Goal: Task Accomplishment & Management: Manage account settings

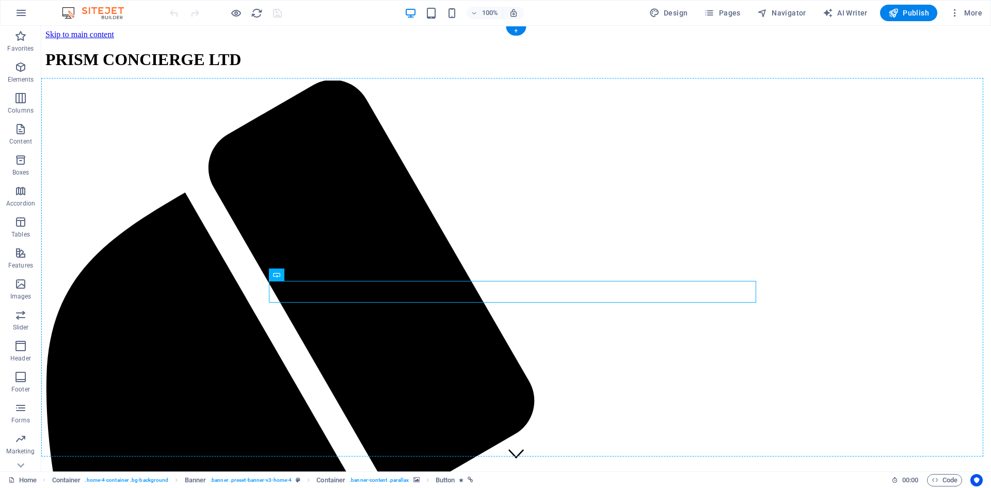
drag, startPoint x: 487, startPoint y: 293, endPoint x: 481, endPoint y: 353, distance: 61.1
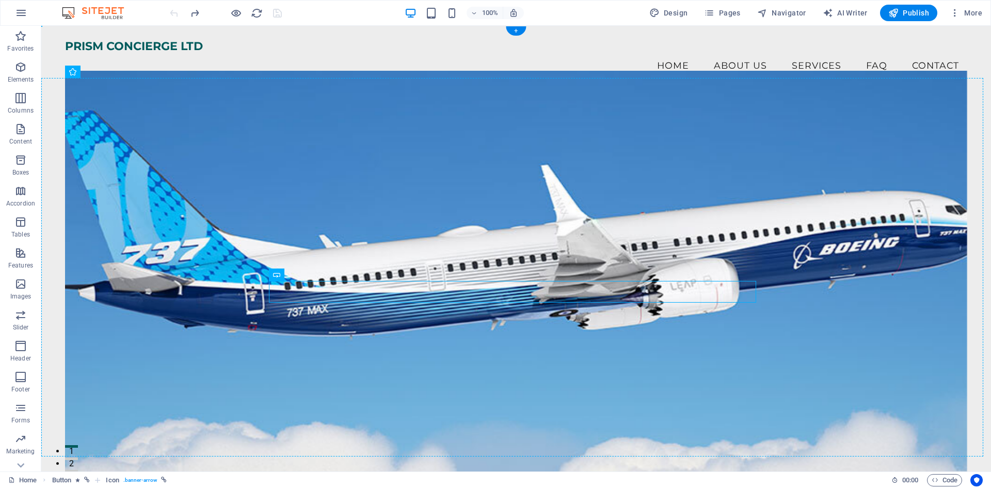
drag, startPoint x: 648, startPoint y: 293, endPoint x: 649, endPoint y: 317, distance: 24.3
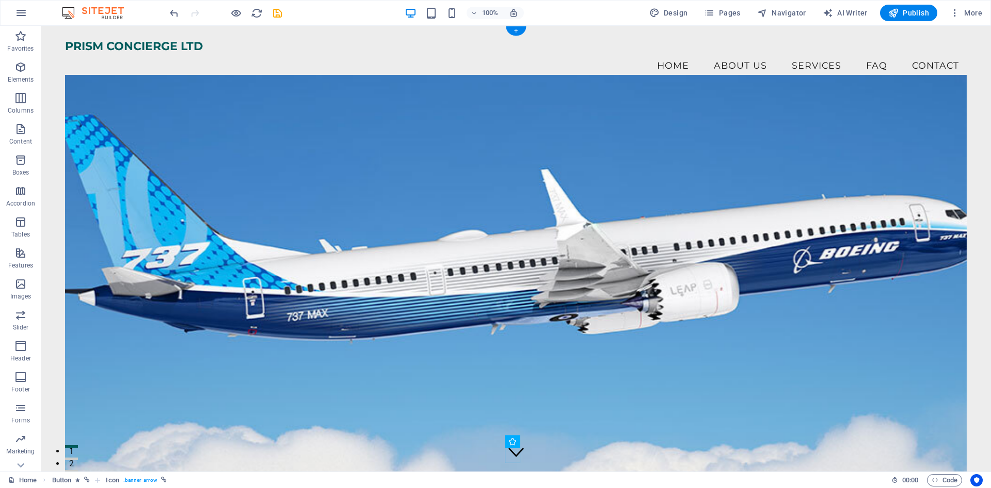
scroll to position [155, 0]
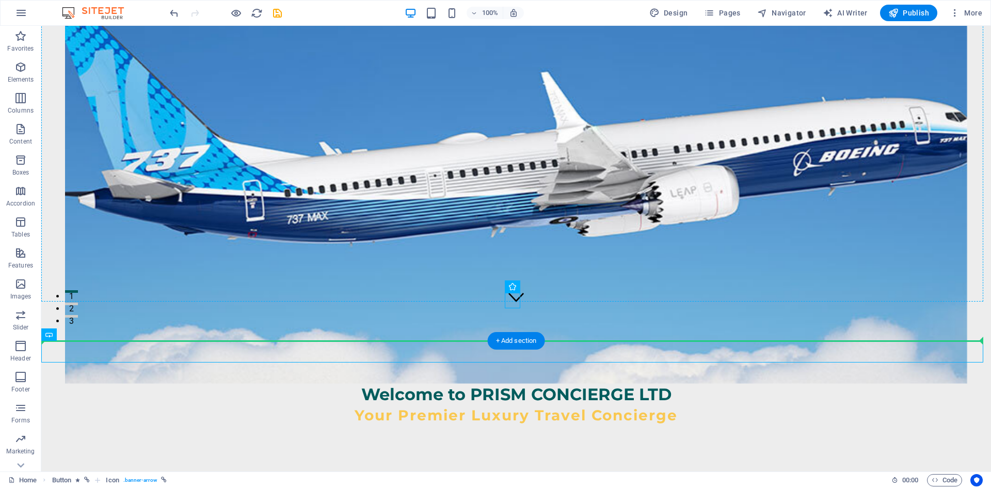
drag, startPoint x: 598, startPoint y: 352, endPoint x: 586, endPoint y: 269, distance: 84.4
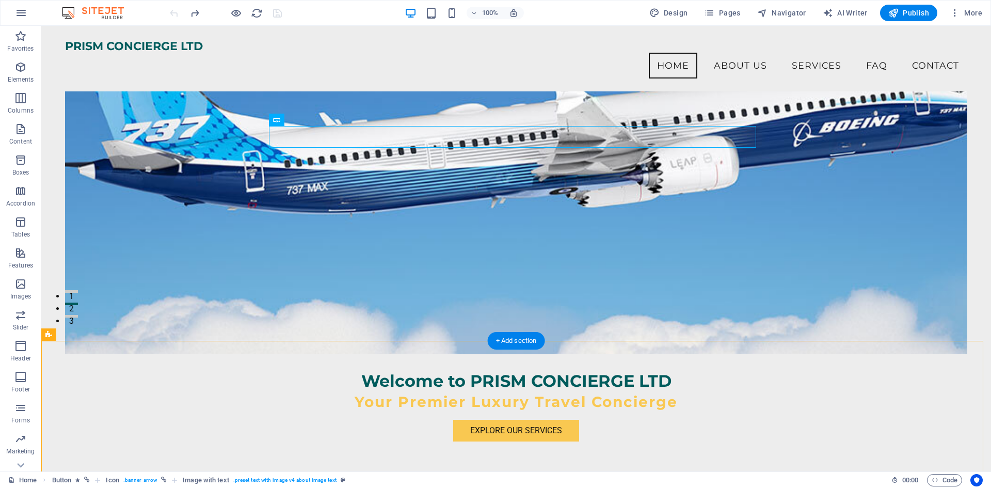
scroll to position [0, 0]
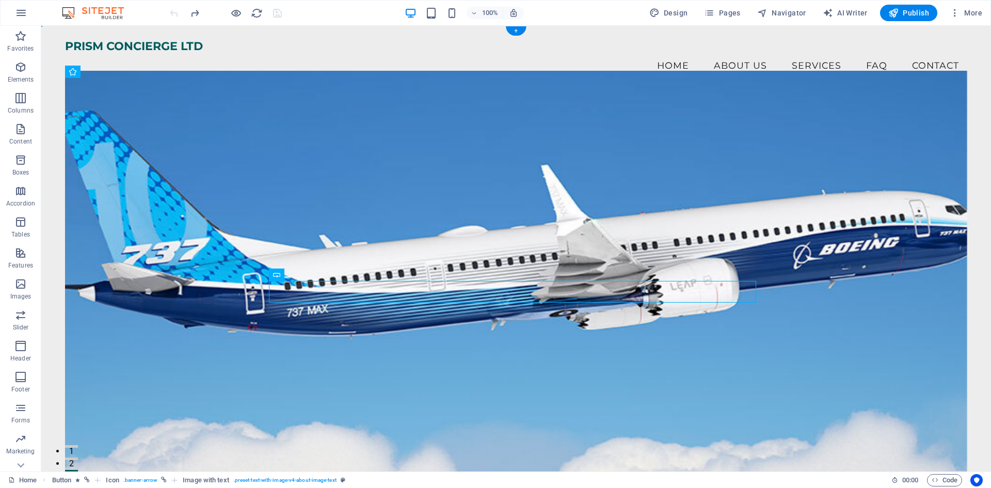
click at [403, 209] on figure at bounding box center [516, 274] width 902 height 406
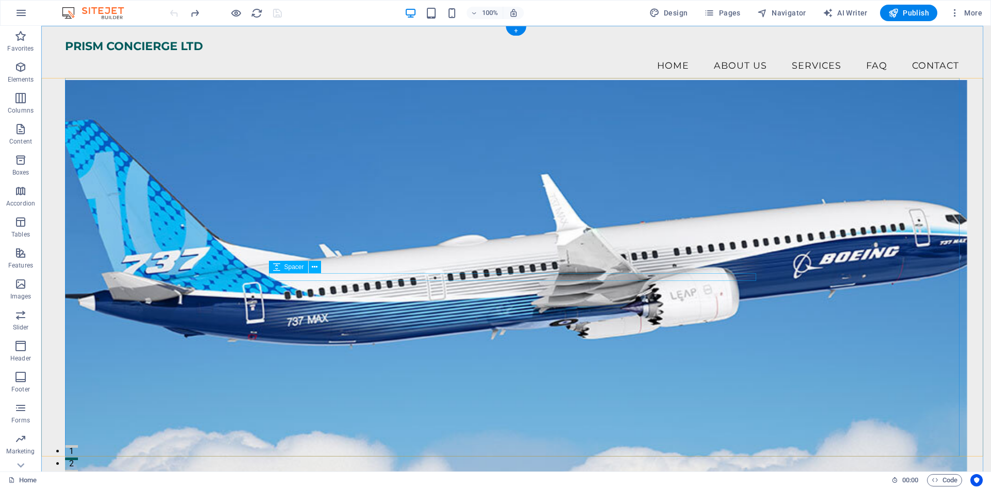
scroll to position [258, 0]
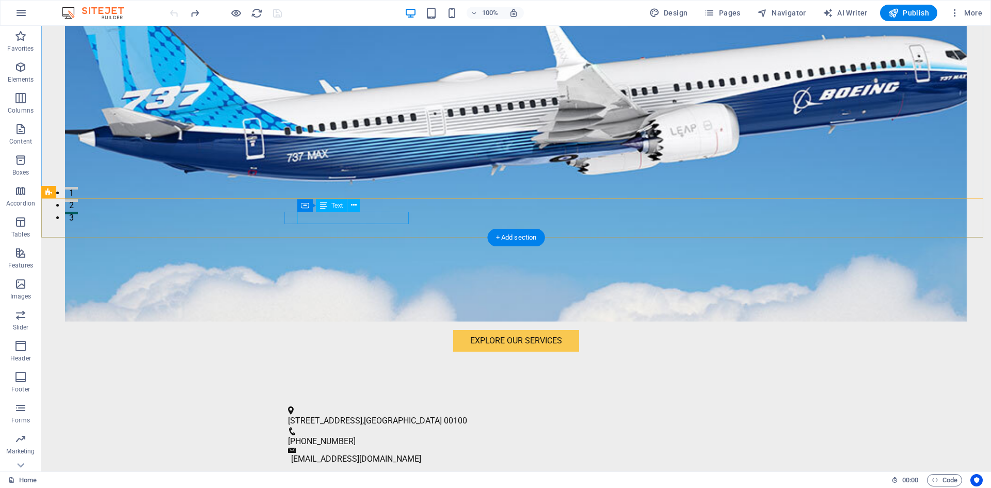
click at [337, 415] on span "123 Luxury Ave" at bounding box center [325, 420] width 74 height 10
click at [350, 415] on span "123 Luxury Ave" at bounding box center [325, 420] width 74 height 10
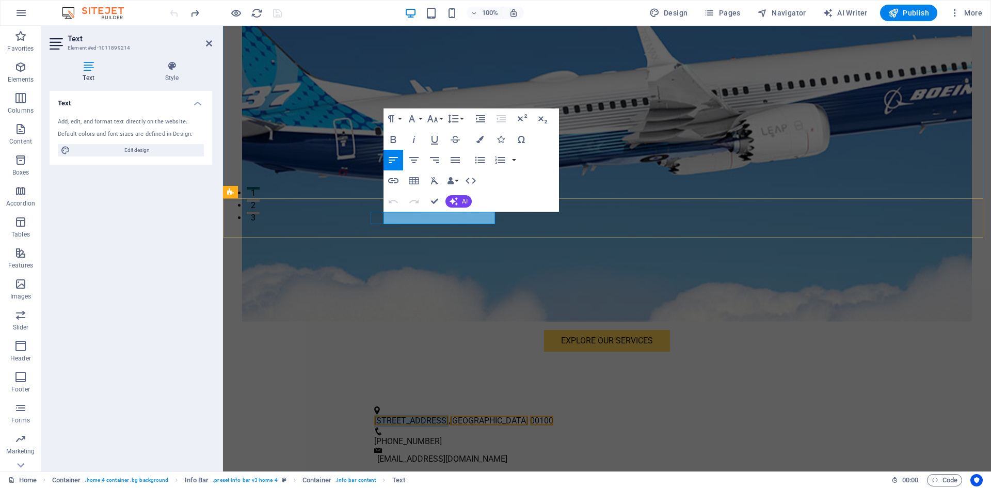
click at [399, 415] on span "123 Luxury Ave" at bounding box center [411, 420] width 74 height 10
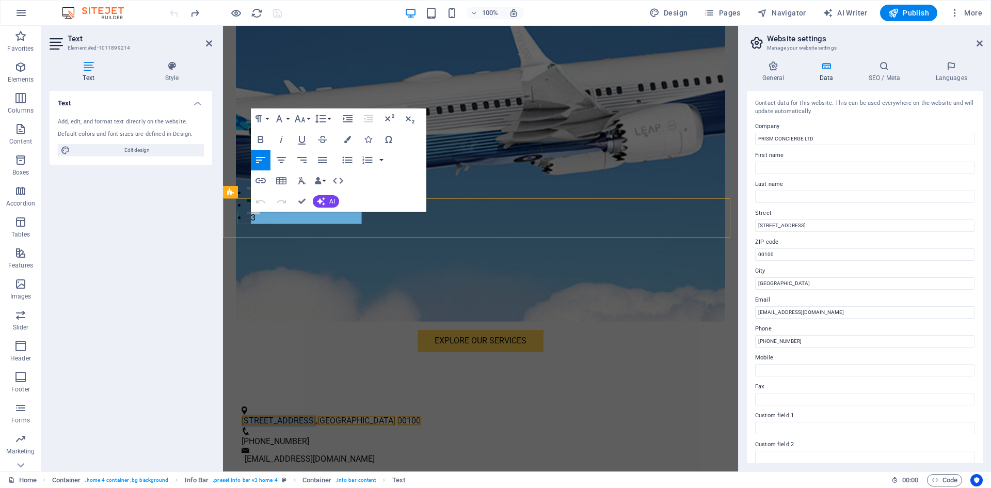
click at [294, 415] on span "123 Luxury Ave" at bounding box center [278, 420] width 74 height 10
click at [803, 229] on input "123 Luxury Ave" at bounding box center [864, 225] width 219 height 12
type input "1"
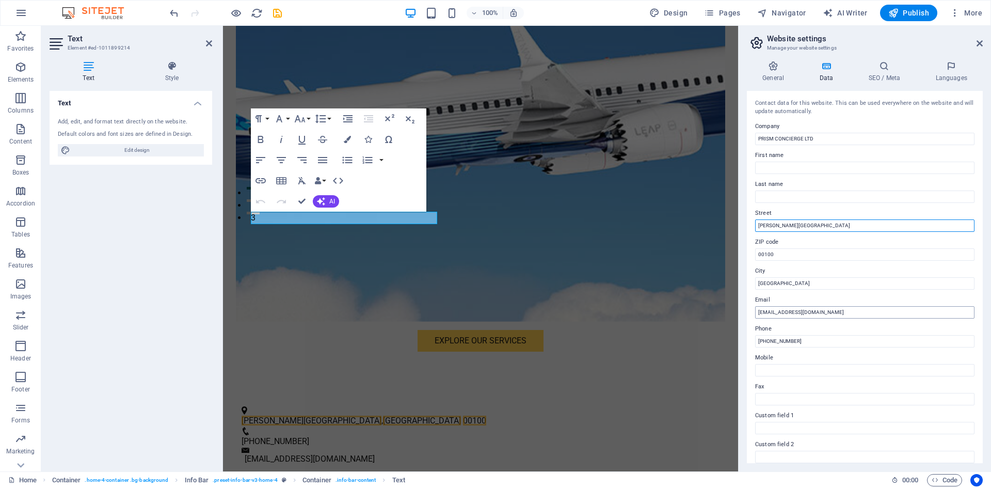
type input "[PERSON_NAME][GEOGRAPHIC_DATA]"
click at [807, 314] on input "info@prismconcierge.com" at bounding box center [864, 312] width 219 height 12
type input "[EMAIL_ADDRESS][DOMAIN_NAME]"
click at [804, 346] on input "+254 700 000 000" at bounding box center [864, 341] width 219 height 12
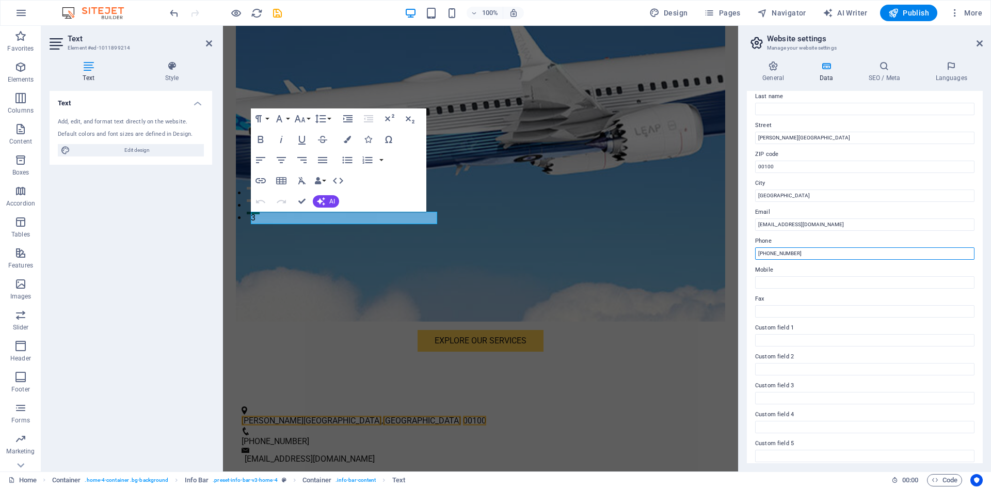
scroll to position [124, 0]
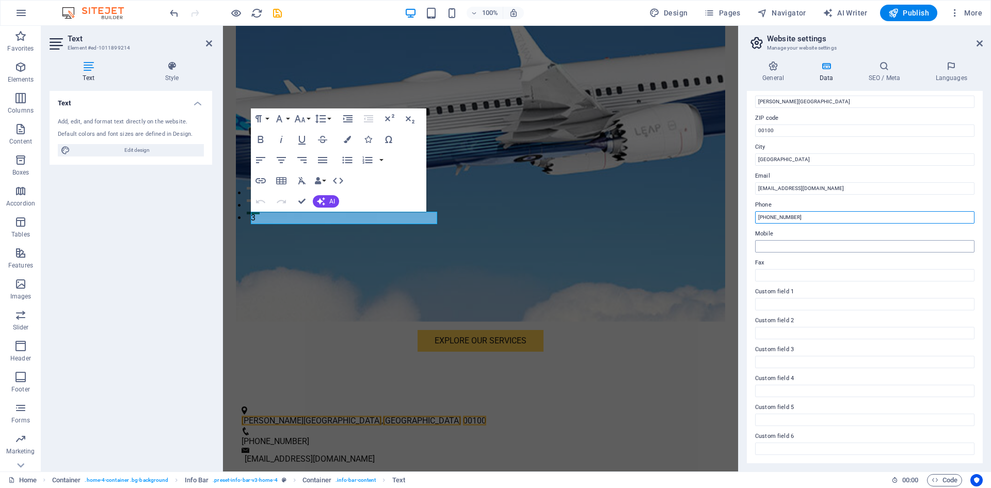
type input "[PHONE_NUMBER]"
click at [786, 247] on input "Mobile" at bounding box center [864, 246] width 219 height 12
type input "[PHONE_NUMBER]"
click at [835, 67] on icon at bounding box center [825, 66] width 45 height 10
click at [832, 69] on icon at bounding box center [825, 66] width 45 height 10
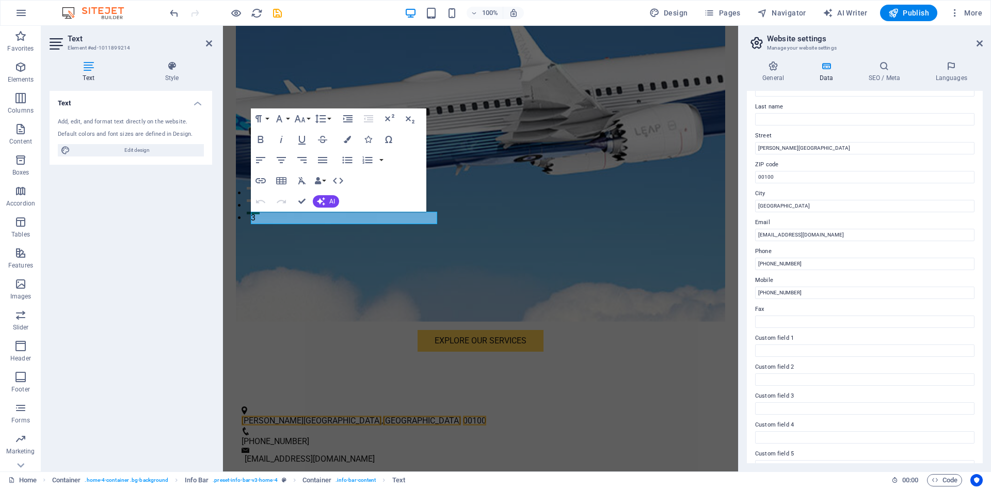
scroll to position [0, 0]
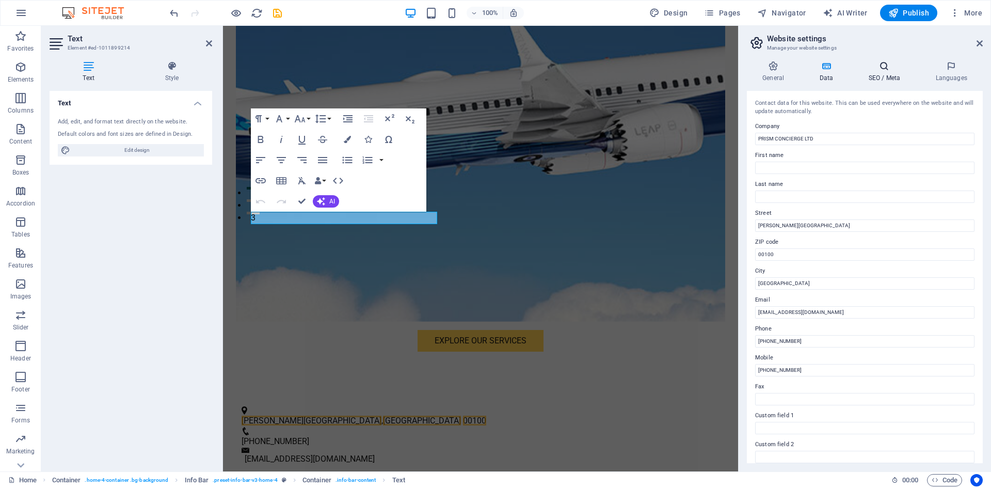
click at [864, 77] on h4 "SEO / Meta" at bounding box center [885, 72] width 67 height 22
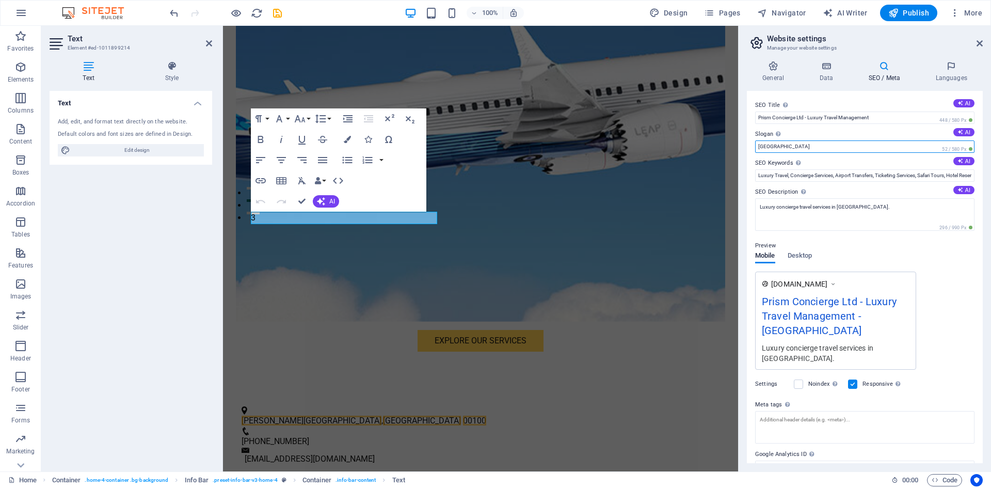
click at [820, 147] on input "Berlin" at bounding box center [864, 146] width 219 height 12
type input "B"
type input "e"
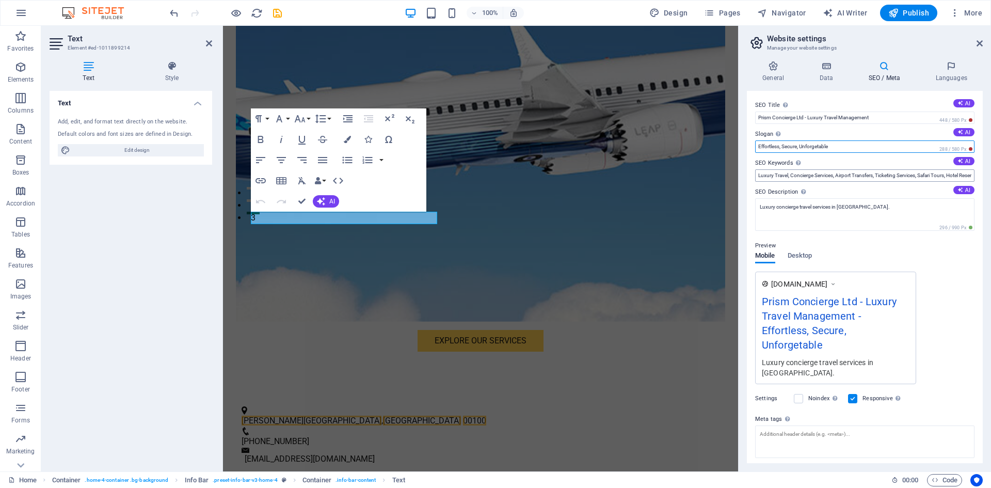
type input "Effortless, Secure, Unforgetable"
click at [876, 175] on input "Luxury Travel, Concierge Services, Airport Transfers, Ticketing Services, Safar…" at bounding box center [864, 175] width 219 height 12
type input "Luxury Travel, Concierge Services, Airport Transfers, Ticketing Services, Safar…"
click at [951, 71] on h4 "Languages" at bounding box center [950, 72] width 63 height 22
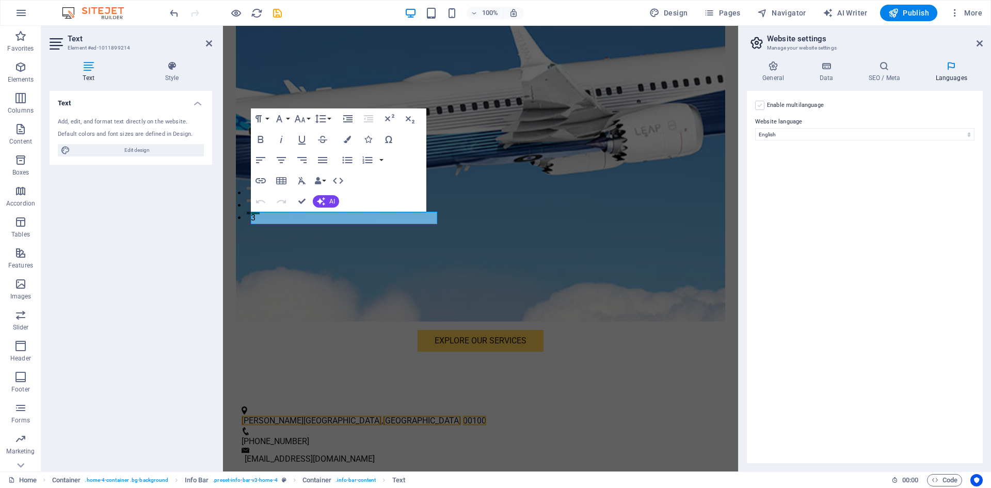
click at [758, 108] on label at bounding box center [759, 105] width 9 height 9
click at [0, 0] on input "Enable multilanguage To disable multilanguage delete all languages until only o…" at bounding box center [0, 0] width 0 height 0
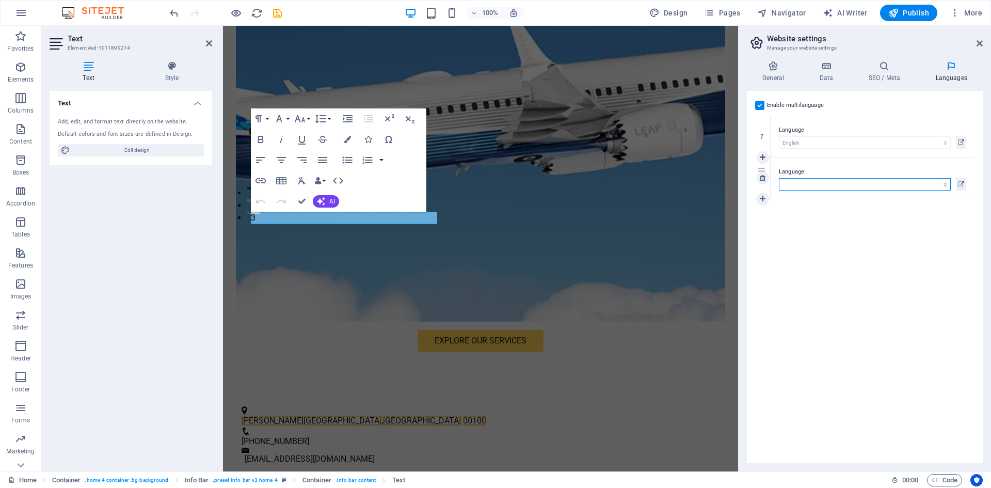
click at [838, 182] on select "Abkhazian Afar Afrikaans Akan Albanian Amharic Arabic Aragonese Armenian Assame…" at bounding box center [865, 184] width 172 height 12
select select "30"
click at [779, 178] on select "Abkhazian Afar Afrikaans Akan Albanian Amharic Arabic Aragonese Armenian Assame…" at bounding box center [865, 184] width 172 height 12
click at [766, 200] on link at bounding box center [762, 198] width 12 height 12
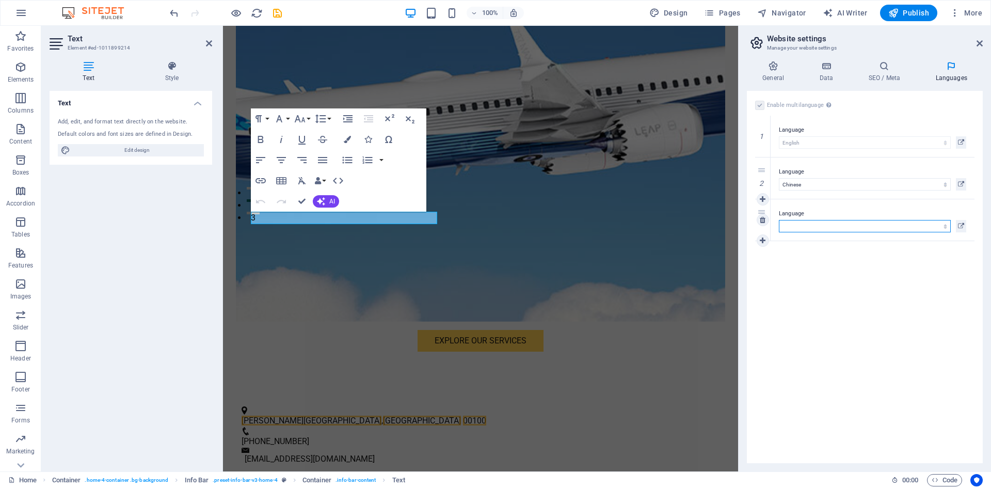
click at [791, 221] on select "Abkhazian Afar Afrikaans Akan Albanian Amharic Arabic Aragonese Armenian Assame…" at bounding box center [865, 226] width 172 height 12
select select "37"
click at [779, 220] on select "Abkhazian Afar Afrikaans Akan Albanian Amharic Arabic Aragonese Armenian Assame…" at bounding box center [865, 226] width 172 height 12
click at [766, 242] on link at bounding box center [762, 240] width 12 height 12
click at [786, 260] on label "Language" at bounding box center [872, 255] width 187 height 12
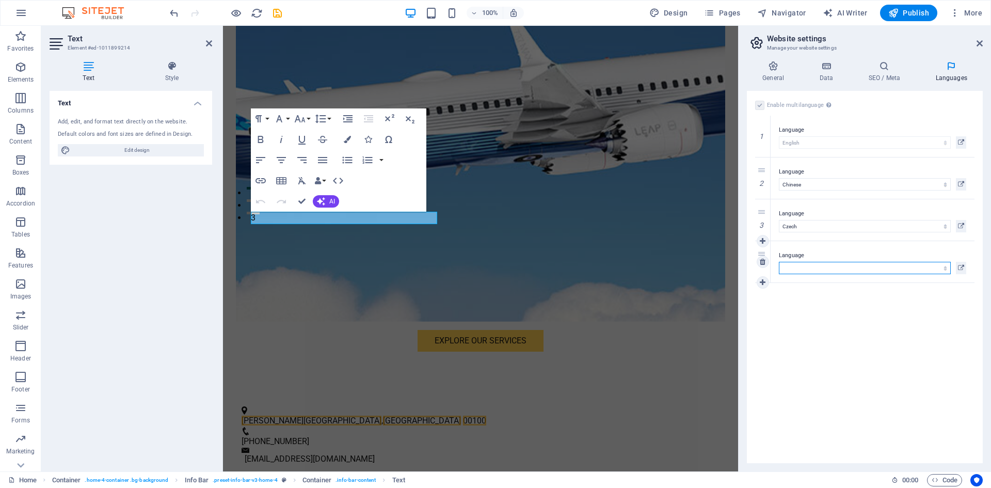
click at [786, 262] on select "Abkhazian Afar Afrikaans Akan Albanian Amharic Arabic Aragonese Armenian Assame…" at bounding box center [865, 268] width 172 height 12
click at [786, 263] on select "Abkhazian Afar Afrikaans Akan Albanian Amharic Arabic Aragonese Armenian Assame…" at bounding box center [865, 268] width 172 height 12
select select "49"
click at [779, 262] on select "Abkhazian Afar Afrikaans Akan Albanian Amharic Arabic Aragonese Armenian Assame…" at bounding box center [865, 268] width 172 height 12
click at [764, 284] on icon at bounding box center [762, 282] width 6 height 7
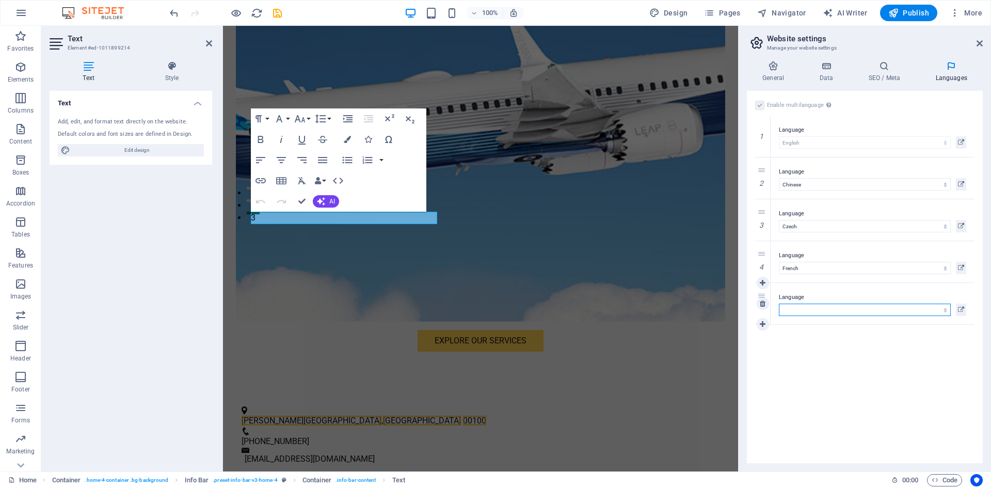
click at [811, 313] on select "Abkhazian Afar Afrikaans Akan Albanian Amharic Arabic Aragonese Armenian Assame…" at bounding box center [865, 309] width 172 height 12
select select "55"
click at [779, 303] on select "Abkhazian Afar Afrikaans Akan Albanian Amharic Arabic Aragonese Armenian Assame…" at bounding box center [865, 309] width 172 height 12
click at [912, 10] on span "Publish" at bounding box center [908, 13] width 41 height 10
checkbox input "false"
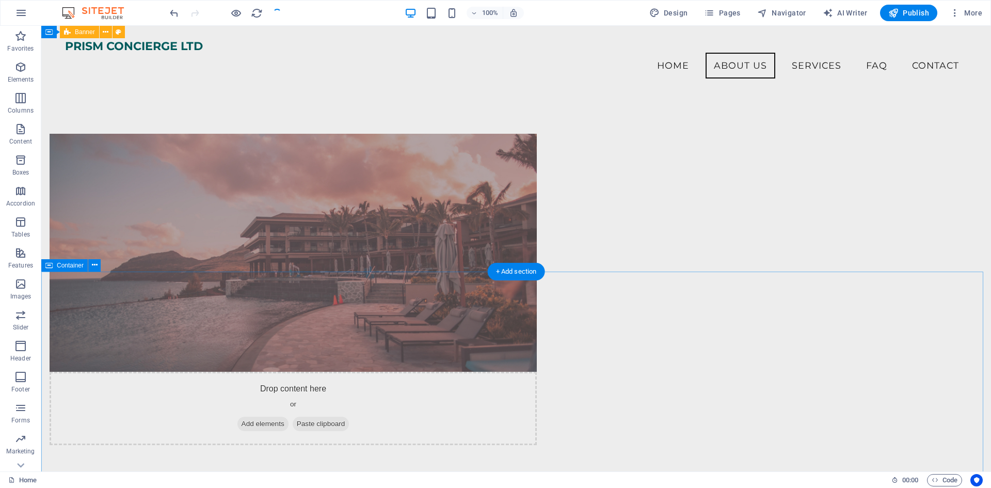
scroll to position [615, 0]
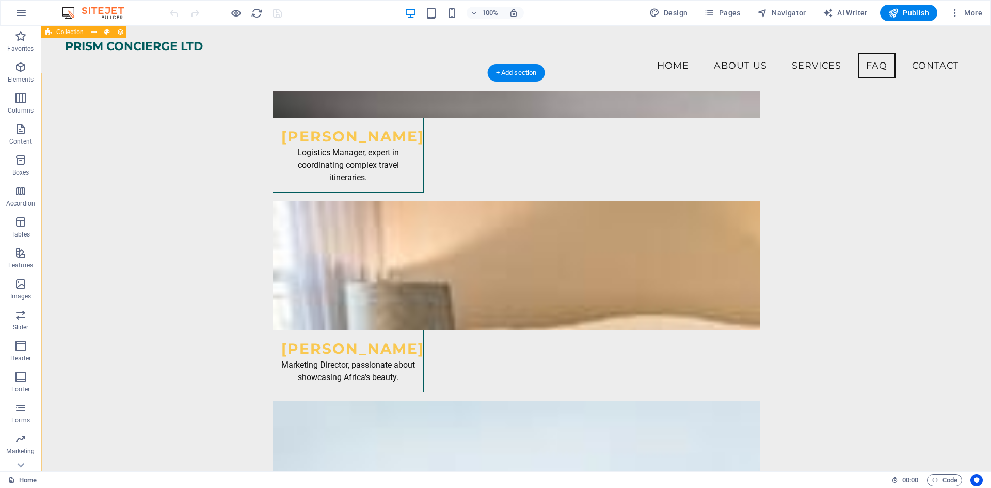
scroll to position [5777, 0]
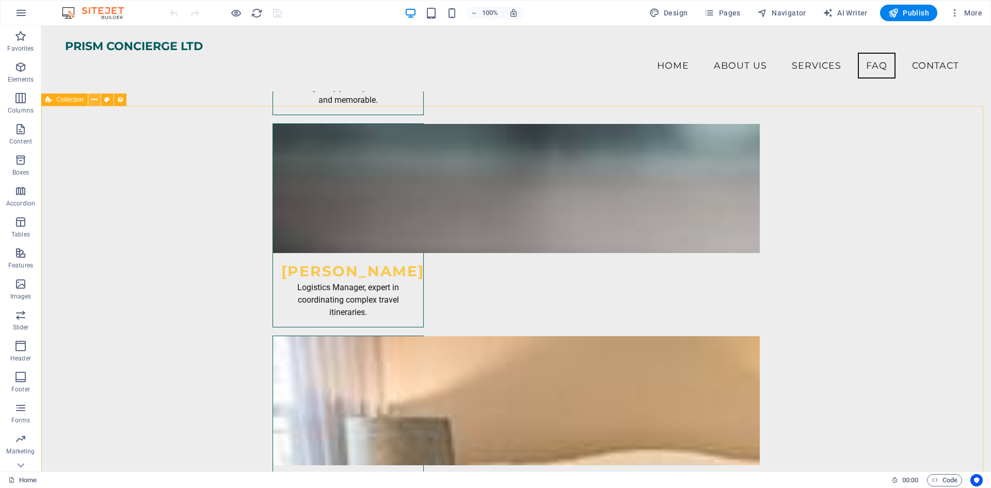
click at [90, 95] on button at bounding box center [94, 99] width 12 height 12
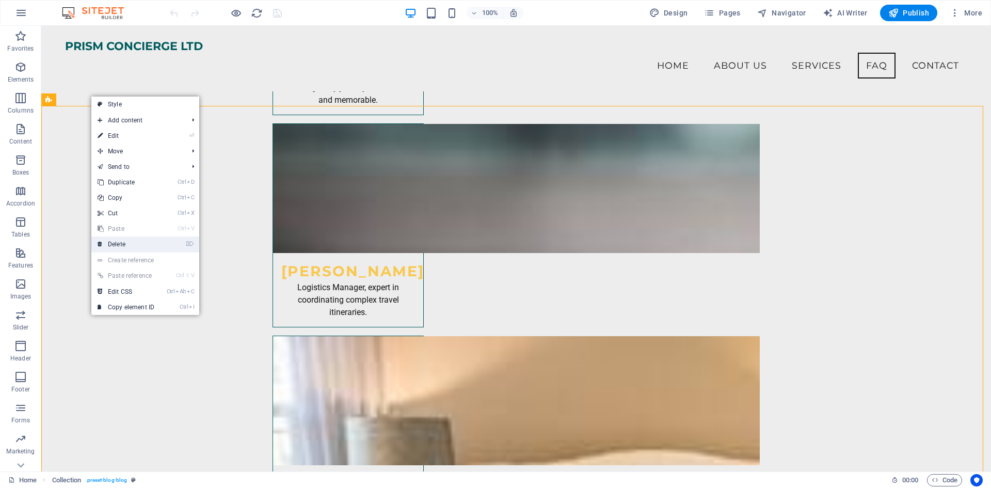
click at [121, 242] on link "⌦ Delete" at bounding box center [125, 243] width 69 height 15
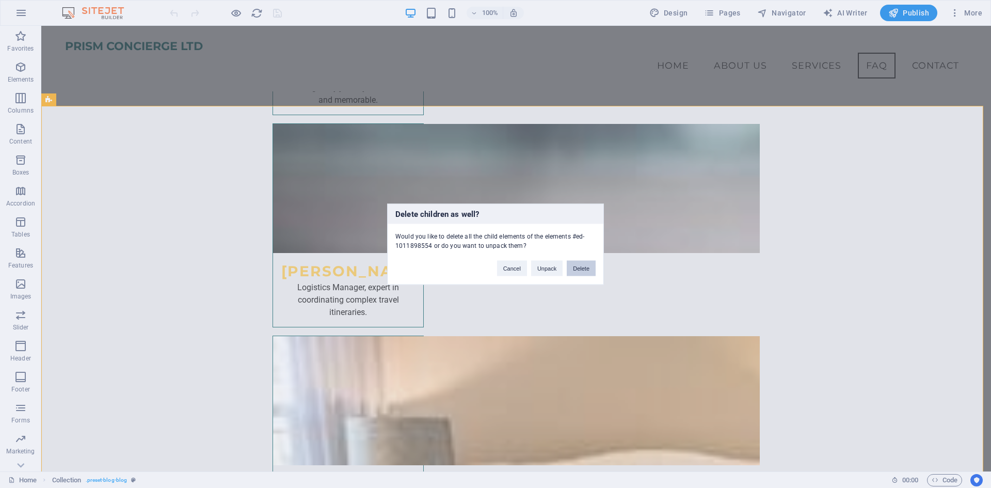
click at [577, 268] on button "Delete" at bounding box center [580, 267] width 29 height 15
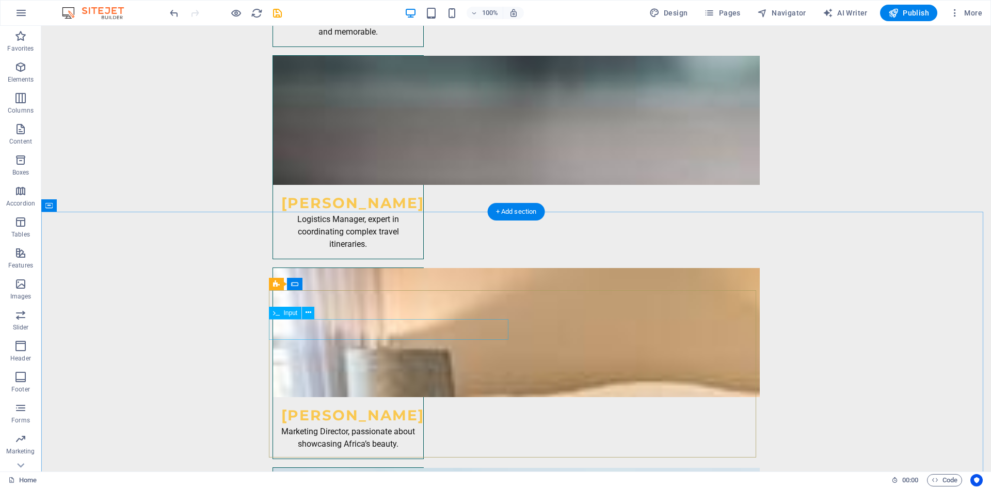
scroll to position [5831, 0]
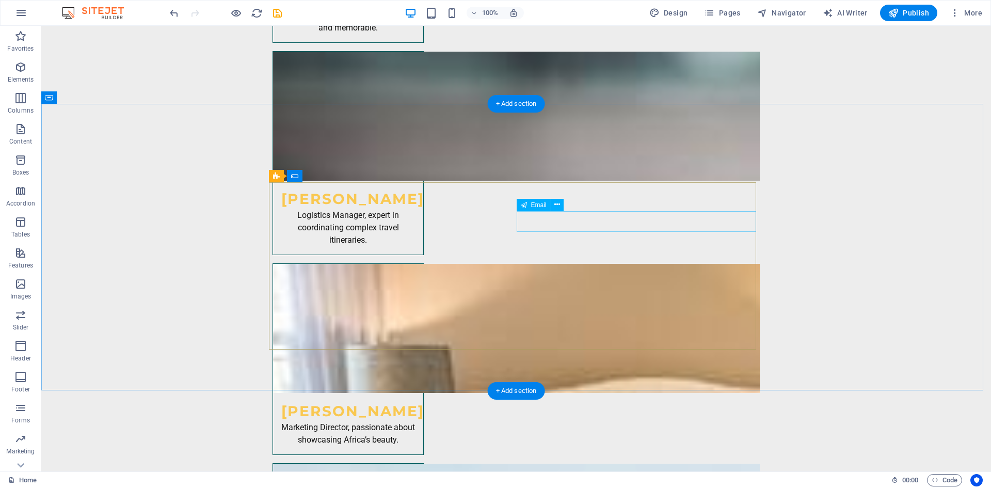
click at [531, 209] on div "Email" at bounding box center [533, 205] width 34 height 12
click at [553, 202] on button at bounding box center [557, 205] width 12 height 12
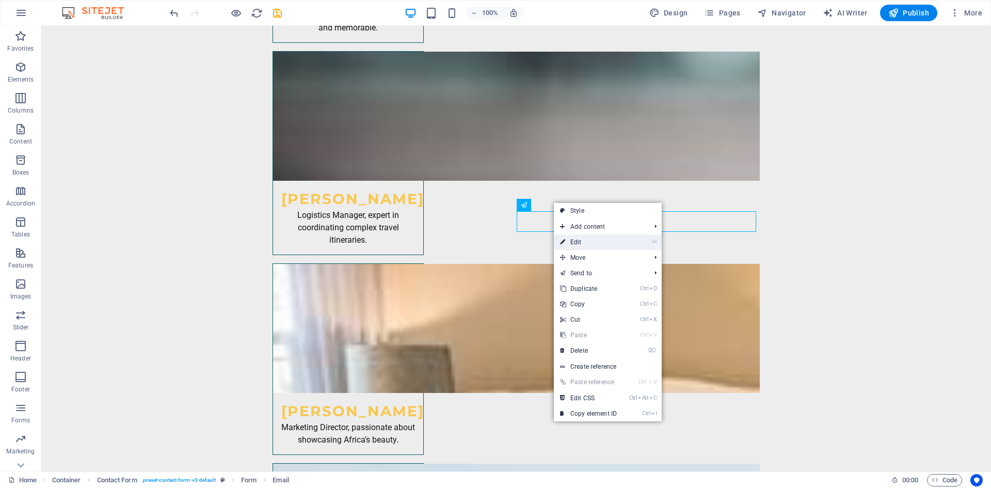
click at [589, 235] on link "⏎ Edit" at bounding box center [588, 241] width 69 height 15
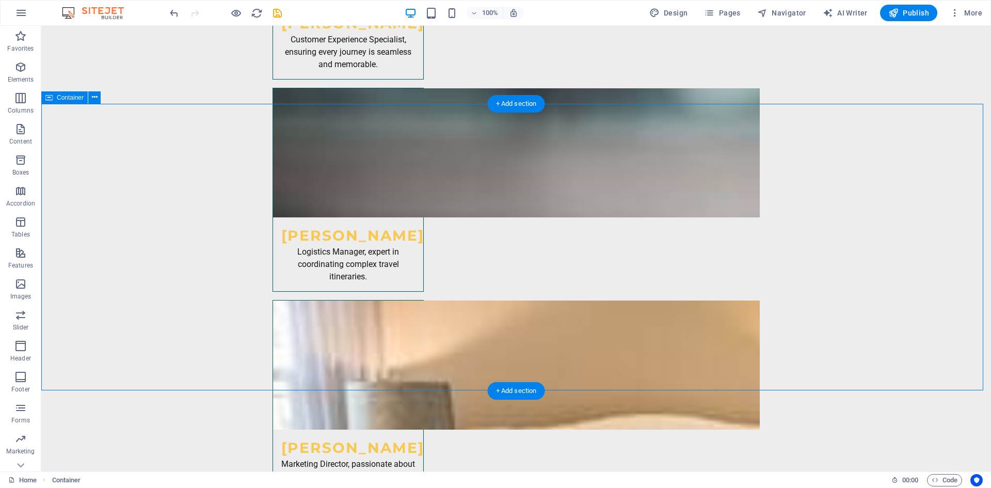
scroll to position [5831, 0]
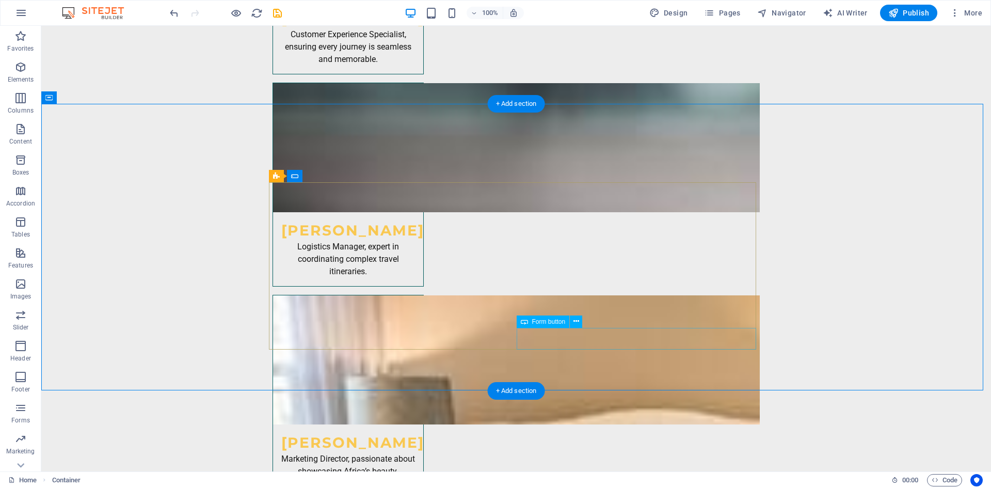
click at [548, 328] on div "Form button" at bounding box center [552, 321] width 73 height 13
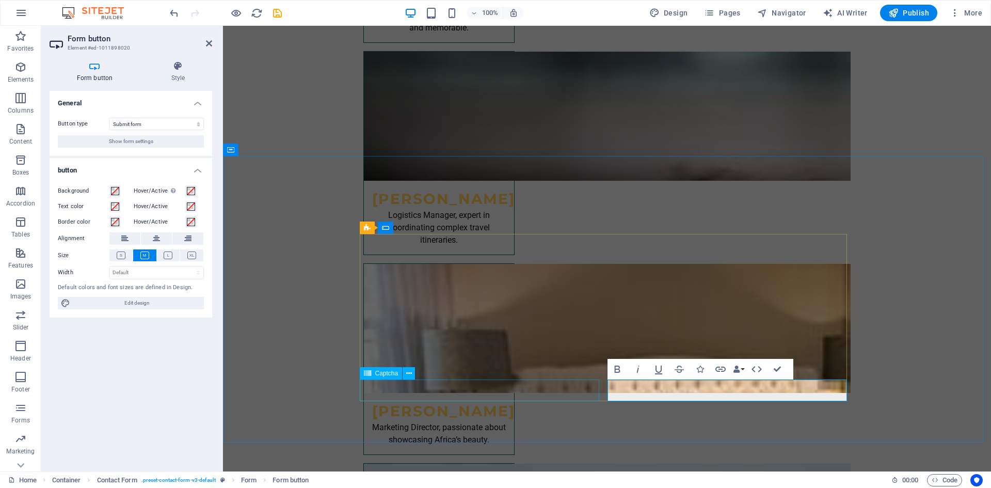
scroll to position [5794, 0]
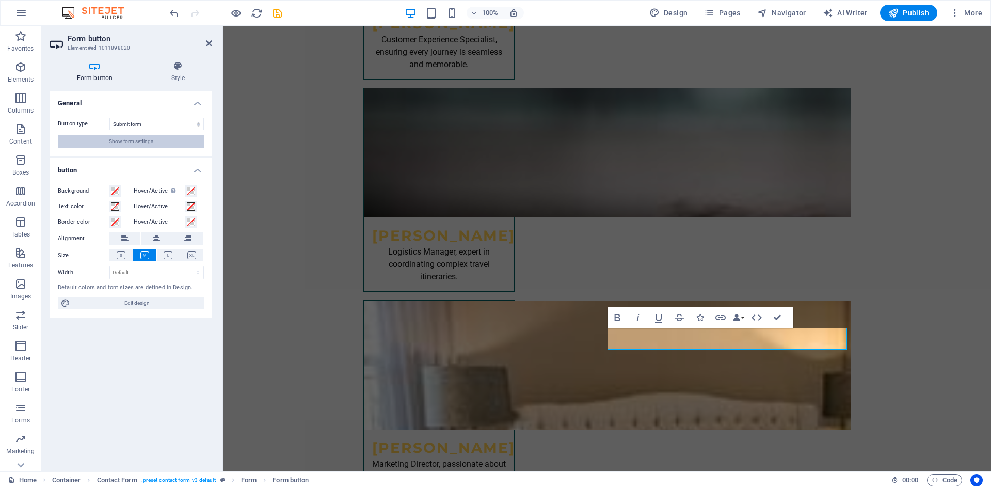
click at [155, 147] on button "Show form settings" at bounding box center [131, 141] width 146 height 12
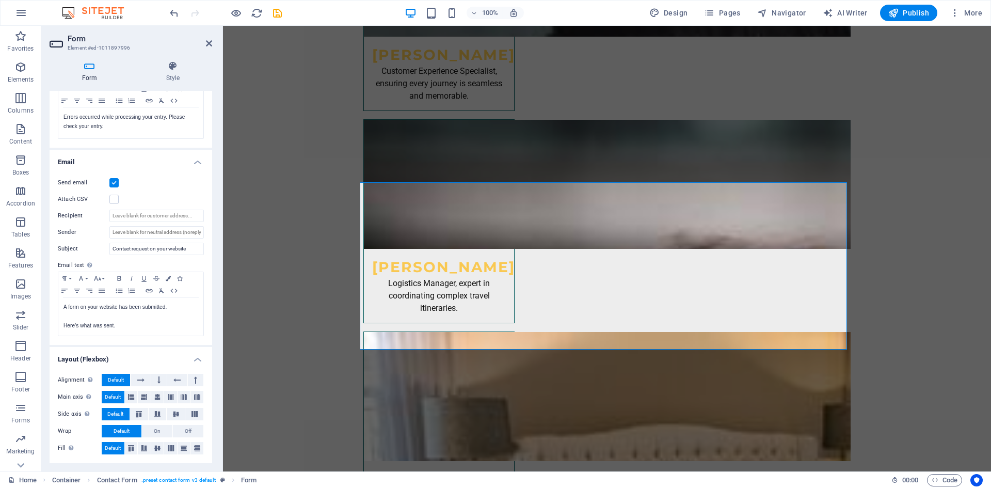
scroll to position [0, 0]
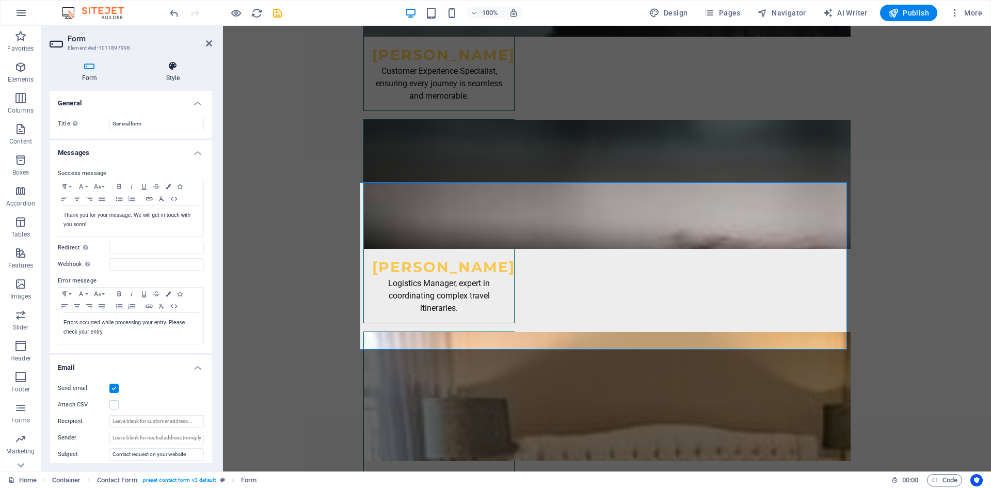
click at [167, 75] on h4 "Style" at bounding box center [173, 72] width 78 height 22
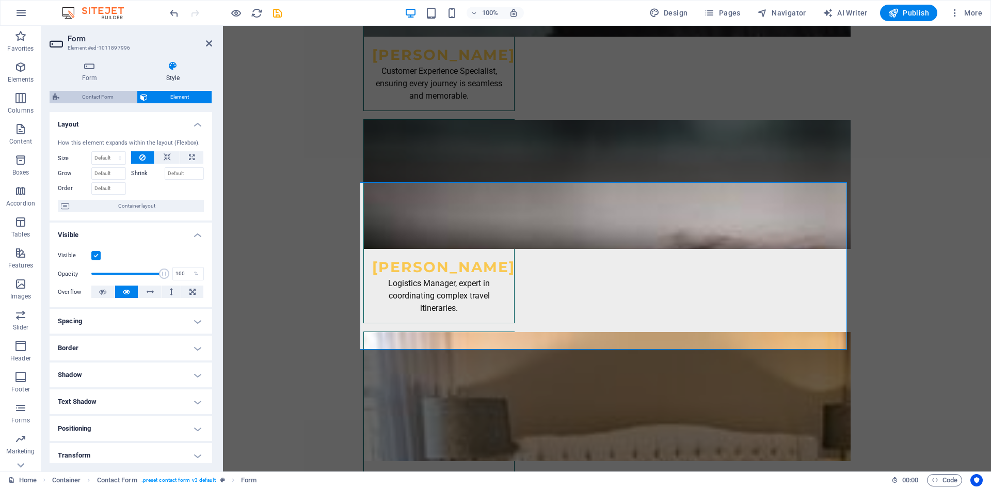
click at [91, 95] on span "Contact Form" at bounding box center [97, 97] width 71 height 12
select select "rem"
select select "preset-contact-form-v3-default"
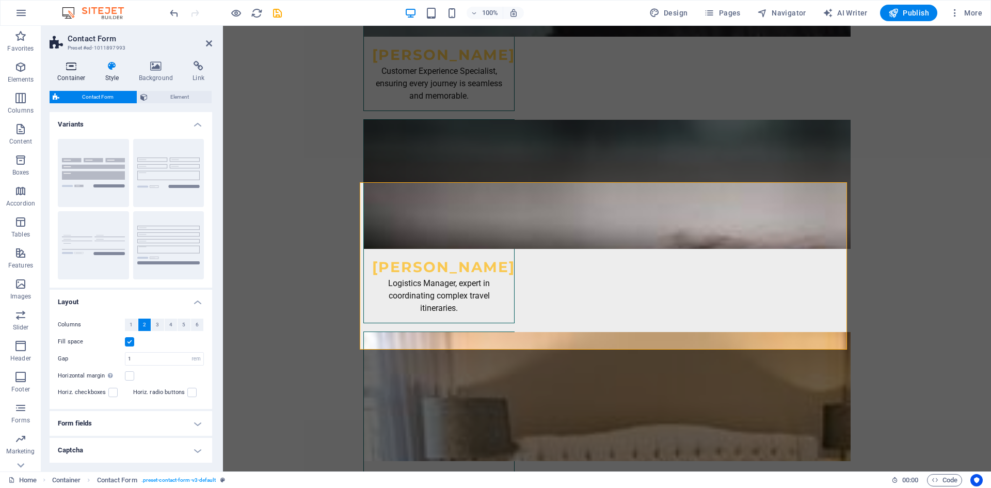
click at [67, 69] on icon at bounding box center [72, 66] width 44 height 10
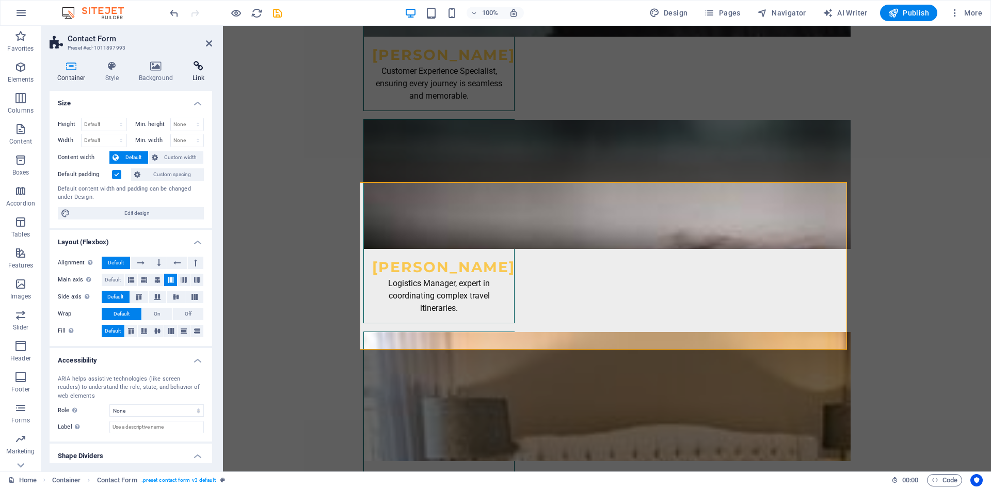
click at [190, 73] on h4 "Link" at bounding box center [198, 72] width 27 height 22
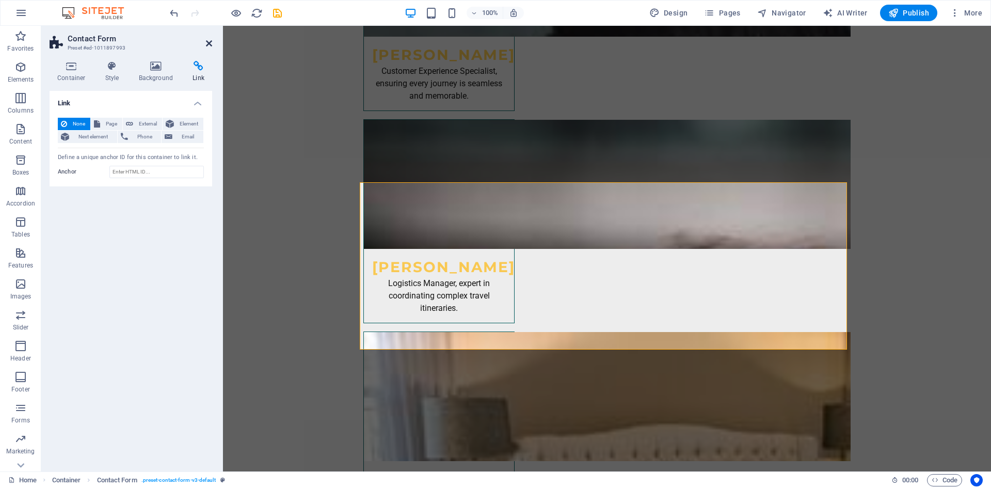
click at [206, 47] on icon at bounding box center [209, 43] width 6 height 8
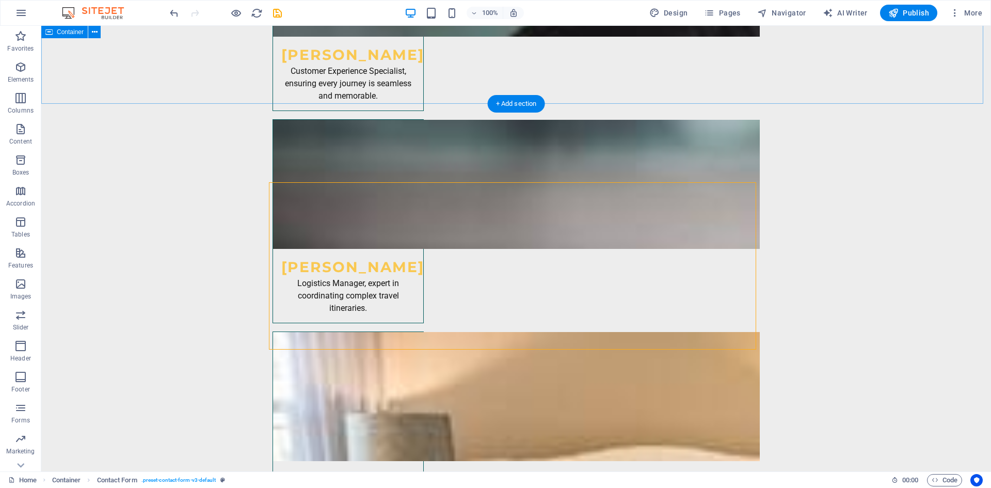
scroll to position [5831, 0]
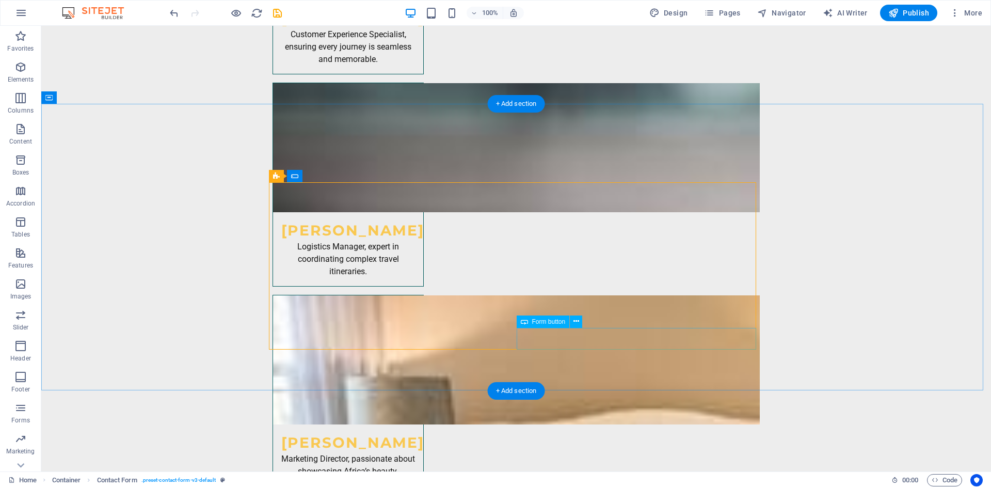
click at [572, 320] on button at bounding box center [576, 321] width 12 height 12
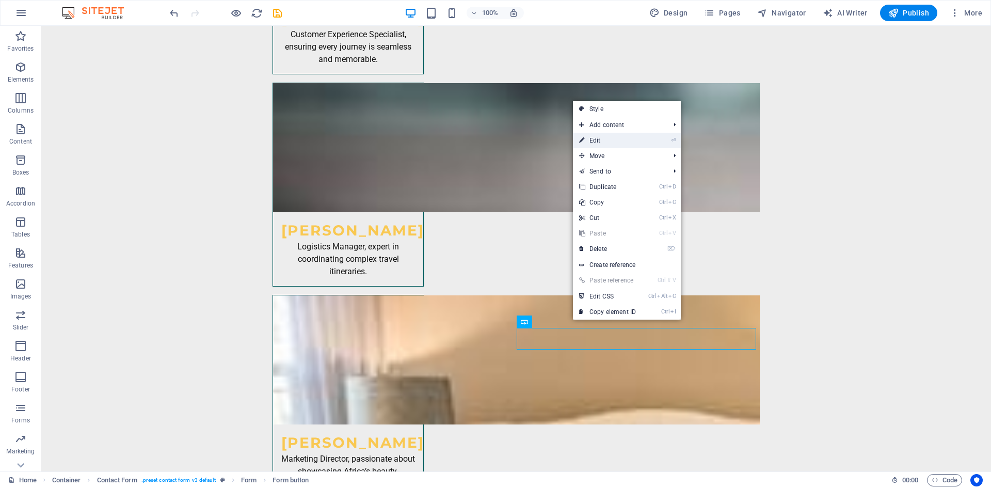
click at [626, 144] on link "⏎ Edit" at bounding box center [607, 140] width 69 height 15
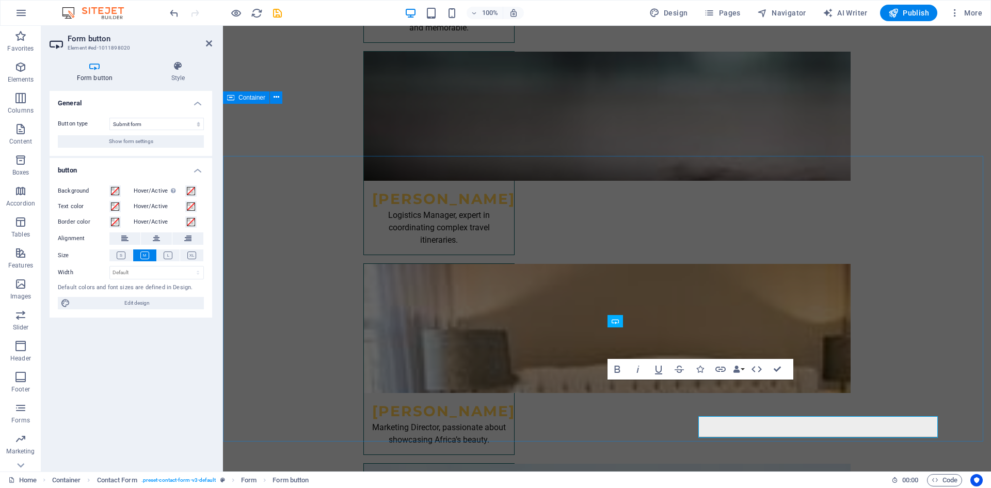
scroll to position [5794, 0]
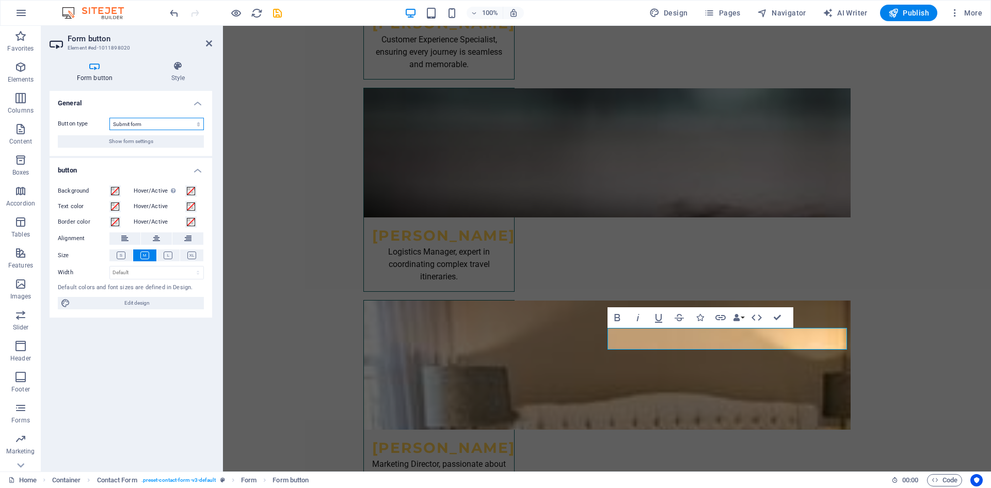
click at [155, 118] on select "Submit form Reset form No action" at bounding box center [156, 124] width 94 height 12
click at [141, 143] on span "Show form settings" at bounding box center [131, 141] width 44 height 12
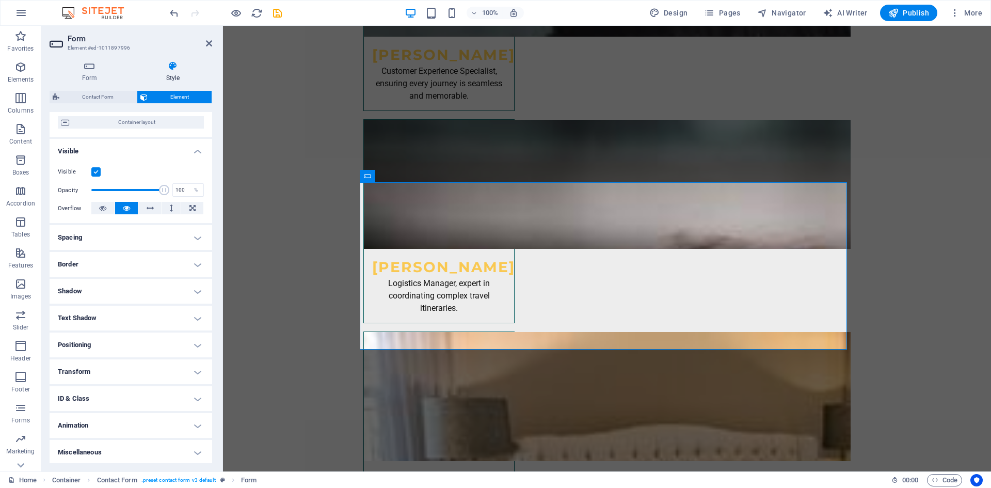
scroll to position [85, 0]
click at [192, 452] on h4 "Miscellaneous" at bounding box center [131, 450] width 163 height 25
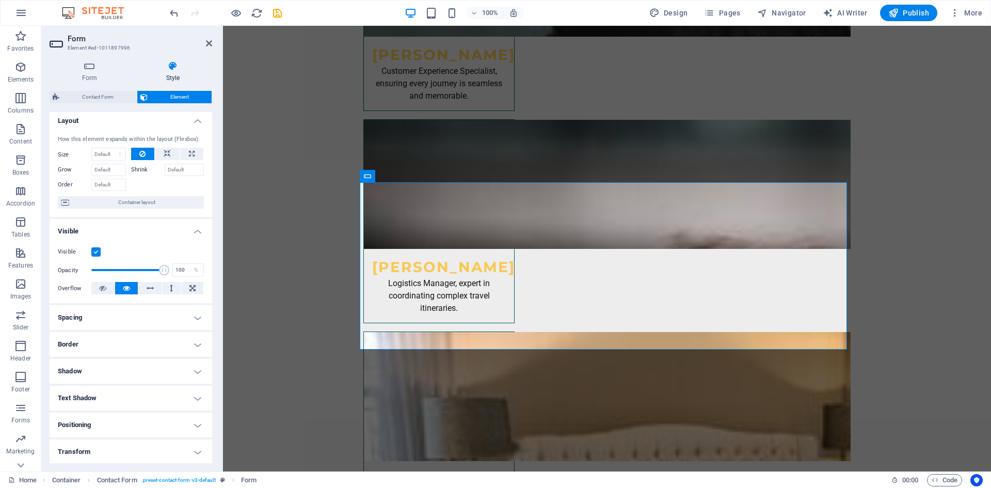
scroll to position [0, 0]
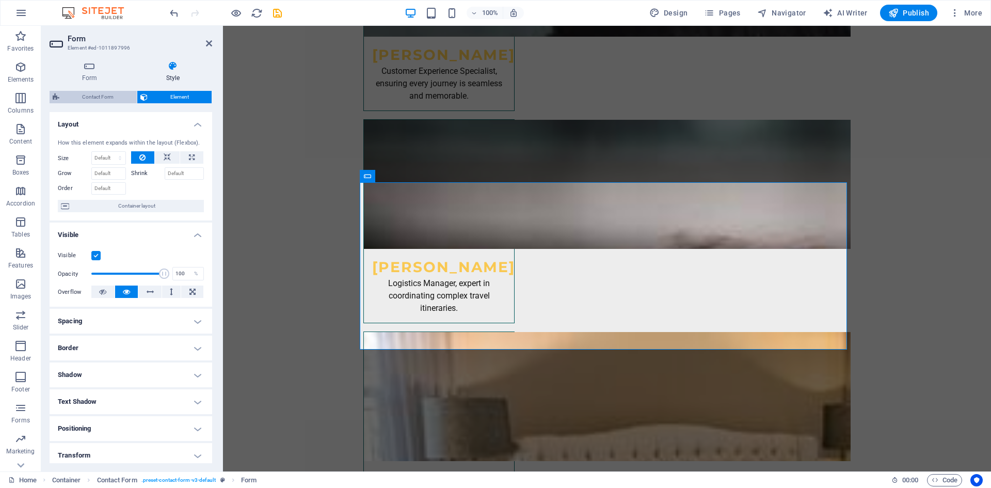
click at [129, 100] on span "Contact Form" at bounding box center [97, 97] width 71 height 12
select select "rem"
select select "preset-contact-form-v3-default"
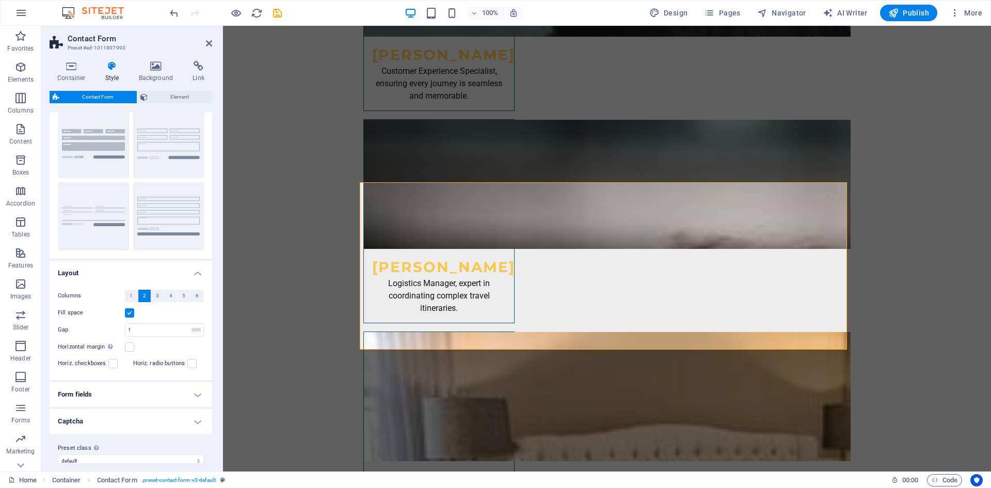
scroll to position [41, 0]
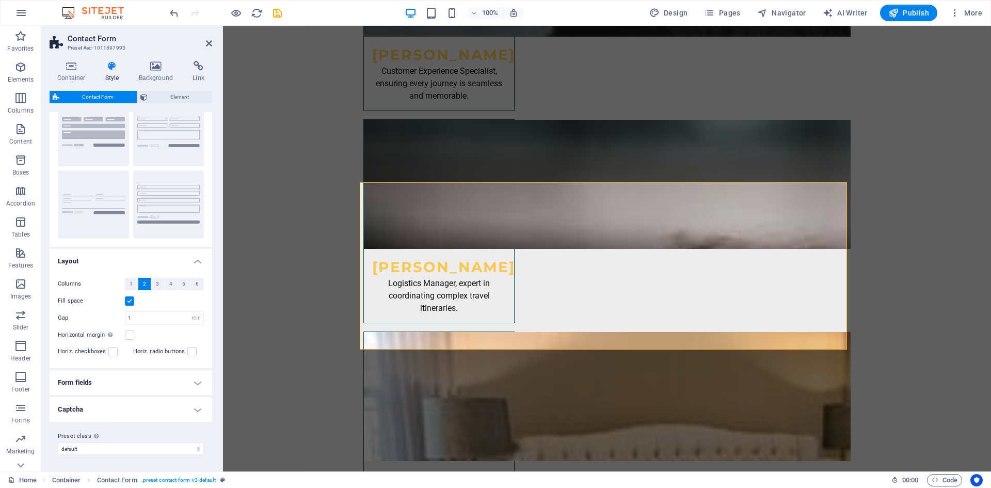
click at [144, 375] on h4 "Form fields" at bounding box center [131, 382] width 163 height 25
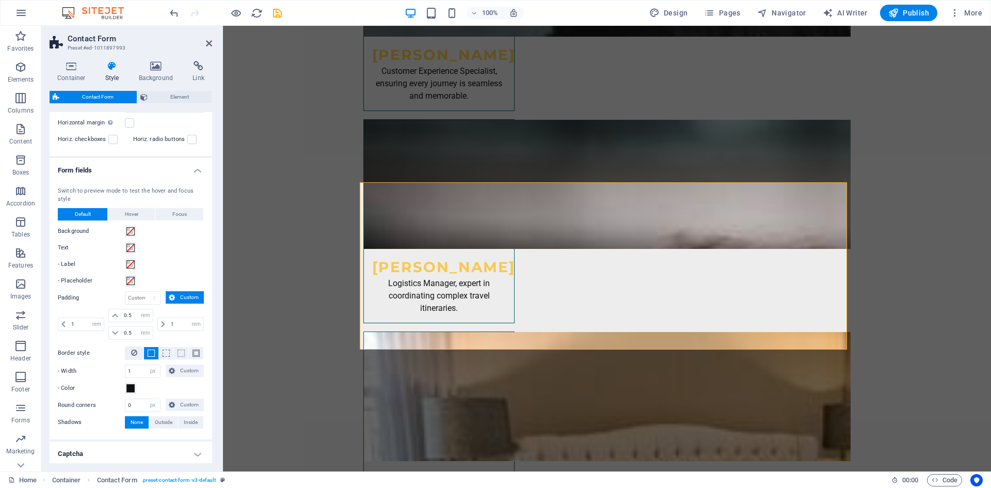
scroll to position [297, 0]
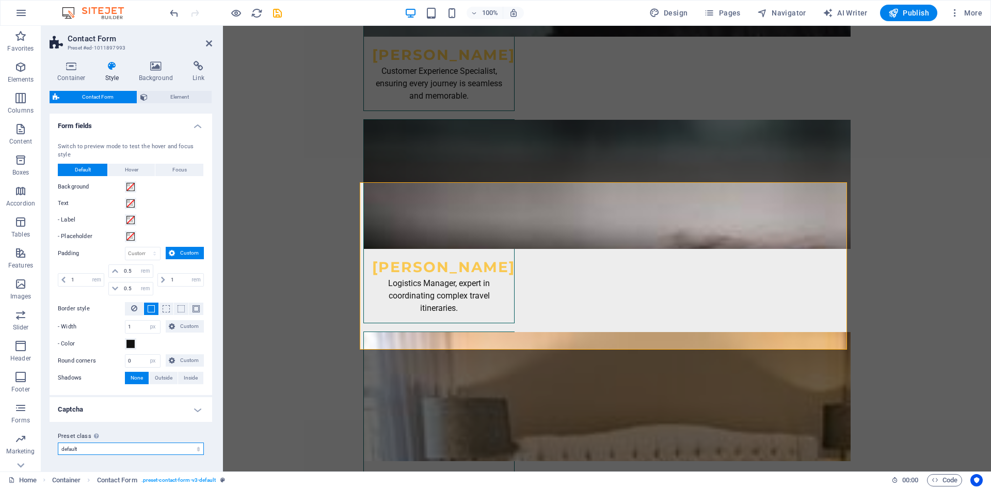
click at [136, 446] on select "plain default row contact-4 contact-6 contact-7 Add preset class" at bounding box center [131, 448] width 146 height 12
click at [156, 404] on h4 "Captcha" at bounding box center [131, 409] width 163 height 25
click at [156, 404] on h4 "Captcha" at bounding box center [131, 406] width 163 height 19
click at [931, 9] on button "Publish" at bounding box center [908, 13] width 57 height 17
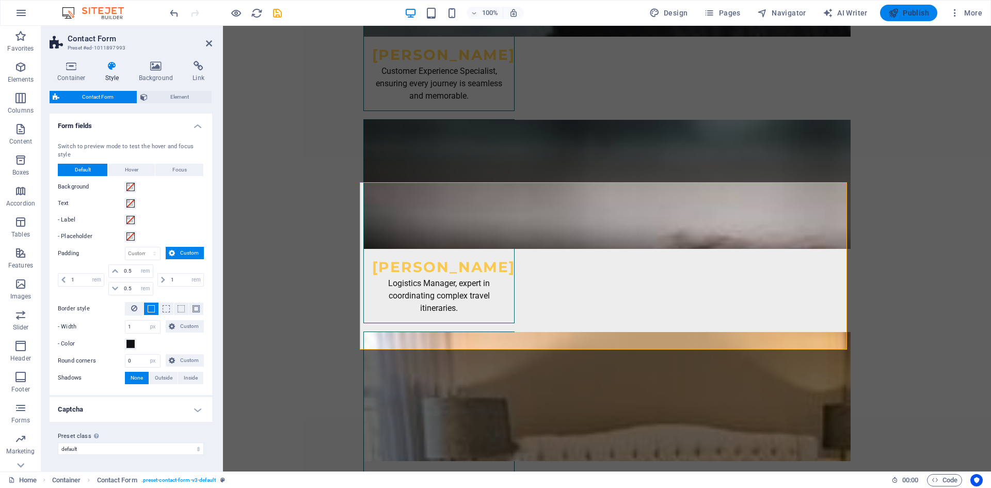
checkbox input "false"
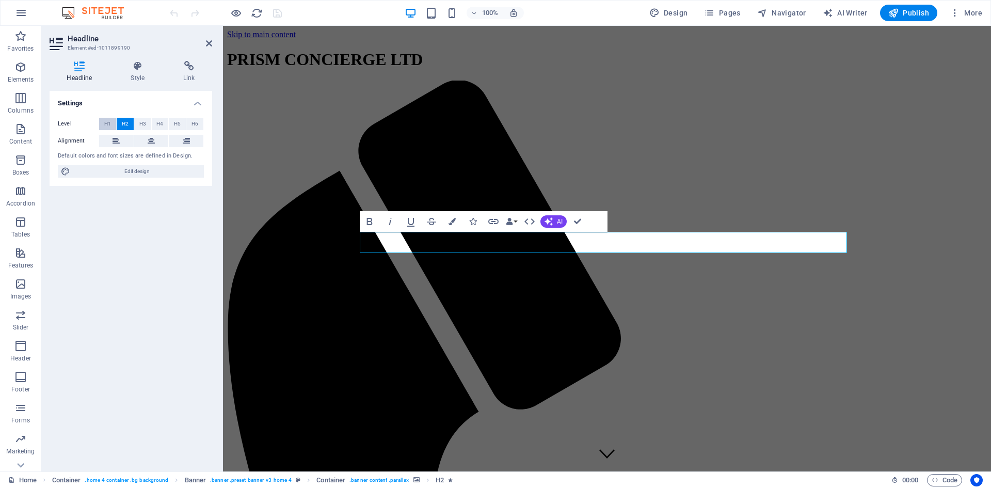
click at [110, 126] on span "H1" at bounding box center [107, 124] width 7 height 12
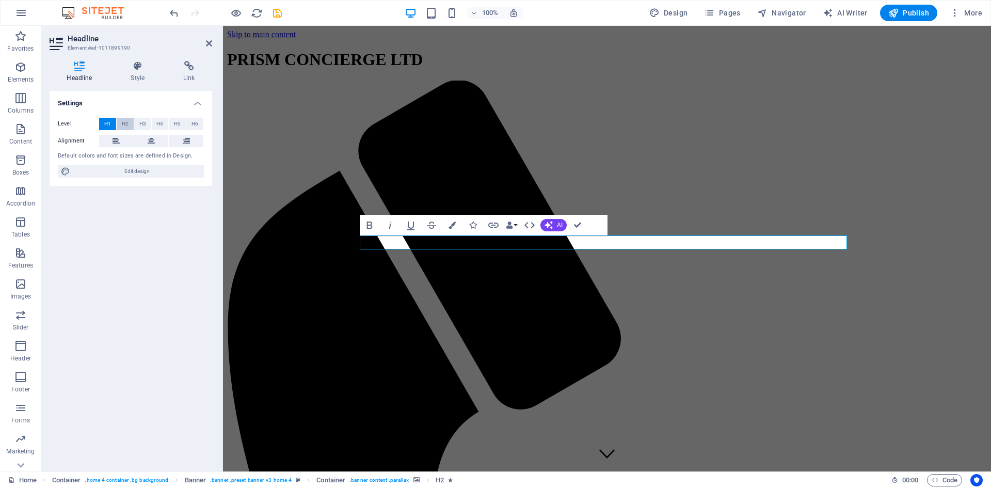
click at [122, 124] on span "H2" at bounding box center [125, 124] width 7 height 12
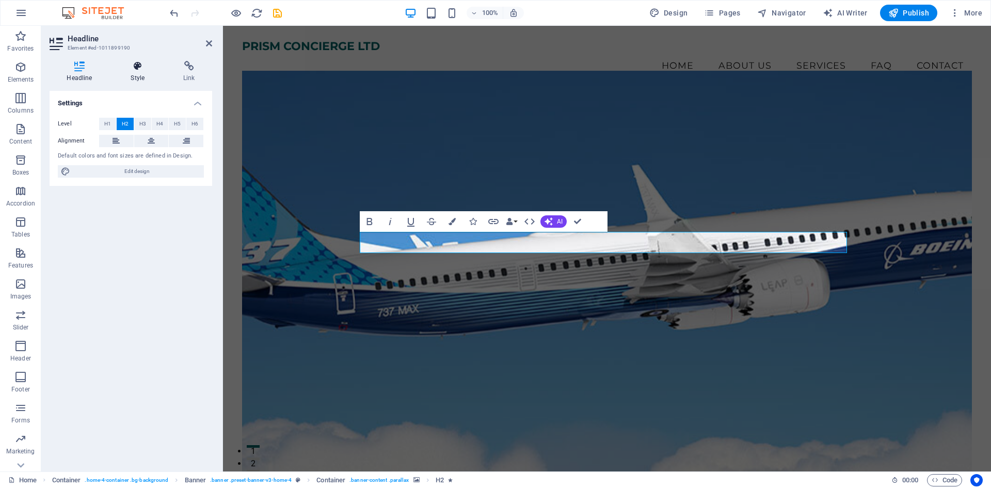
click at [136, 74] on h4 "Style" at bounding box center [140, 72] width 53 height 22
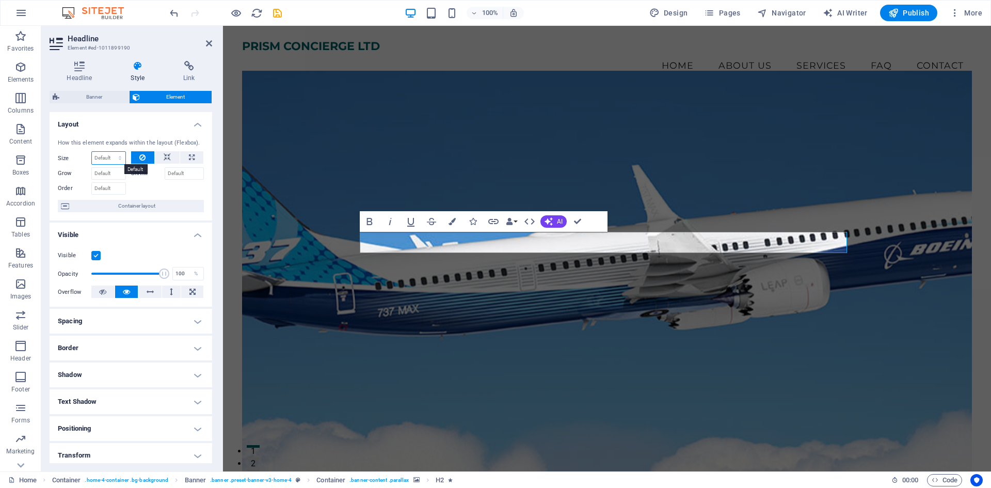
click at [93, 158] on select "Default auto px % 1/1 1/2 1/3 1/4 1/5 1/6 1/7 1/8 1/9 1/10" at bounding box center [109, 158] width 34 height 12
select select "1/6"
click at [109, 152] on select "Default auto px % 1/1 1/2 1/3 1/4 1/5 1/6 1/7 1/8 1/9 1/10" at bounding box center [109, 158] width 34 height 12
type input "16.66"
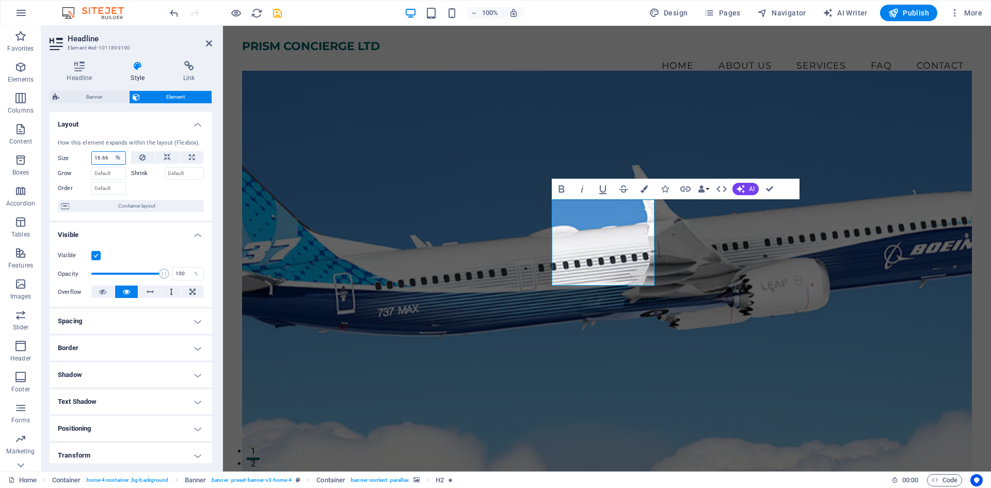
click at [113, 154] on select "Default auto px % 1/1 1/2 1/3 1/4 1/5 1/6 1/7 1/8 1/9 1/10" at bounding box center [118, 158] width 14 height 12
select select "1/10"
click at [111, 152] on select "Default auto px % 1/1 1/2 1/3 1/4 1/5 1/6 1/7 1/8 1/9 1/10" at bounding box center [118, 158] width 14 height 12
type input "10"
select select "%"
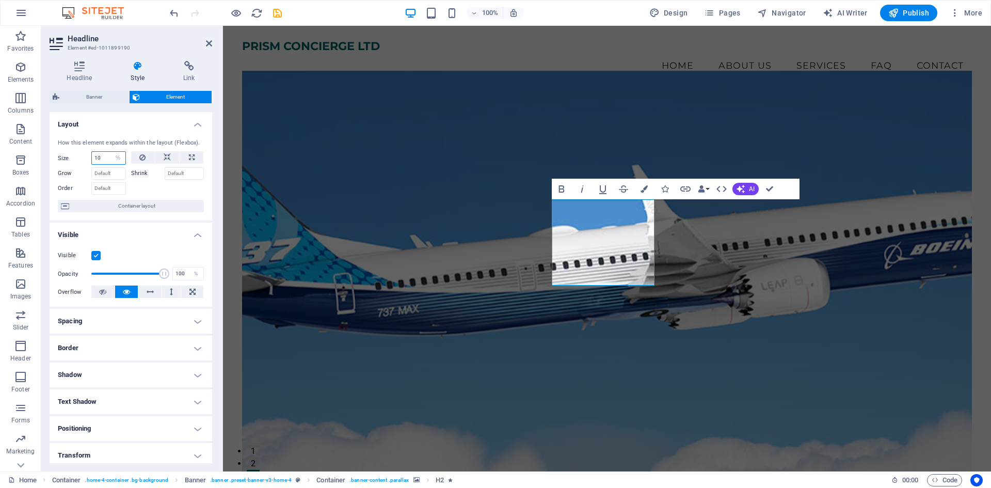
click at [102, 159] on input "10" at bounding box center [109, 158] width 34 height 12
click at [118, 160] on select "Default auto px % 1/1 1/2 1/3 1/4 1/5 1/6 1/7 1/8 1/9 1/10" at bounding box center [118, 158] width 14 height 12
click at [107, 157] on input "10" at bounding box center [109, 158] width 34 height 12
type input "100"
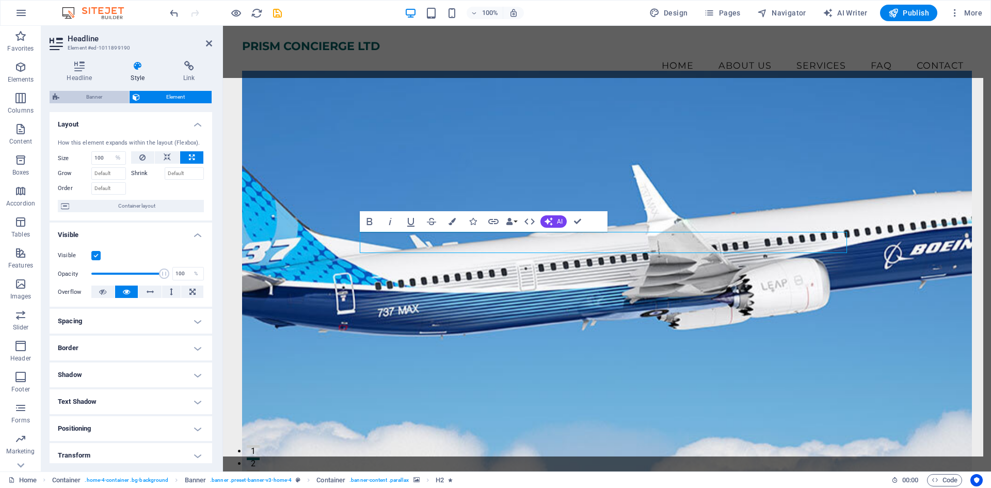
click at [107, 101] on span "Banner" at bounding box center [93, 97] width 63 height 12
select select "preset-banner-v3-home-4"
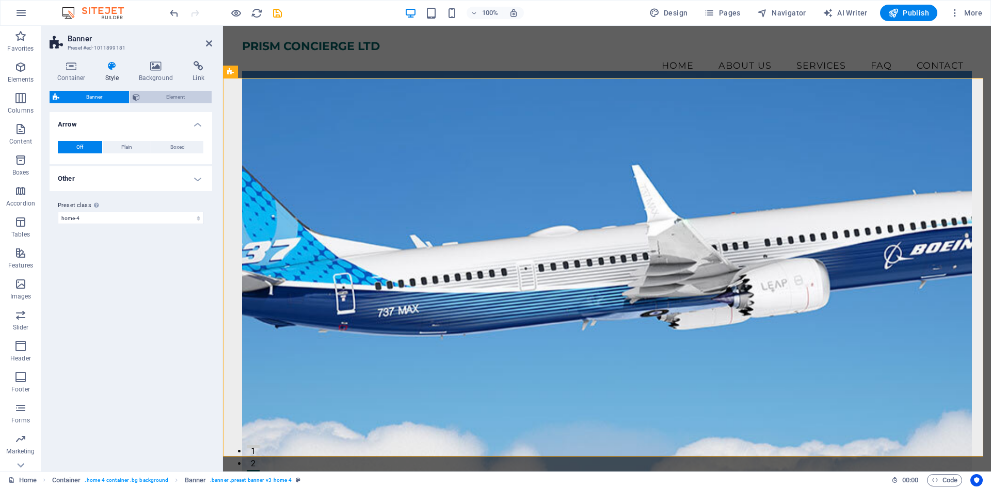
click at [138, 93] on icon at bounding box center [136, 97] width 7 height 12
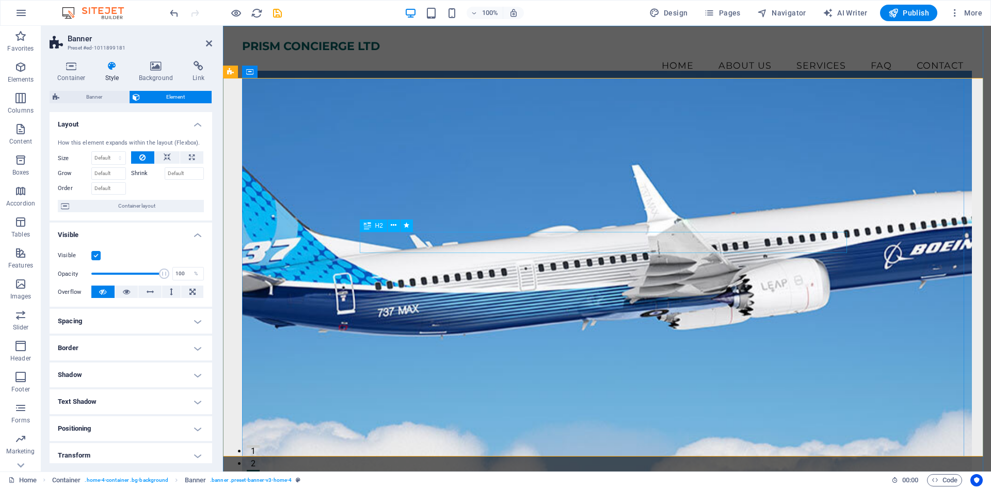
select select "%"
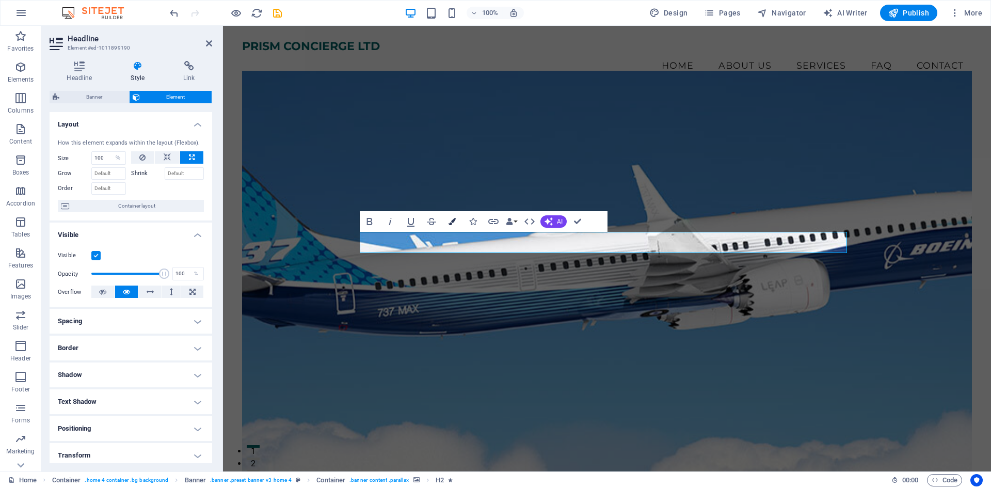
click at [448, 219] on icon "button" at bounding box center [451, 221] width 7 height 7
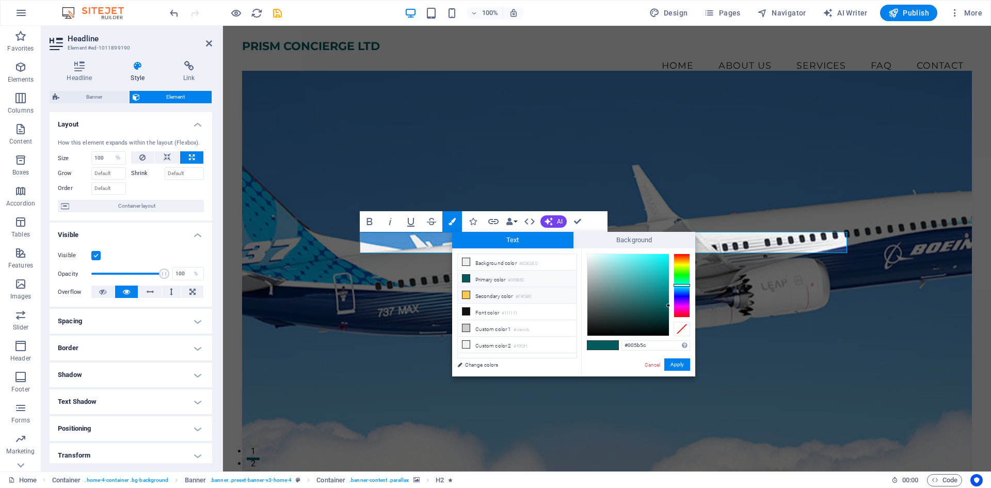
click at [489, 294] on li "Secondary color #F9C851" at bounding box center [517, 295] width 119 height 17
type input "#f9c851"
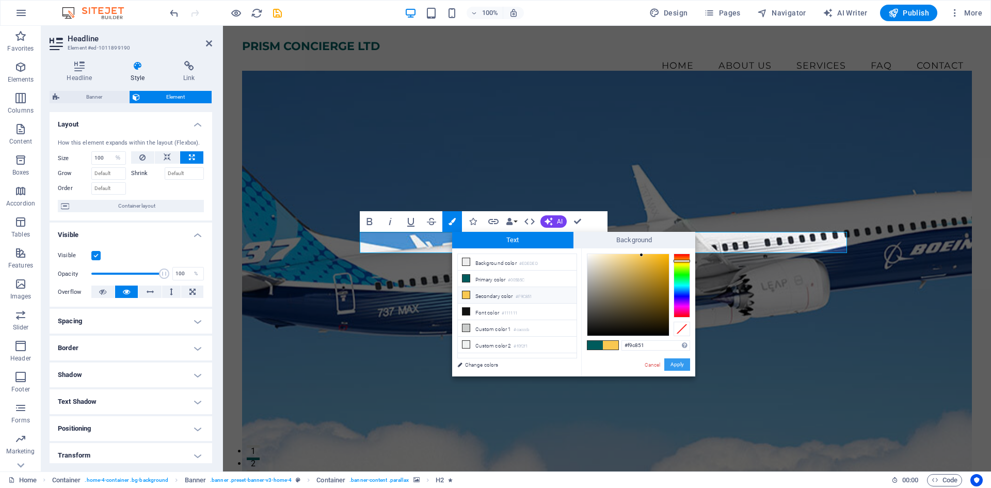
click at [678, 362] on button "Apply" at bounding box center [677, 364] width 26 height 12
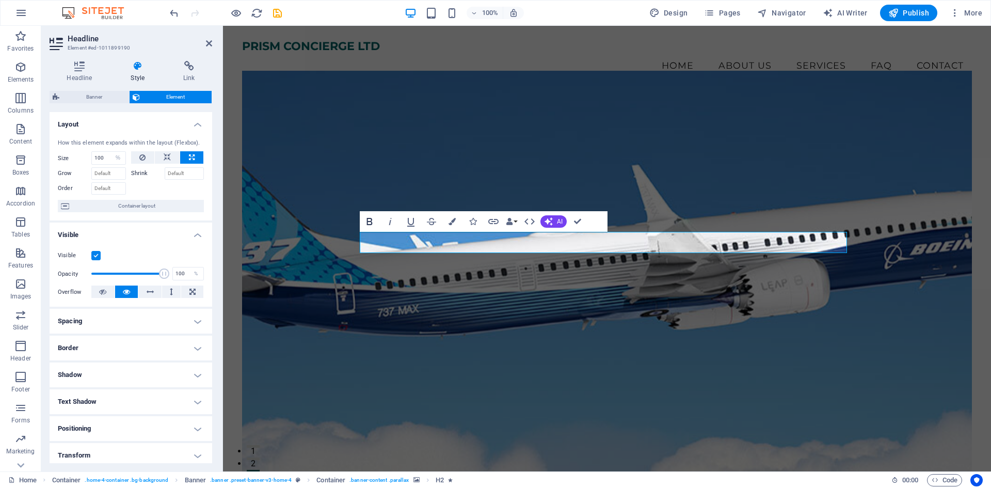
click at [368, 222] on icon "button" at bounding box center [369, 221] width 12 height 12
click at [363, 220] on icon "button" at bounding box center [369, 221] width 12 height 12
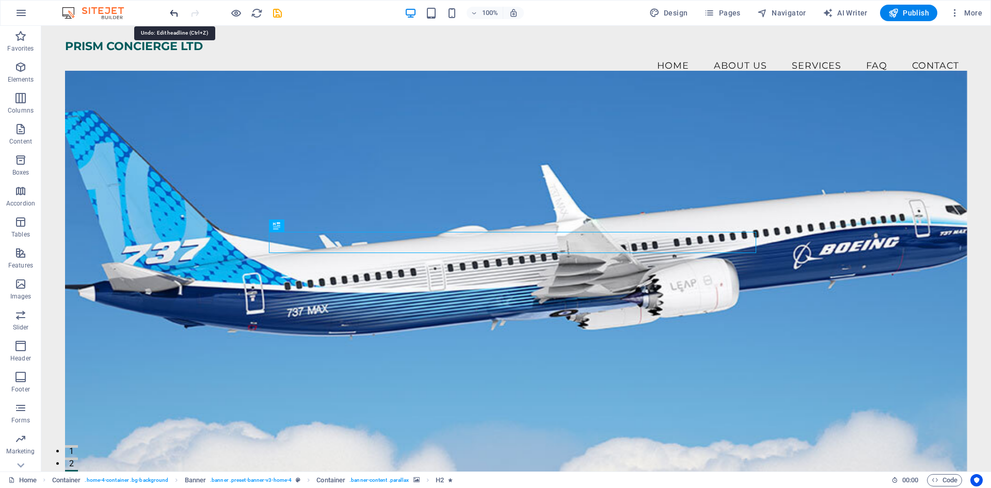
click at [177, 19] on icon "undo" at bounding box center [174, 13] width 12 height 12
click at [297, 388] on figure at bounding box center [516, 274] width 902 height 406
click at [173, 138] on figure at bounding box center [516, 274] width 902 height 406
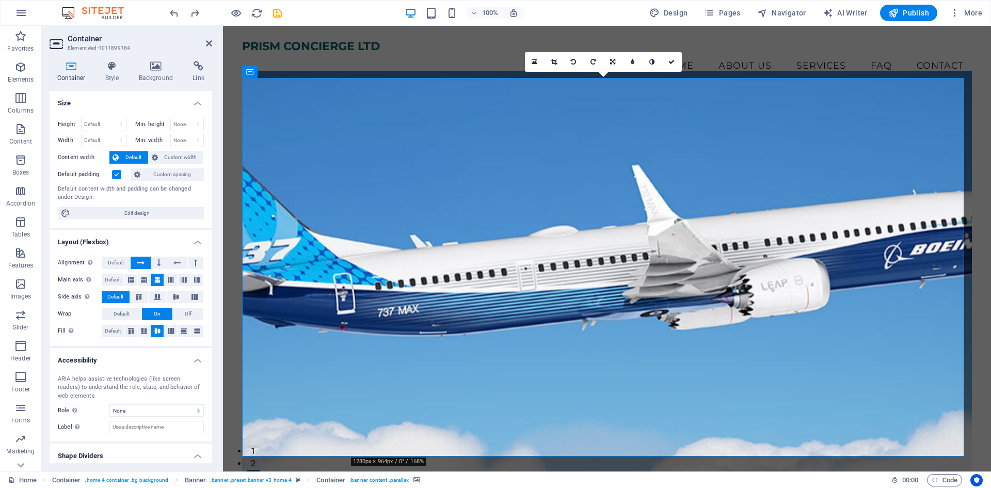
click at [151, 59] on div "Container Style Background Link Size Height Default px rem % vh vw Min. height …" at bounding box center [130, 262] width 179 height 418
click at [153, 75] on h4 "Background" at bounding box center [158, 72] width 54 height 22
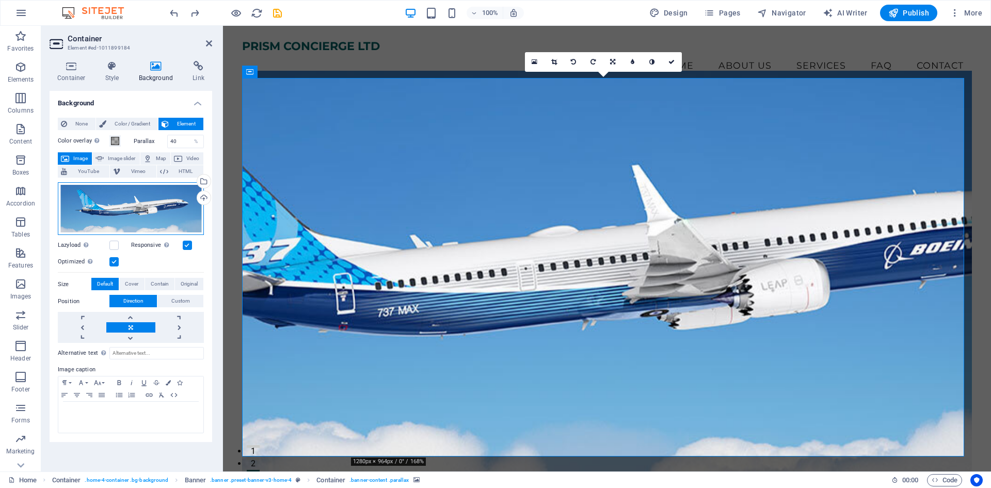
click at [147, 193] on div "Drag files here, click to choose files or select files from Files or our free s…" at bounding box center [131, 208] width 146 height 53
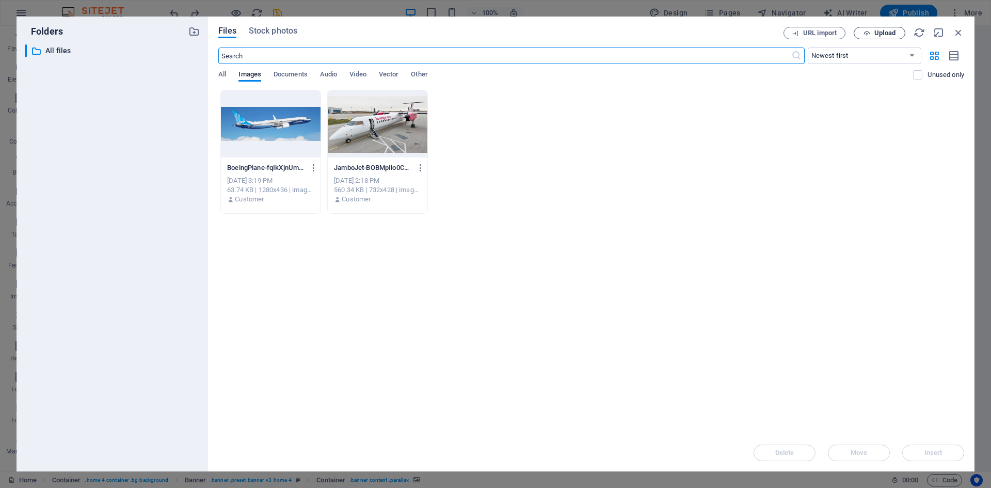
click at [876, 37] on button "Upload" at bounding box center [879, 33] width 52 height 12
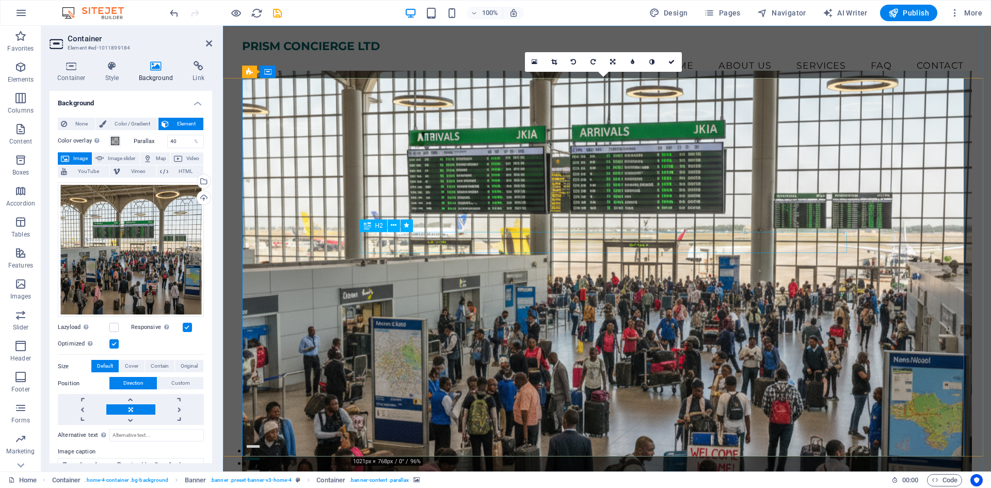
click at [392, 223] on icon at bounding box center [394, 225] width 6 height 11
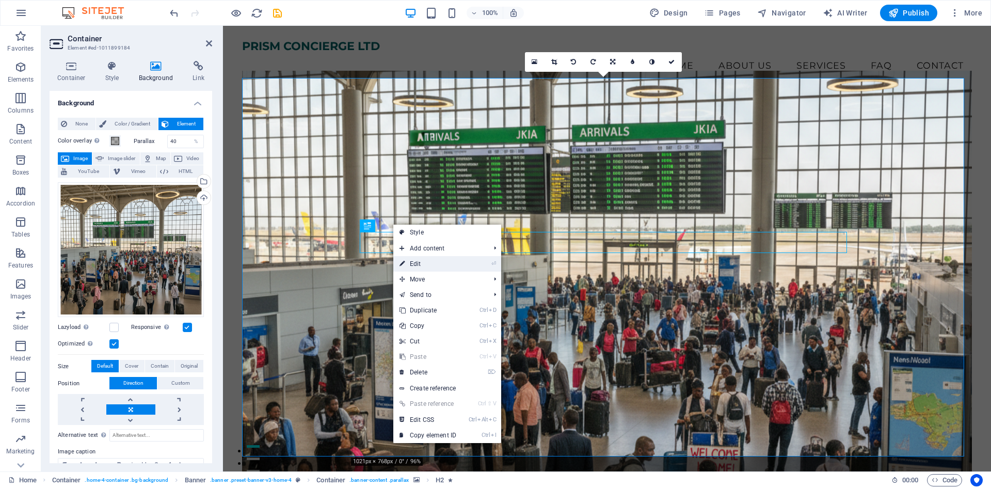
click at [424, 267] on link "⏎ Edit" at bounding box center [427, 263] width 69 height 15
select select "%"
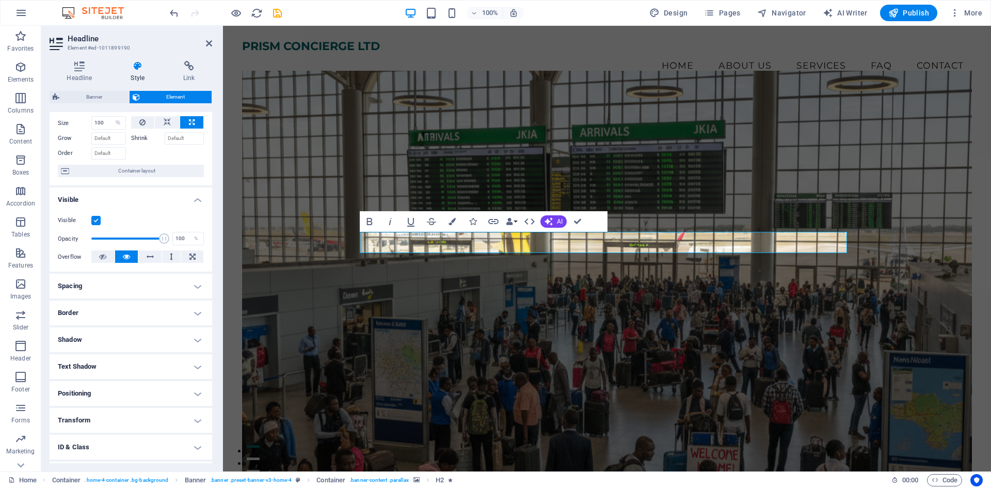
scroll to position [52, 0]
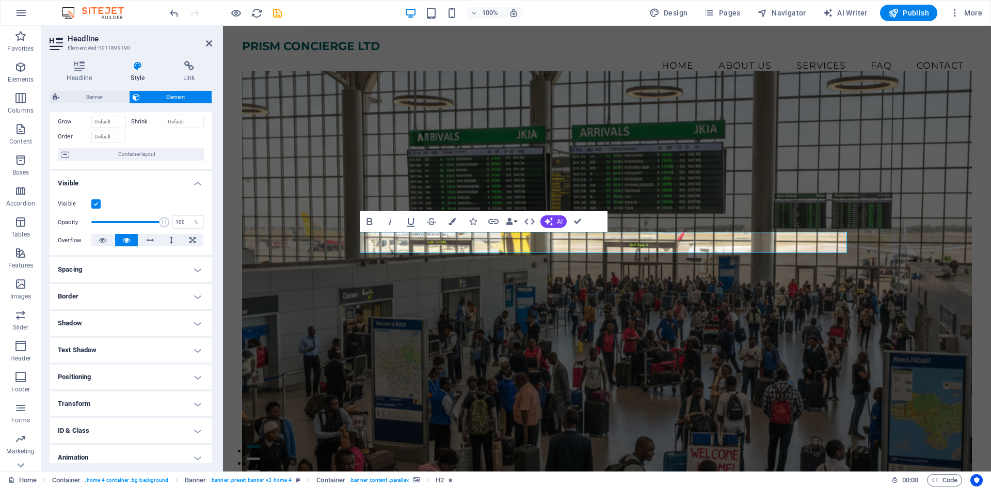
click at [133, 291] on h4 "Border" at bounding box center [131, 296] width 163 height 25
click at [135, 310] on div "Style - Width 1 auto px rem % vh vw Custom Custom 1 auto px rem % vh vw 1 auto …" at bounding box center [131, 326] width 163 height 48
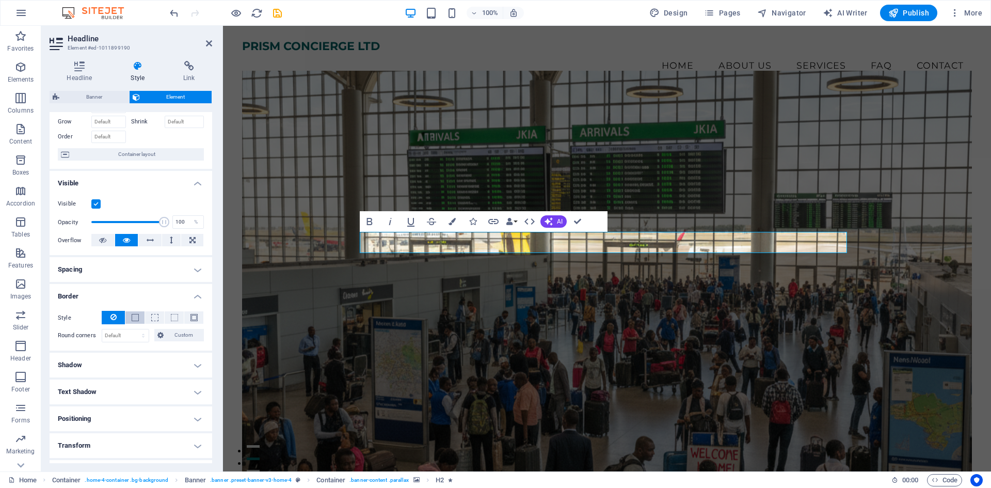
click at [136, 316] on span at bounding box center [135, 317] width 7 height 7
click at [105, 353] on span at bounding box center [107, 352] width 8 height 8
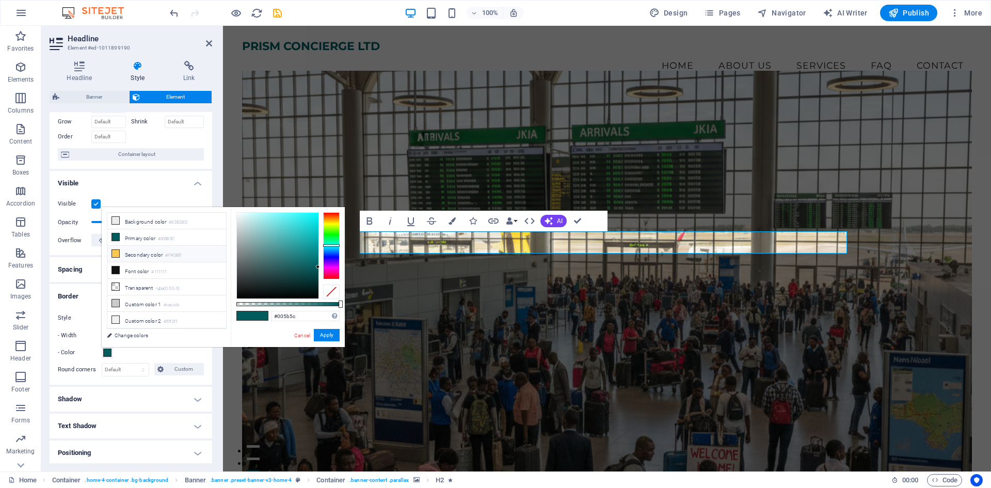
click at [161, 253] on li "Secondary color #F9C851" at bounding box center [166, 254] width 119 height 17
type input "#f9c851"
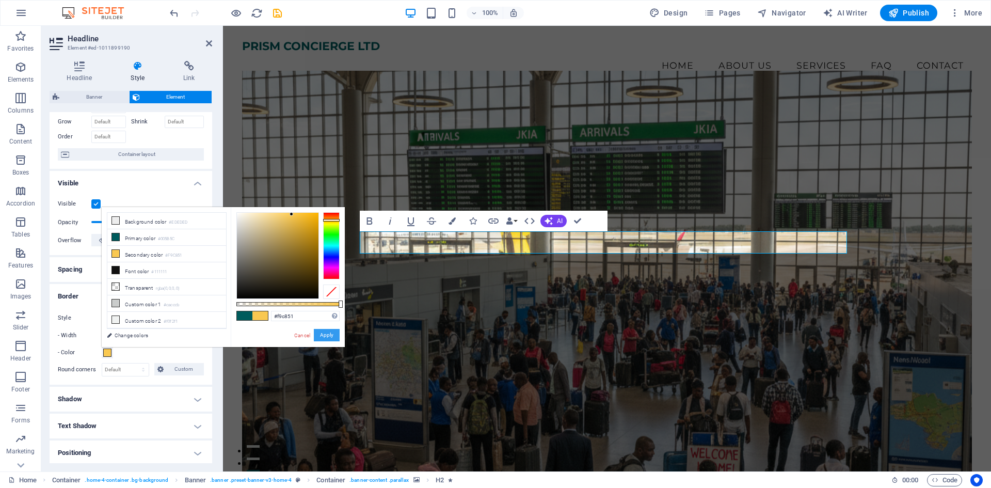
click at [320, 336] on button "Apply" at bounding box center [327, 335] width 26 height 12
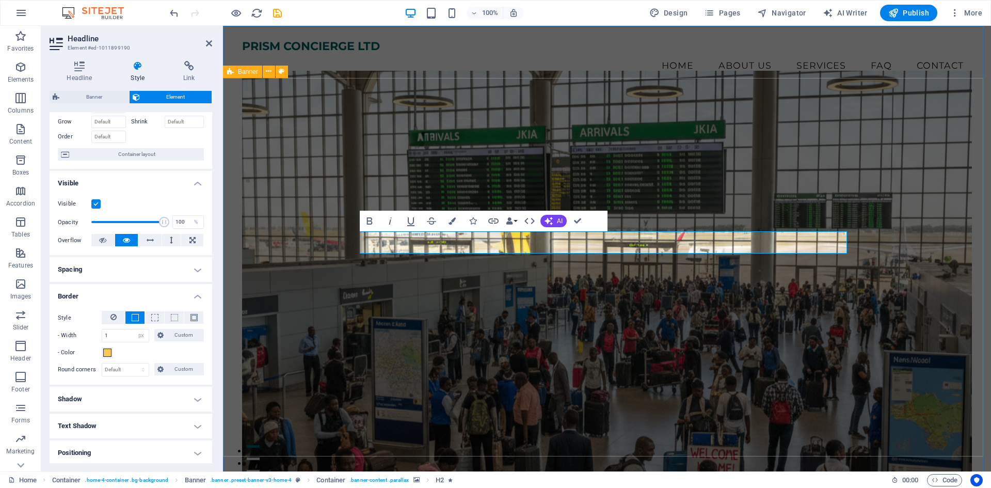
click at [258, 260] on figure at bounding box center [607, 274] width 730 height 406
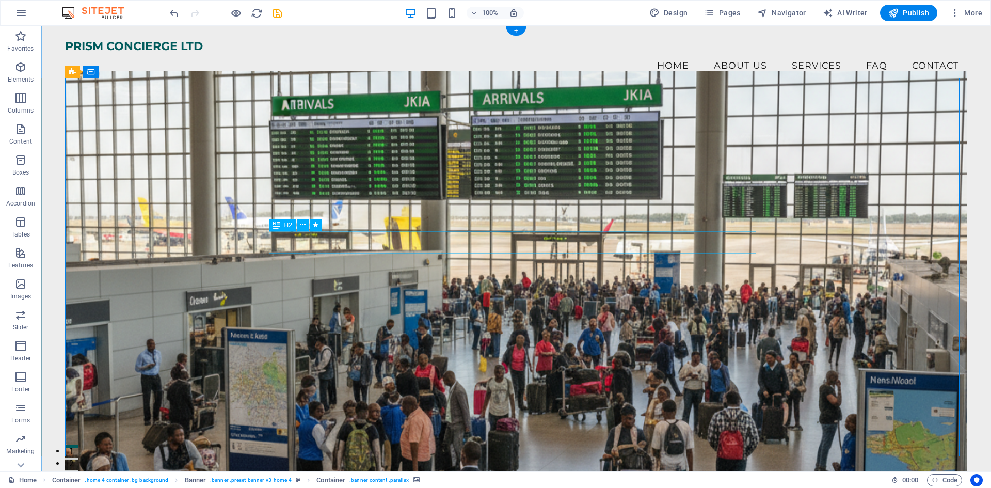
click at [298, 223] on button at bounding box center [303, 225] width 12 height 12
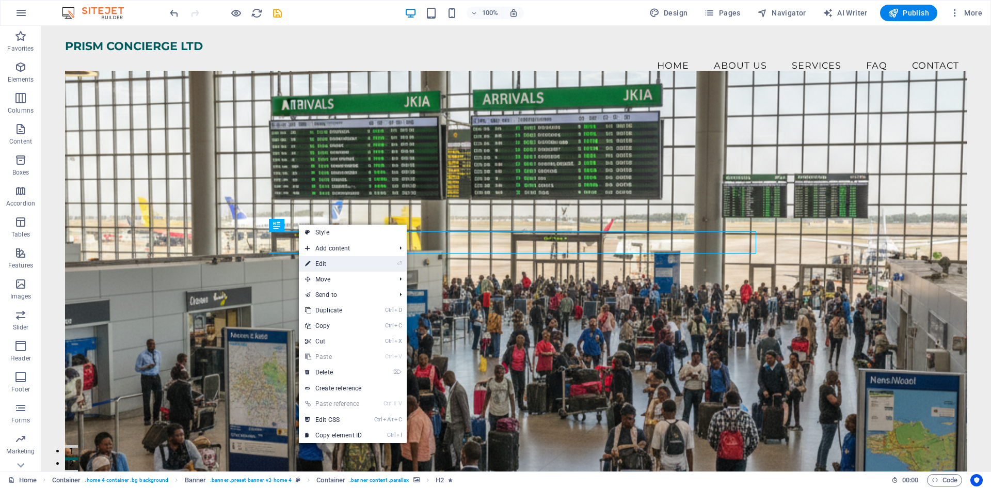
click at [330, 267] on link "⏎ Edit" at bounding box center [333, 263] width 69 height 15
select select "%"
select select "px"
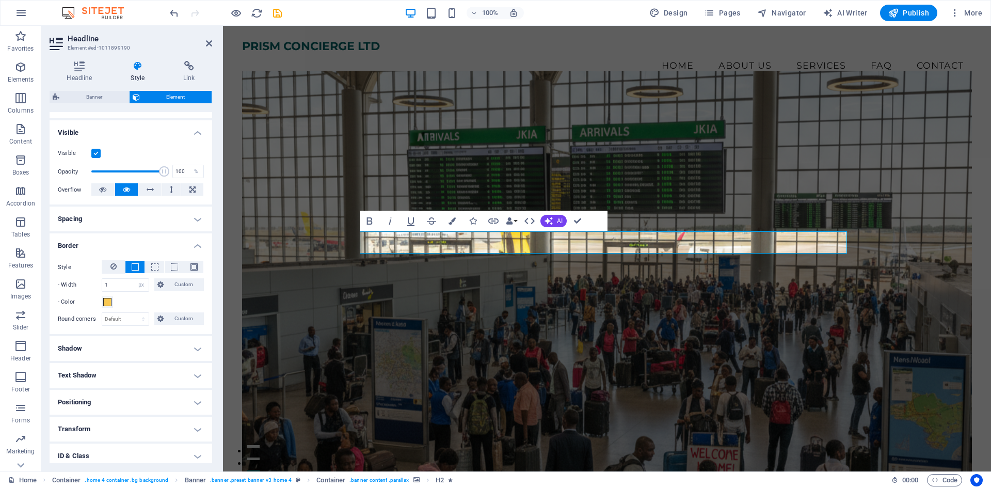
scroll to position [103, 0]
click at [138, 323] on select "Default px rem % vh vw Custom" at bounding box center [125, 318] width 46 height 12
select select "%"
click at [133, 312] on select "Default px rem % vh vw Custom" at bounding box center [125, 318] width 46 height 12
type input "100"
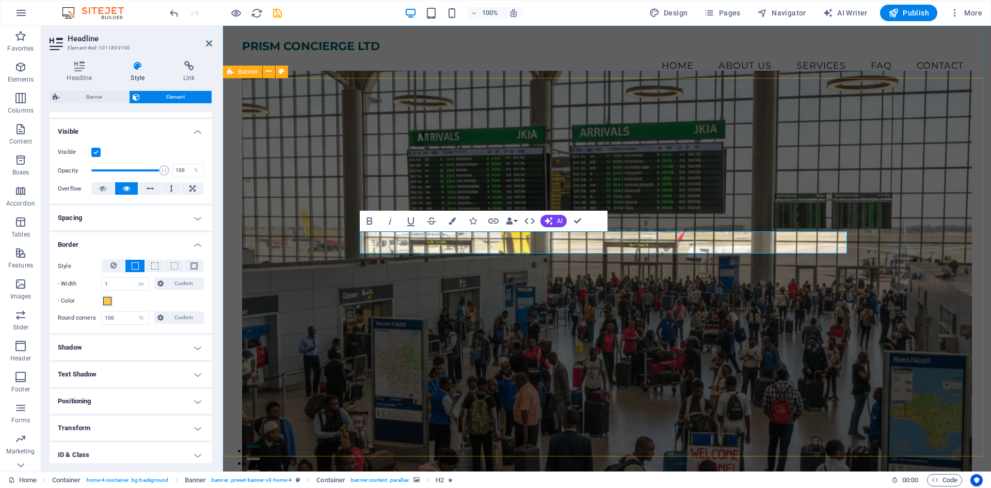
click at [297, 295] on figure at bounding box center [607, 274] width 730 height 406
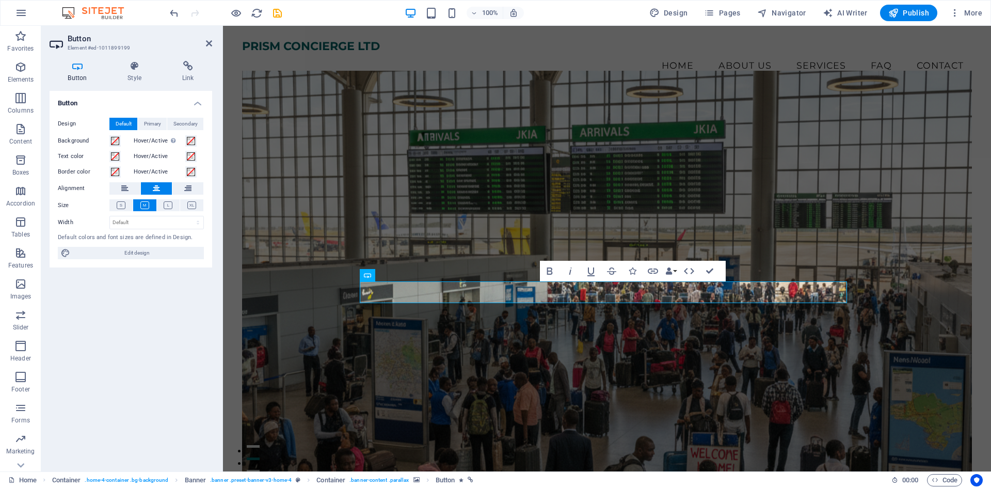
click at [297, 295] on figure at bounding box center [607, 274] width 730 height 406
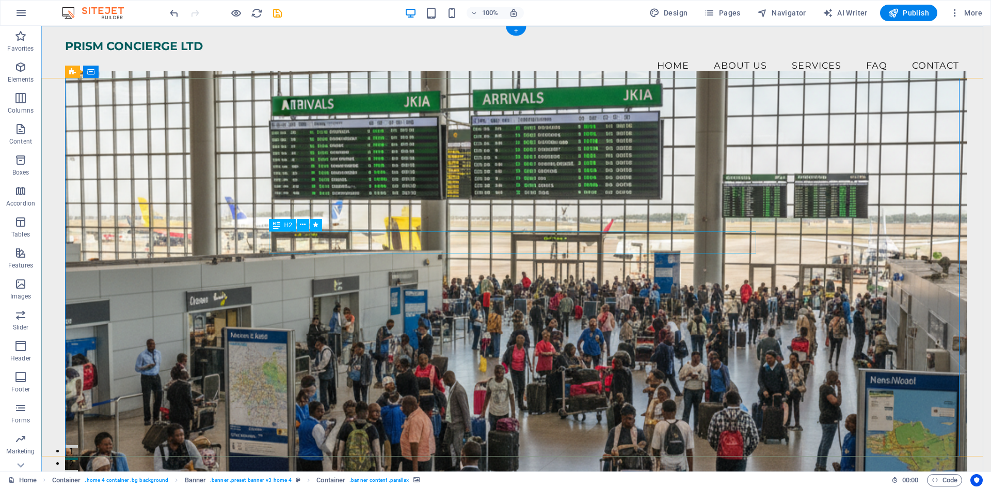
click at [299, 223] on button at bounding box center [303, 225] width 12 height 12
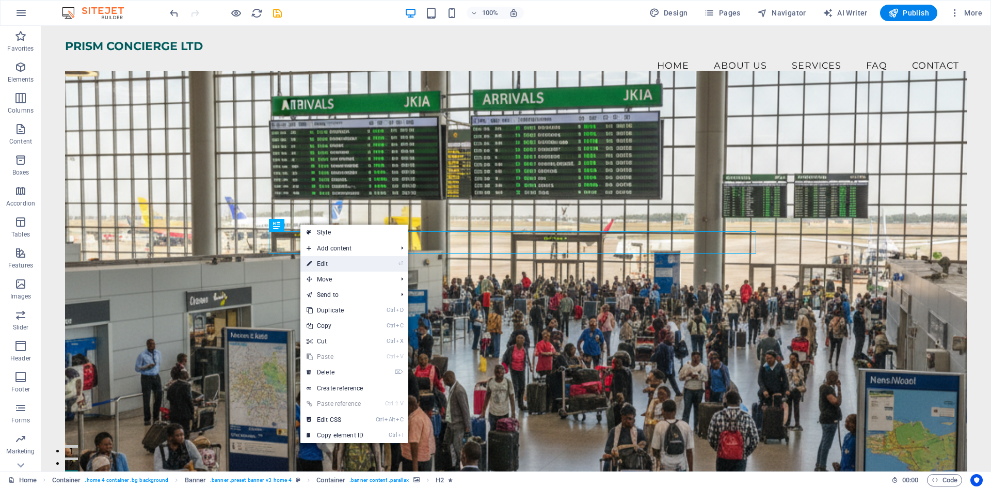
click at [314, 260] on link "⏎ Edit" at bounding box center [334, 263] width 69 height 15
select select "%"
select select "px"
select select "%"
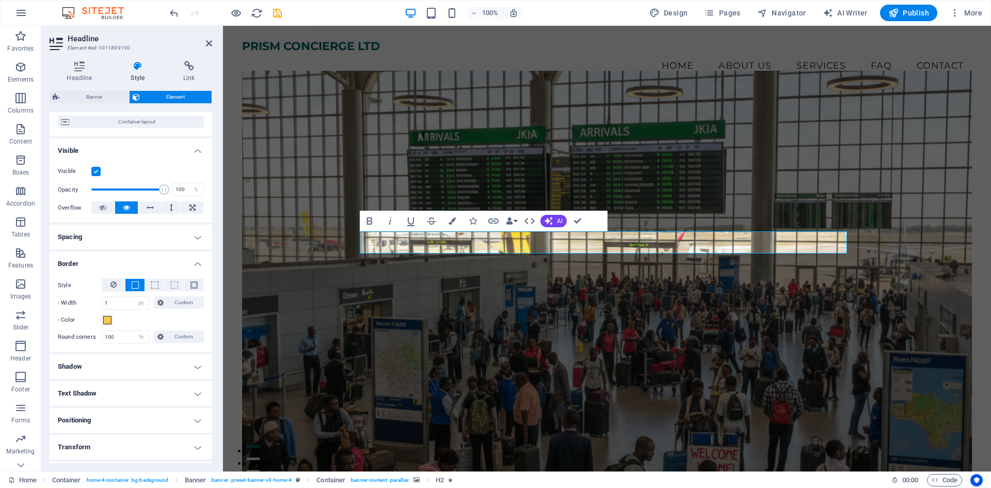
scroll to position [6, 0]
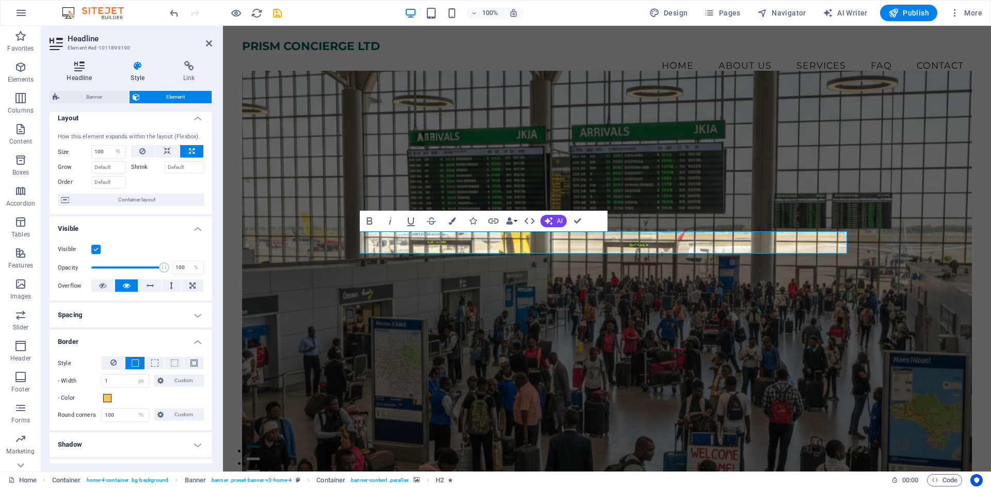
click at [73, 71] on icon at bounding box center [80, 66] width 60 height 10
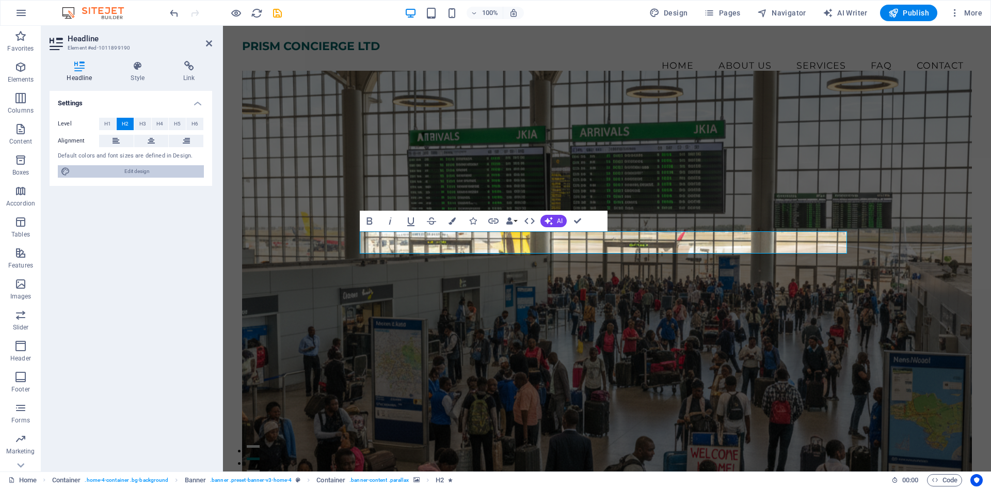
click at [132, 169] on span "Edit design" at bounding box center [136, 171] width 127 height 12
select select "px"
select select "200"
select select "px"
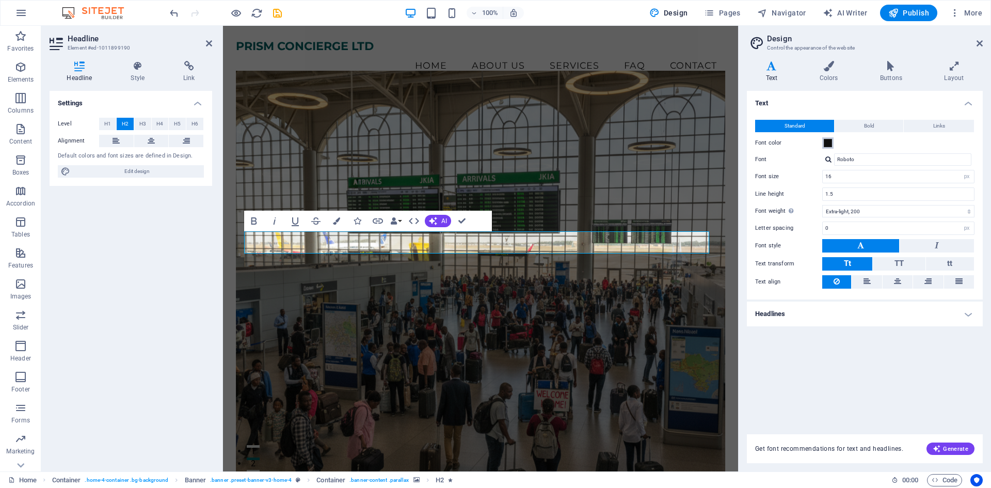
click at [823, 142] on span at bounding box center [827, 143] width 8 height 8
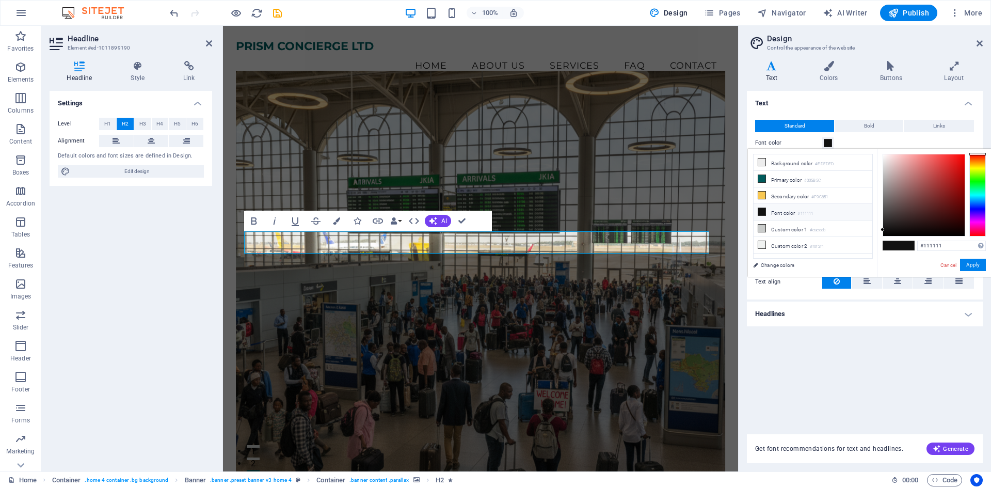
click at [823, 99] on h4 "Text" at bounding box center [865, 100] width 236 height 19
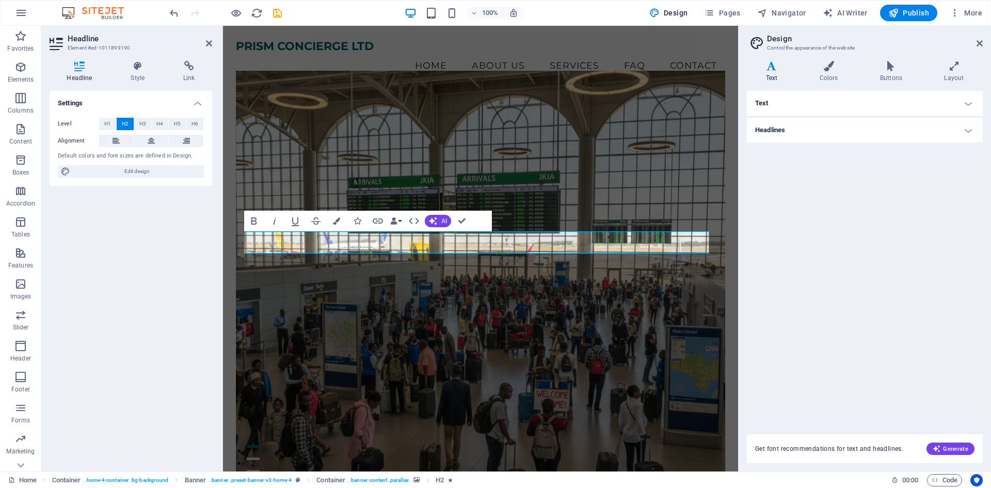
click at [214, 45] on aside "Headline Element #ed-1011899190 Headline Style Link Settings Level H1 H2 H3 H4 …" at bounding box center [132, 248] width 182 height 445
click at [212, 44] on icon at bounding box center [209, 43] width 6 height 8
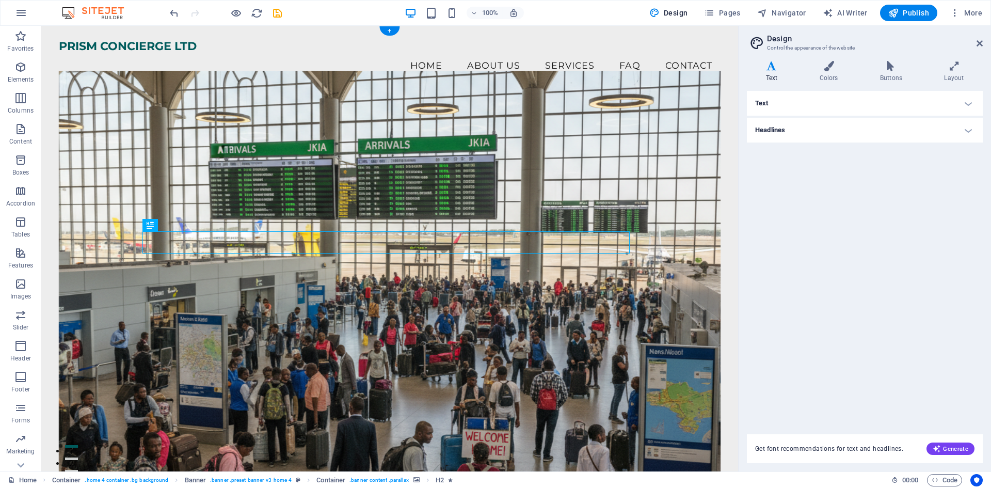
click at [494, 336] on figure at bounding box center [390, 274] width 662 height 406
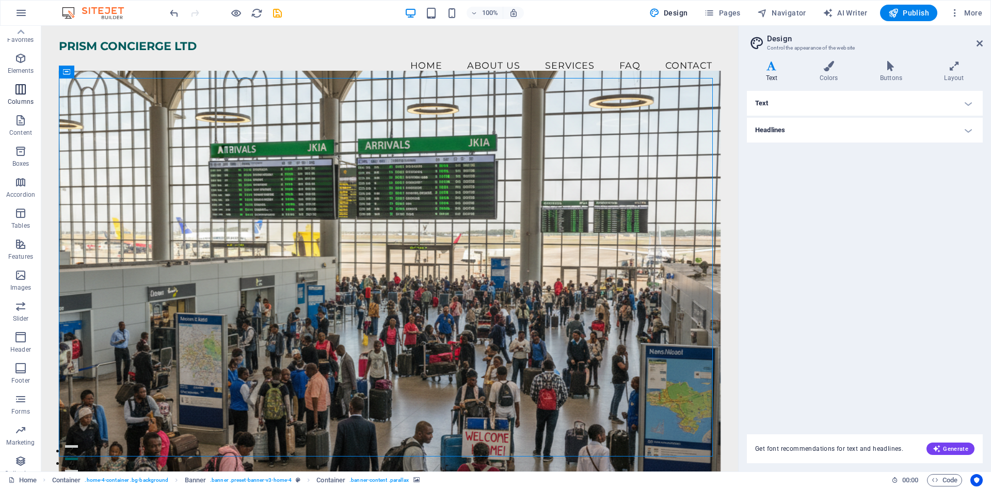
scroll to position [0, 0]
click at [23, 9] on icon "button" at bounding box center [21, 13] width 12 height 12
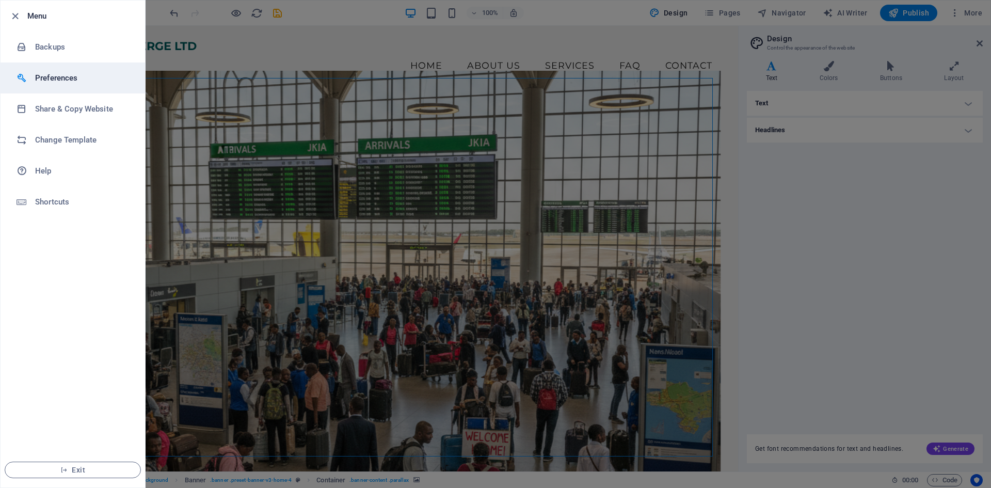
click at [69, 84] on h6 "Preferences" at bounding box center [82, 78] width 95 height 12
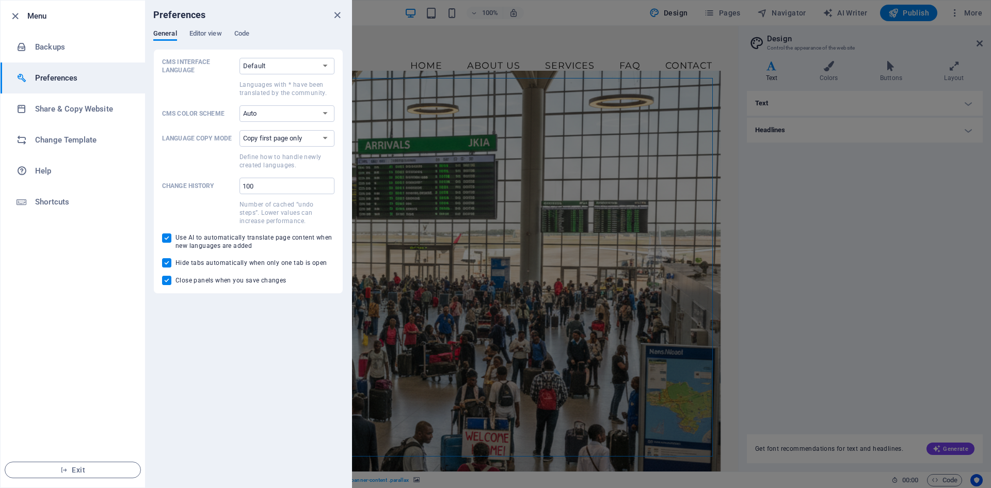
click at [596, 164] on div at bounding box center [495, 244] width 991 height 488
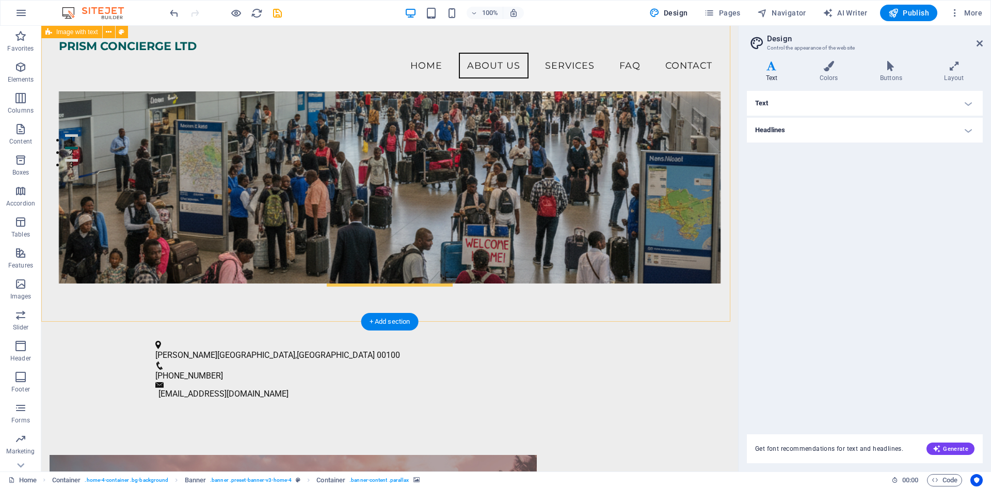
scroll to position [310, 0]
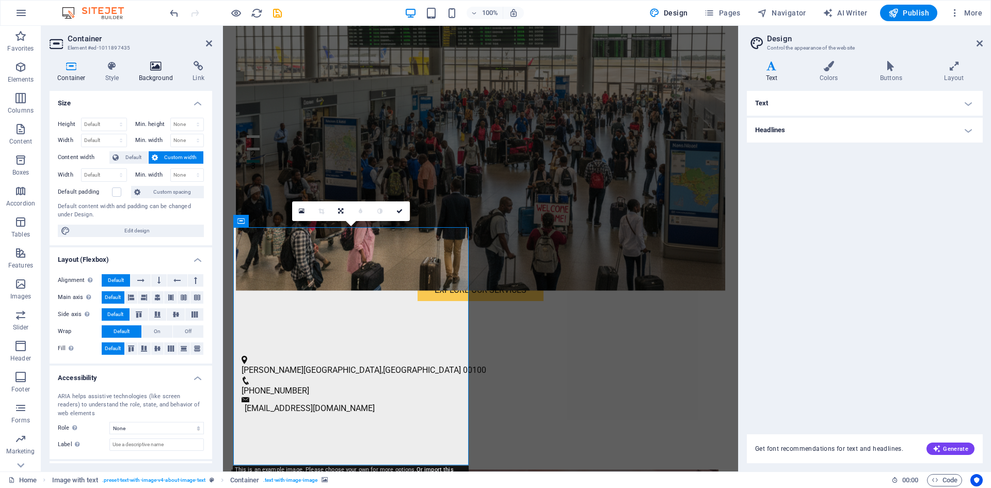
click at [159, 78] on h4 "Background" at bounding box center [158, 72] width 54 height 22
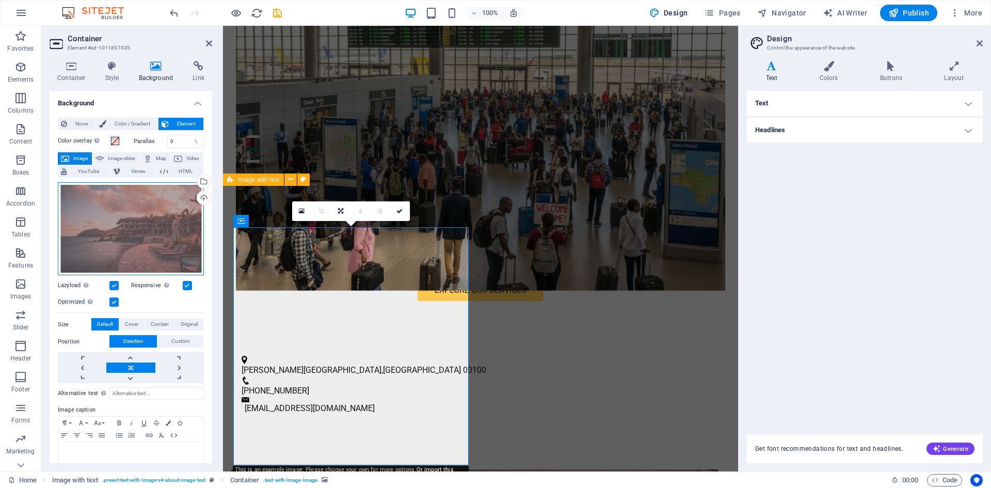
click at [156, 219] on div "Drag files here, click to choose files or select files from Files or our free s…" at bounding box center [131, 228] width 146 height 93
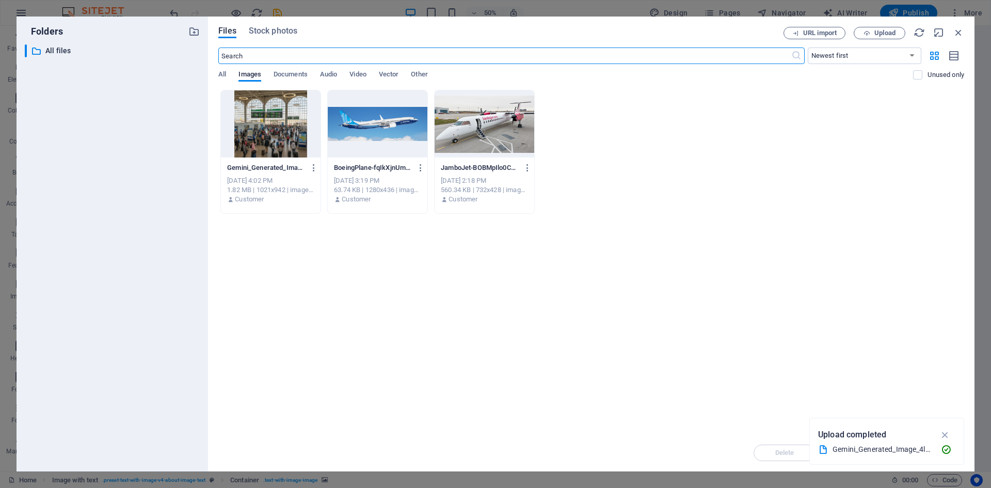
click at [501, 128] on div at bounding box center [484, 123] width 100 height 67
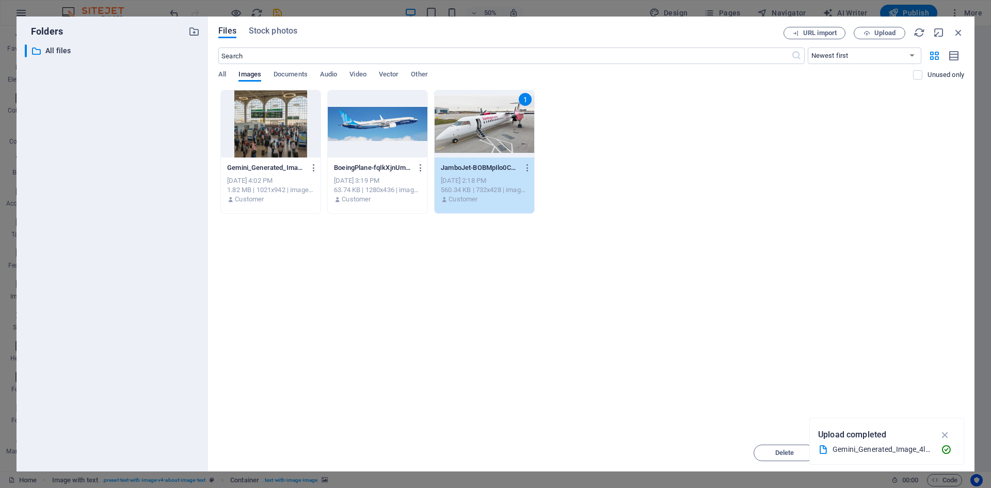
click at [402, 124] on div at bounding box center [378, 123] width 100 height 67
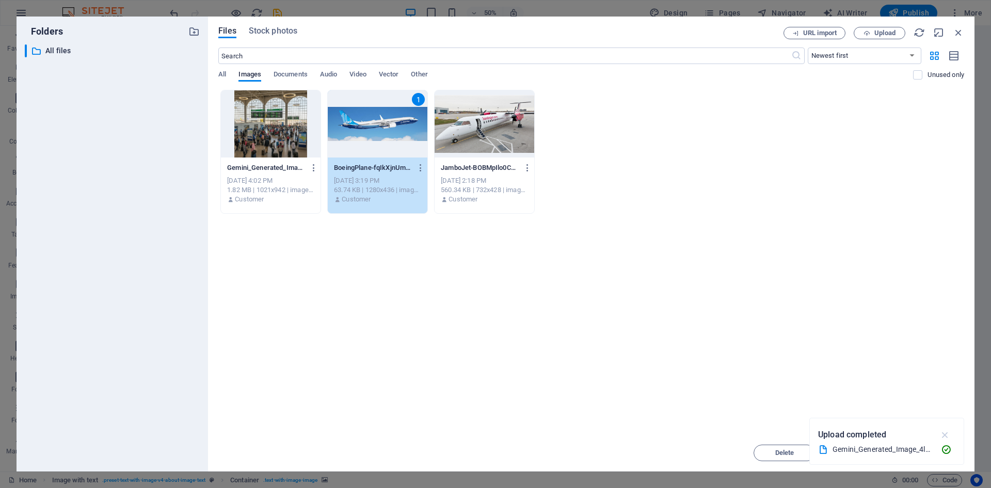
click at [943, 434] on icon "button" at bounding box center [945, 434] width 12 height 11
click at [949, 457] on button "Insert" at bounding box center [933, 452] width 62 height 17
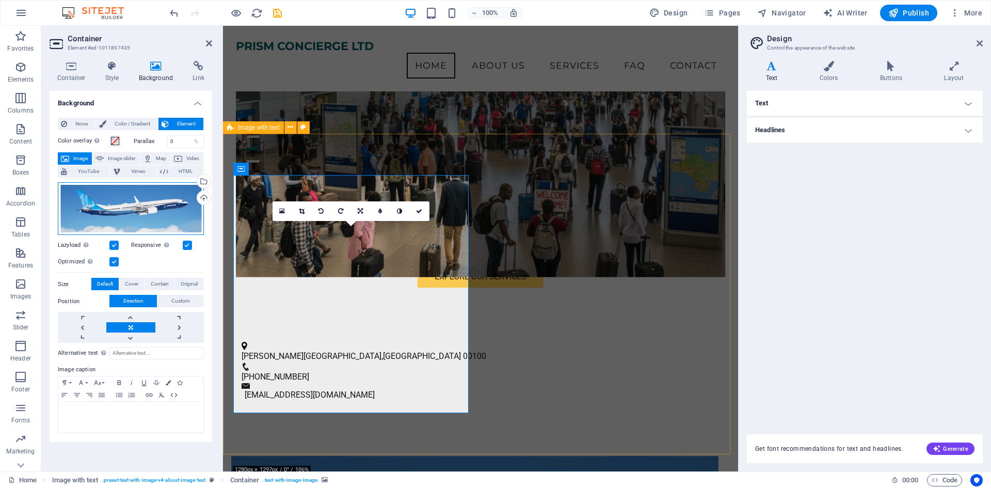
click at [123, 212] on div "Drag files here, click to choose files or select files from Files or our free s…" at bounding box center [131, 208] width 146 height 53
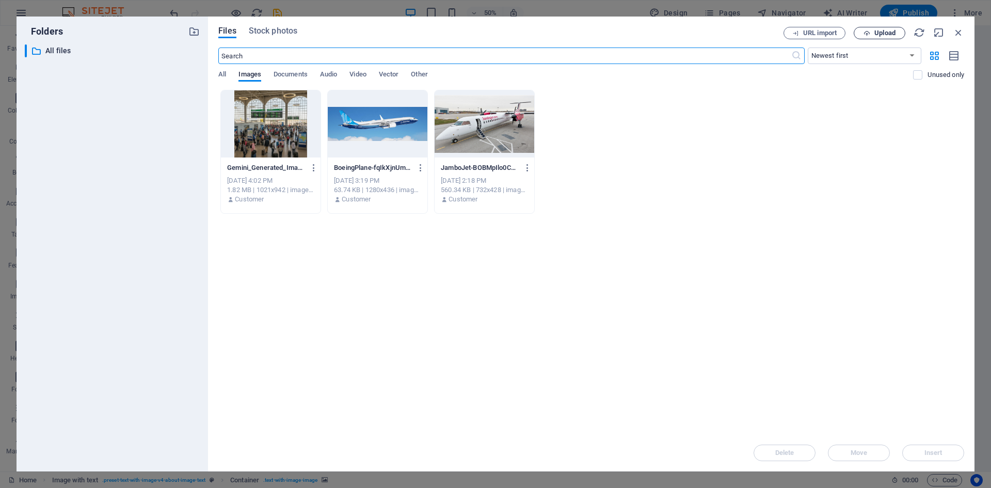
click at [873, 31] on span "Upload" at bounding box center [879, 33] width 42 height 7
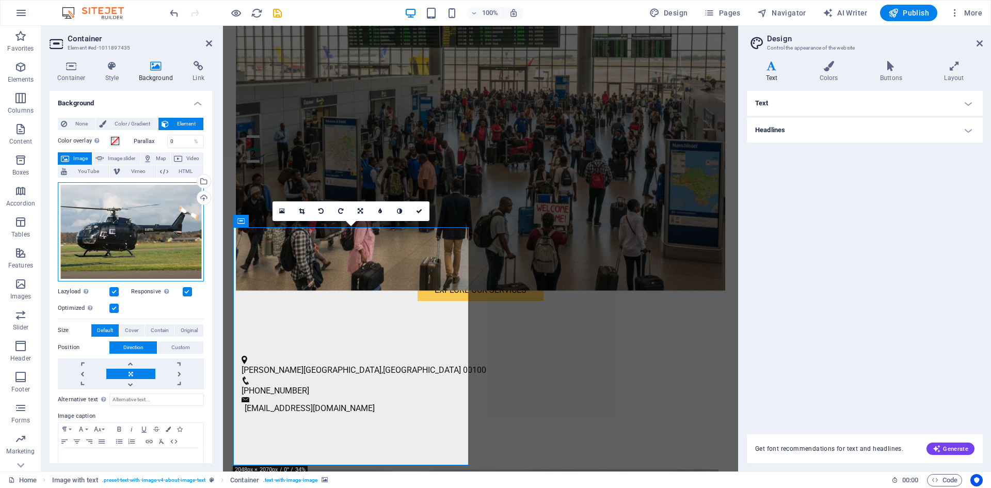
click at [123, 225] on div "Drag files here, click to choose files or select files from Files or our free s…" at bounding box center [131, 231] width 146 height 99
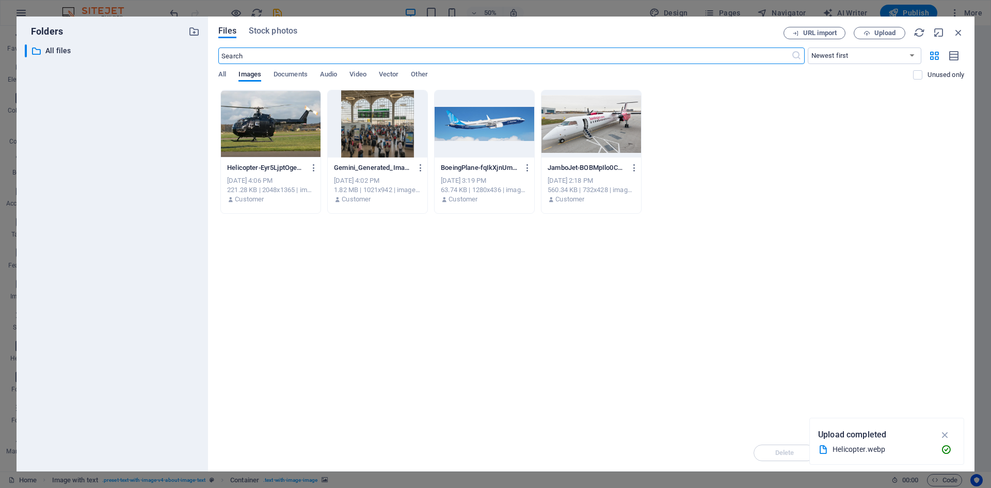
click at [590, 118] on div at bounding box center [591, 123] width 100 height 67
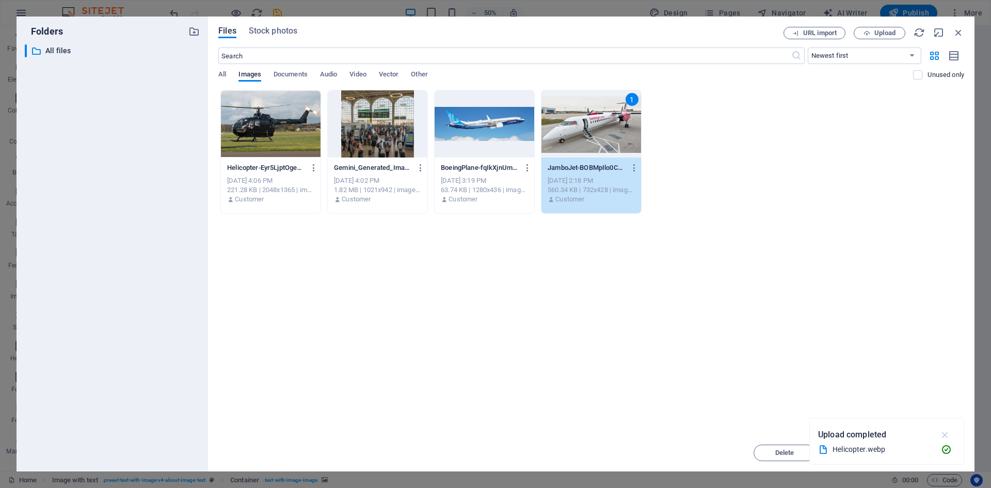
click at [940, 431] on icon "button" at bounding box center [945, 434] width 12 height 11
click at [937, 449] on span "Insert" at bounding box center [933, 452] width 18 height 6
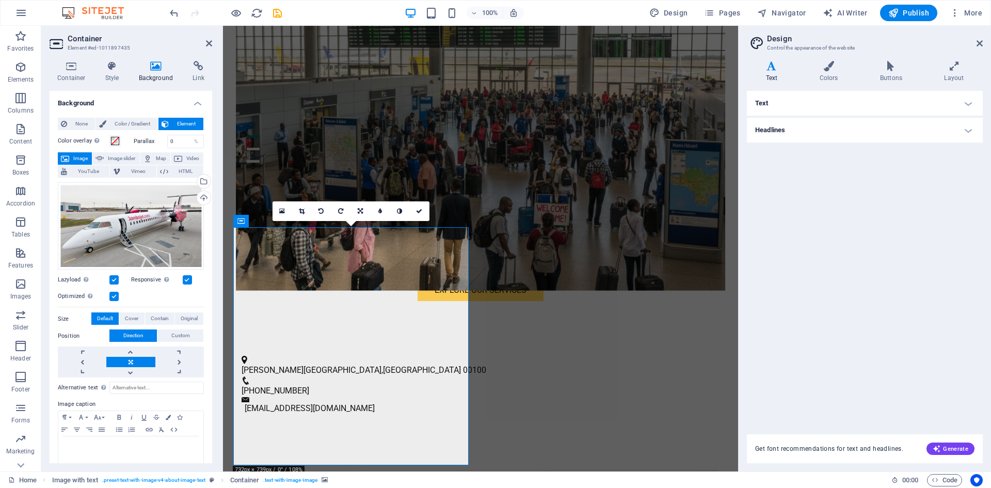
click at [825, 304] on div "Text Standard Bold Links Font color Font Roboto Font size 16 rem px Line height…" at bounding box center [865, 256] width 236 height 331
click at [415, 208] on link at bounding box center [420, 211] width 20 height 20
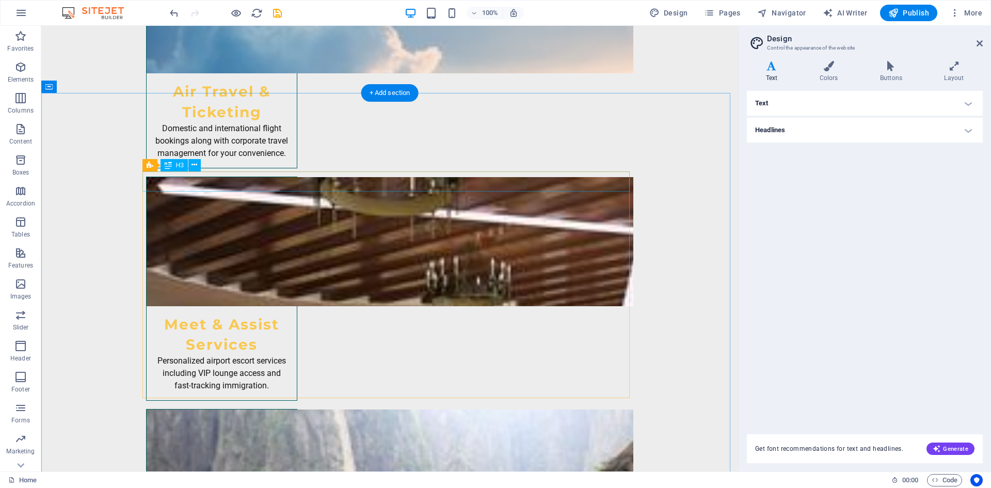
scroll to position [2218, 0]
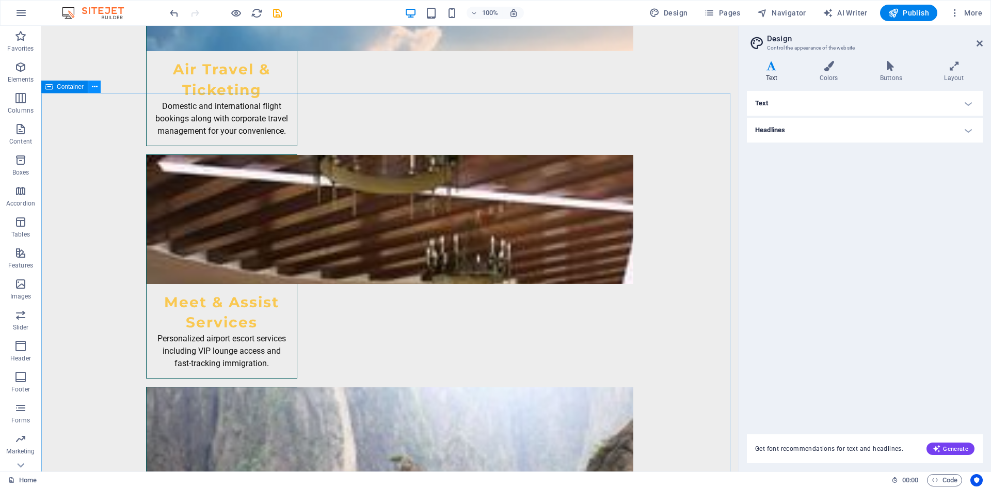
click at [96, 86] on icon at bounding box center [95, 87] width 6 height 11
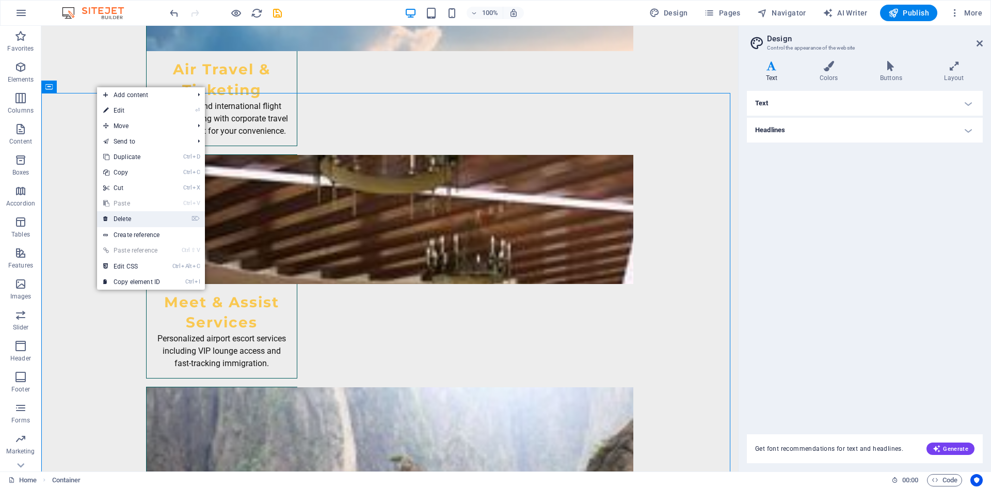
click at [129, 219] on link "⌦ Delete" at bounding box center [131, 218] width 69 height 15
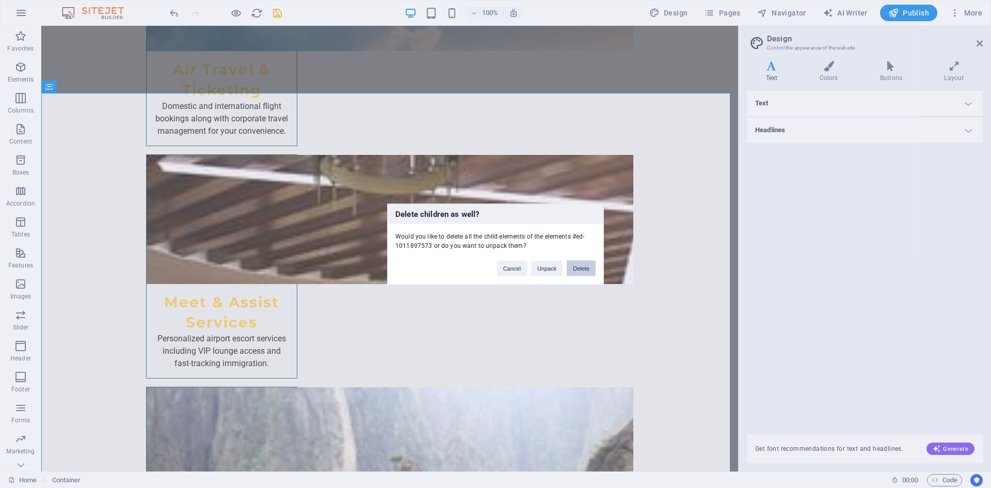
click at [579, 271] on button "Delete" at bounding box center [580, 267] width 29 height 15
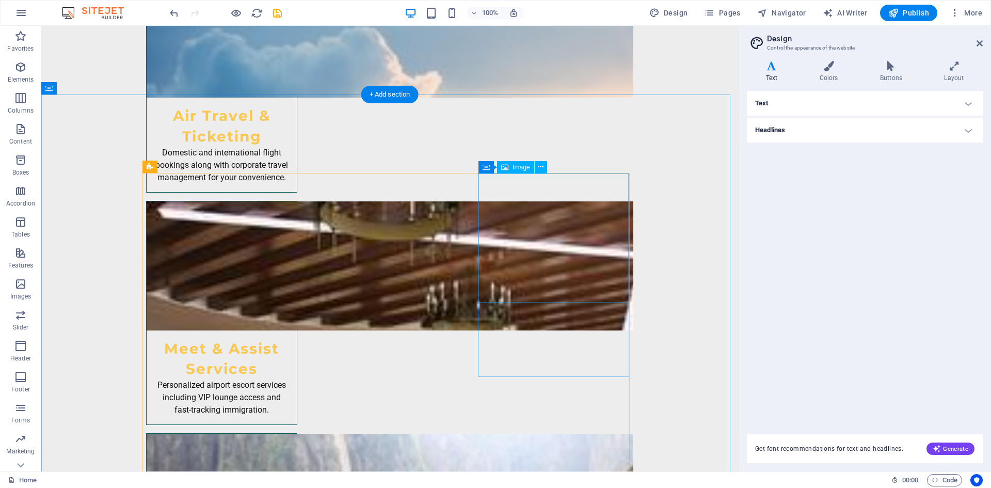
scroll to position [2217, 0]
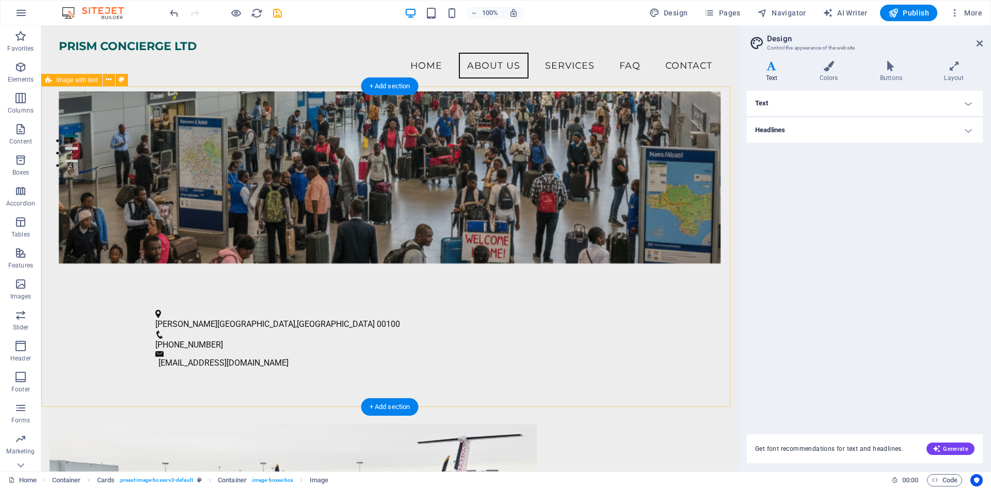
scroll to position [0, 0]
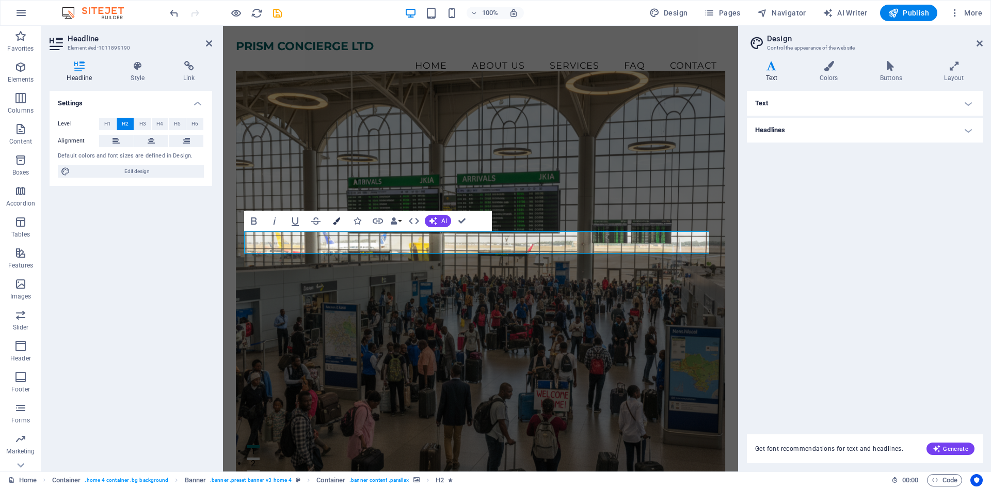
click at [339, 221] on icon "button" at bounding box center [336, 220] width 7 height 7
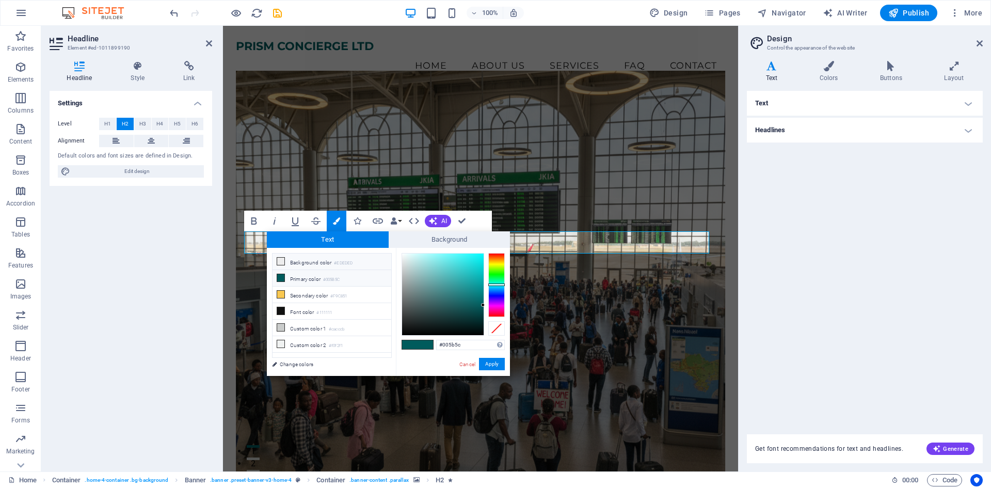
click at [314, 261] on li "Background color #EDEDED" at bounding box center [331, 261] width 119 height 17
type input "#ededed"
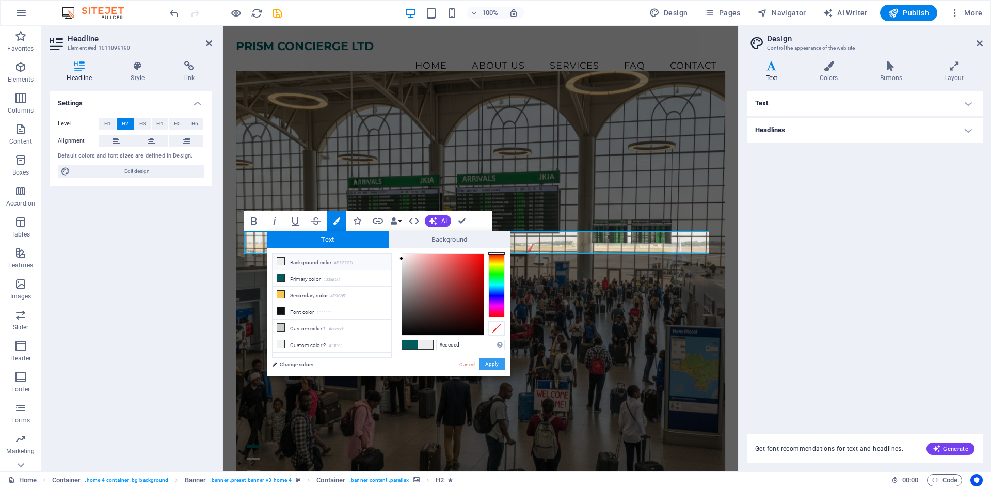
click at [494, 363] on button "Apply" at bounding box center [492, 364] width 26 height 12
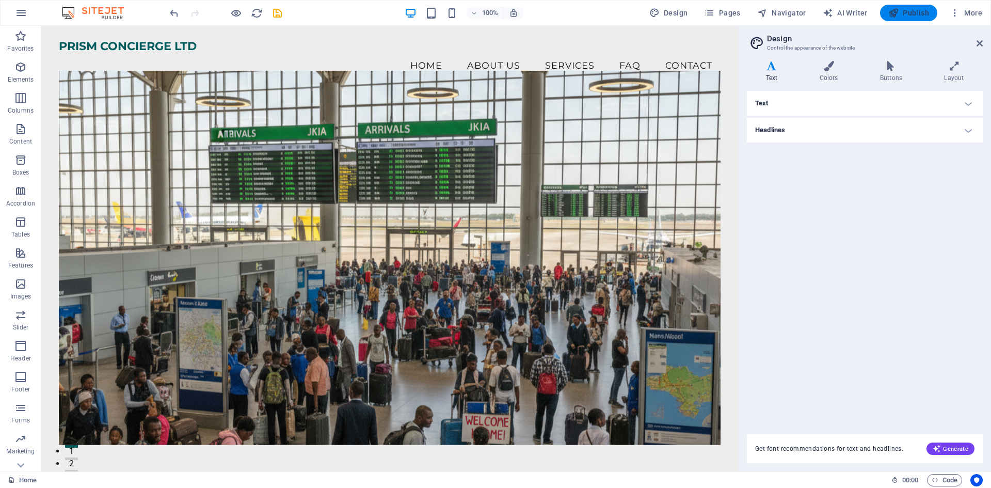
click at [892, 9] on icon "button" at bounding box center [893, 13] width 10 height 10
checkbox input "false"
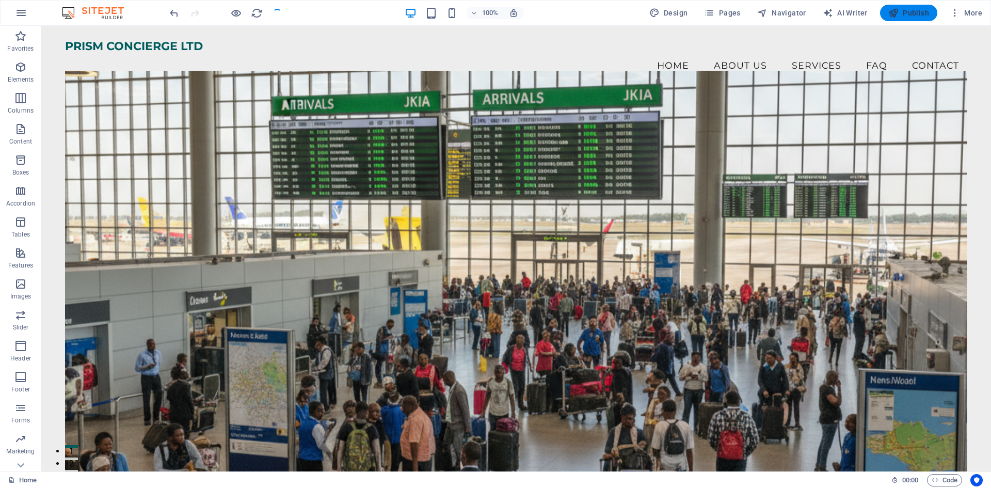
click at [915, 11] on span "Publish" at bounding box center [908, 13] width 41 height 10
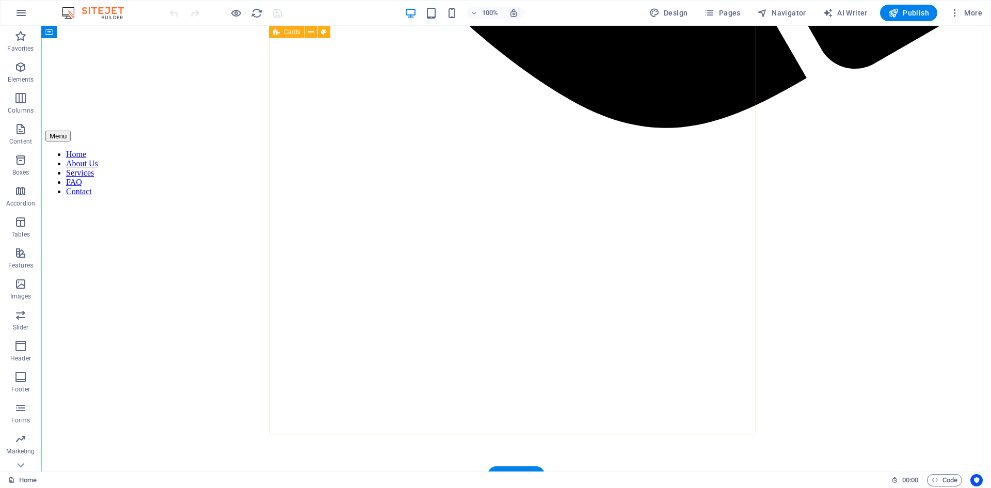
scroll to position [1132, 0]
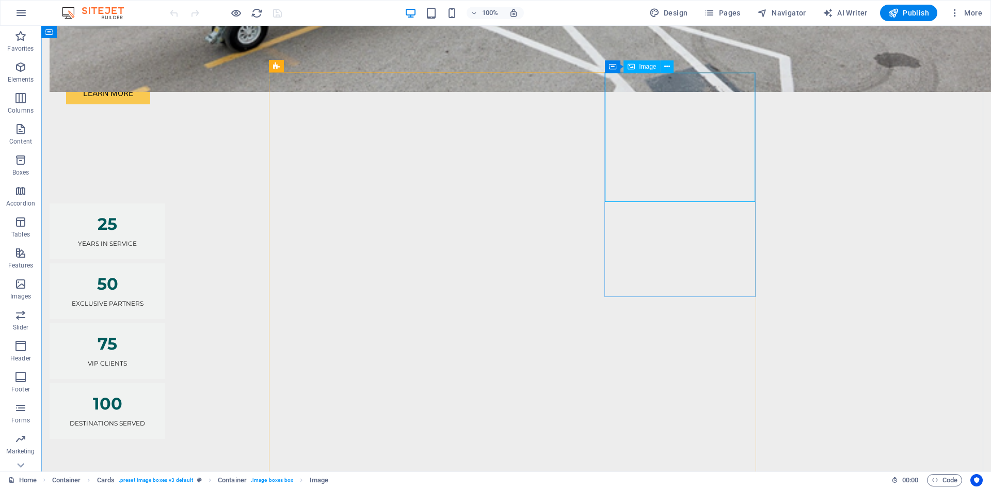
select select "vw"
select select "px"
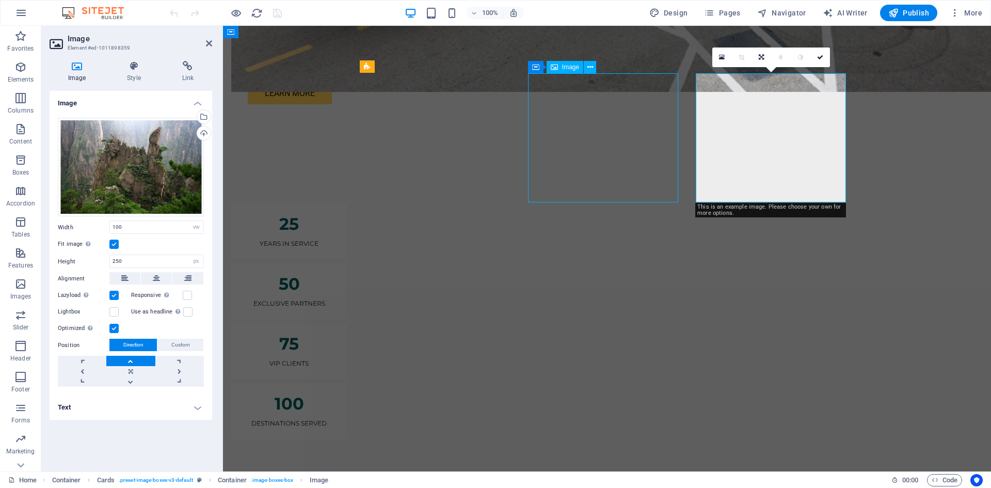
scroll to position [1184, 0]
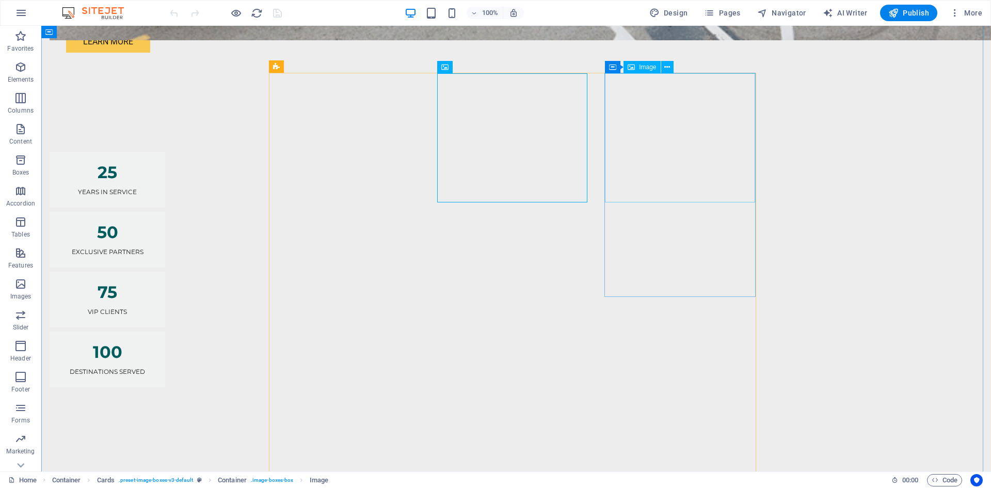
select select "vw"
select select "px"
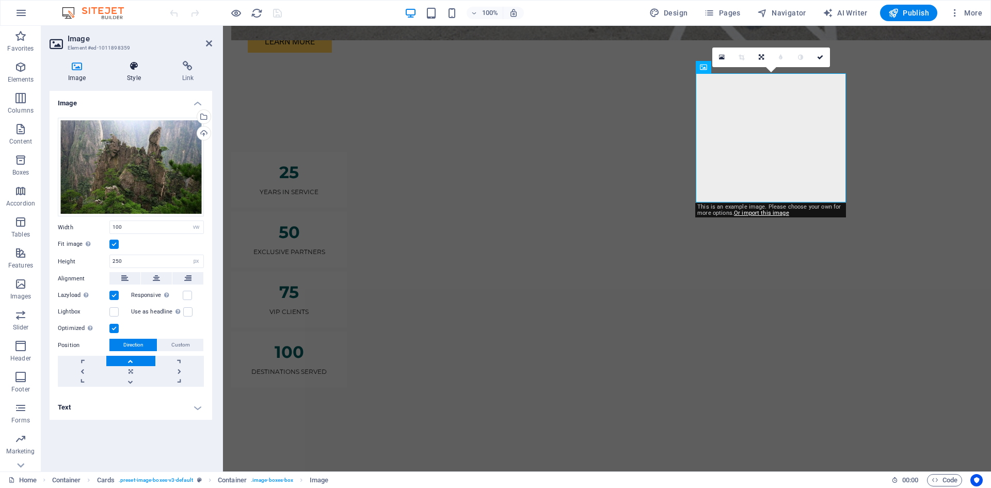
click at [133, 78] on h4 "Style" at bounding box center [135, 72] width 55 height 22
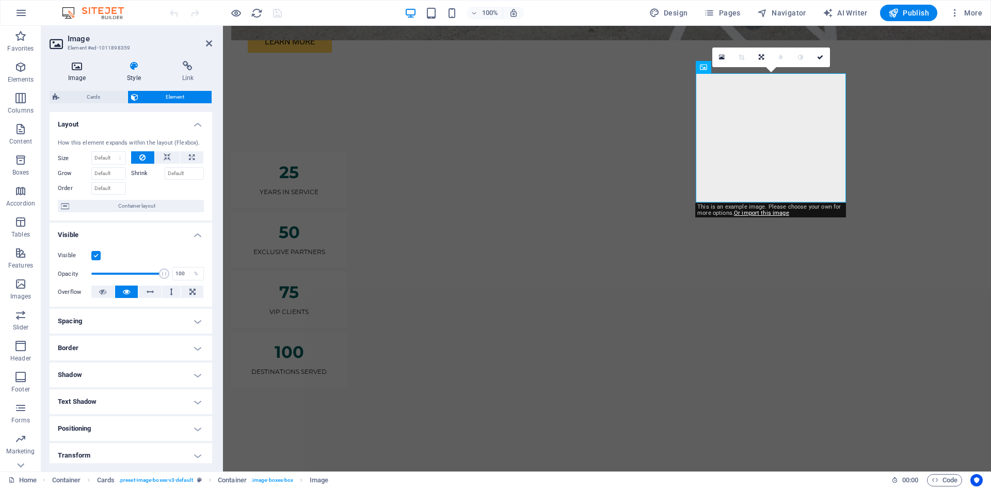
click at [74, 69] on icon at bounding box center [77, 66] width 55 height 10
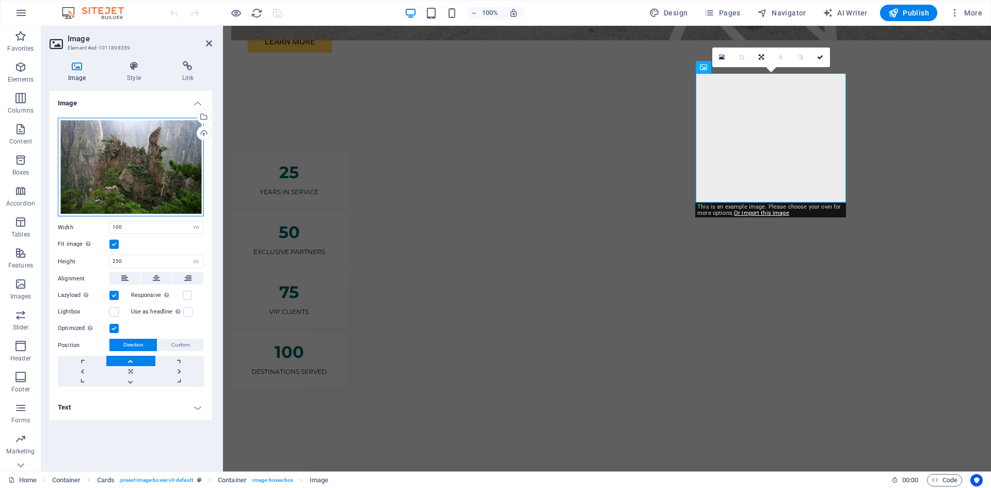
click at [134, 125] on div "Drag files here, click to choose files or select files from Files or our free s…" at bounding box center [131, 167] width 146 height 99
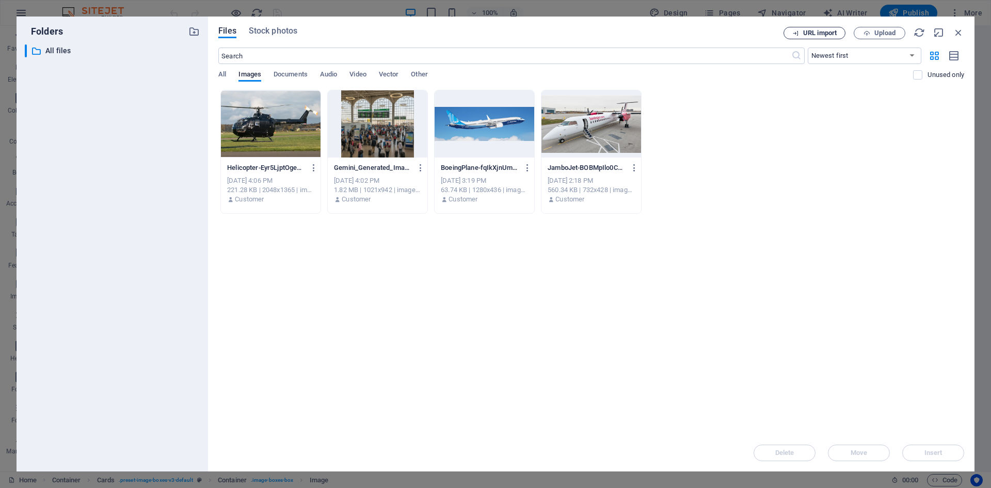
click at [814, 35] on span "URL import" at bounding box center [820, 33] width 34 height 6
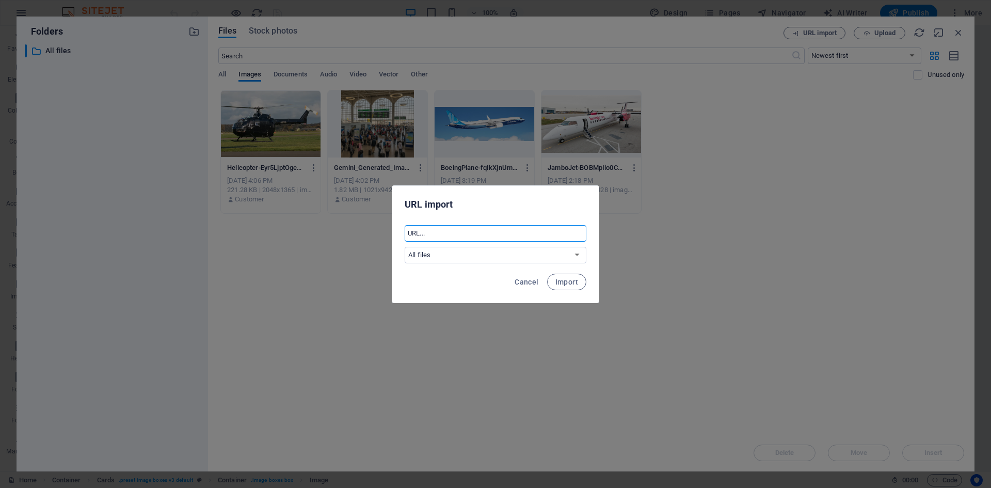
click at [451, 229] on input "text" at bounding box center [495, 233] width 182 height 17
paste input "https://image-tc.galaxy.tf/wijpeg-de7a2pzpvc9pdg9spkzvgk1s3/arrival-night-hotel…"
type input "https://image-tc.galaxy.tf/wijpeg-de7a2pzpvc9pdg9spkzvgk1s3/arrival-night-hotel…"
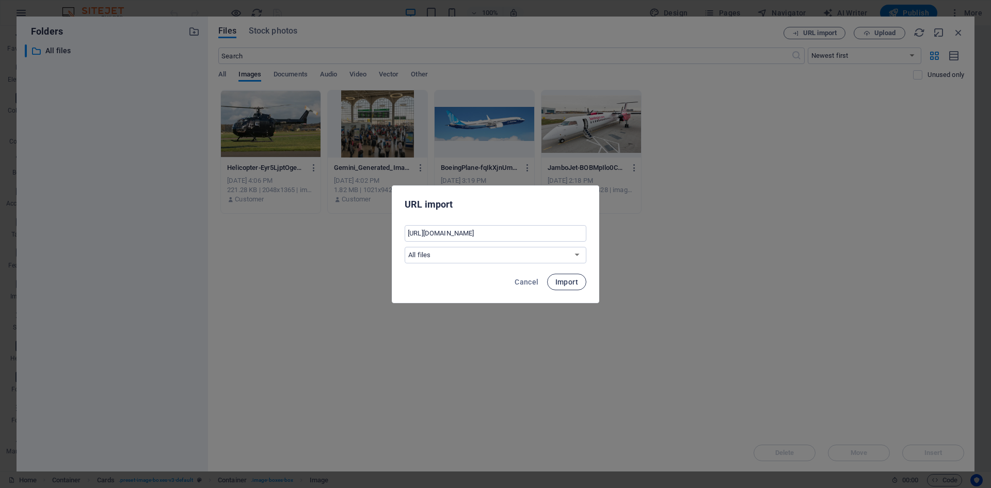
click at [573, 284] on span "Import" at bounding box center [566, 282] width 23 height 8
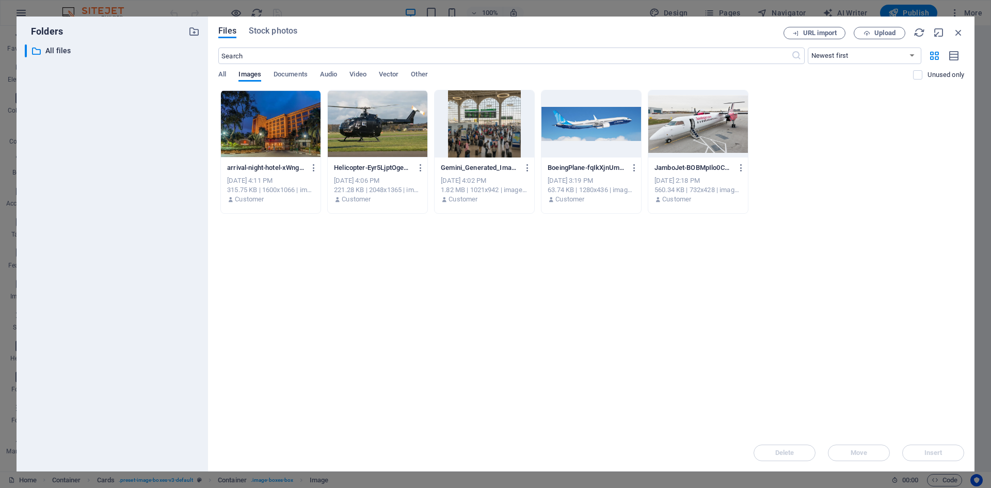
click at [267, 109] on div at bounding box center [271, 123] width 100 height 67
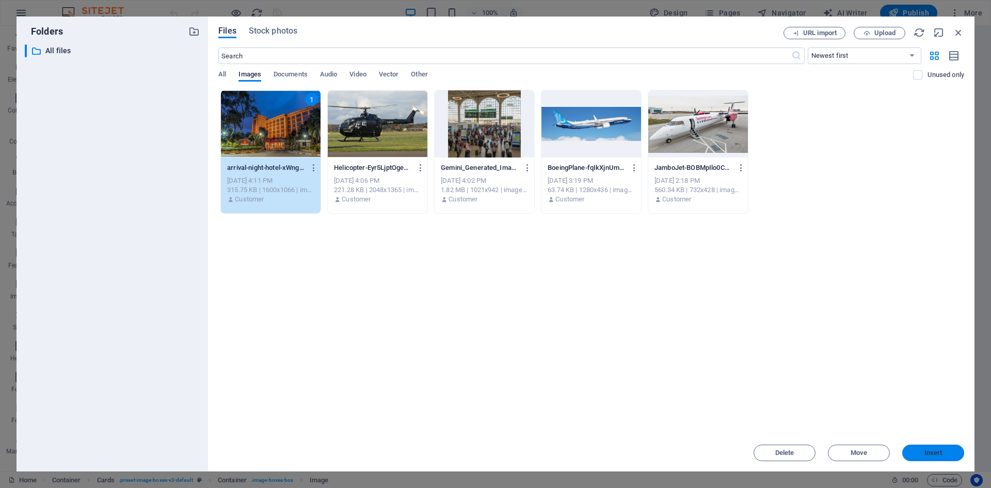
click at [923, 451] on span "Insert" at bounding box center [933, 452] width 54 height 6
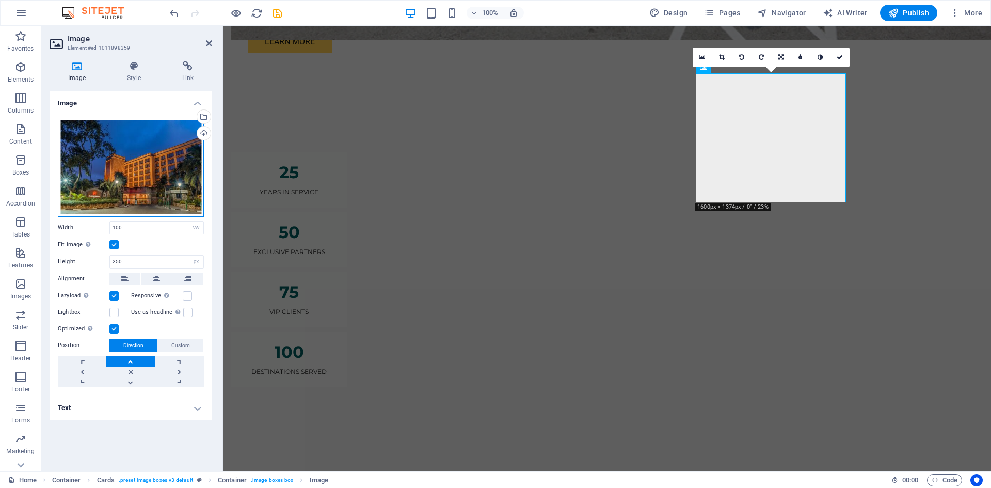
click at [158, 161] on div "Drag files here, click to choose files or select files from Files or our free s…" at bounding box center [131, 167] width 146 height 99
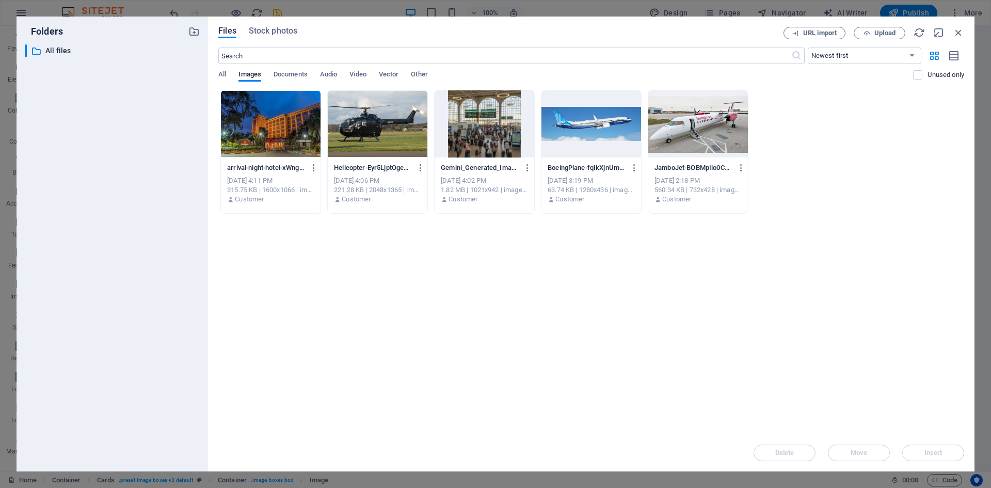
click at [158, 161] on div "​ All files All files" at bounding box center [112, 253] width 175 height 418
click at [248, 132] on div at bounding box center [271, 123] width 100 height 67
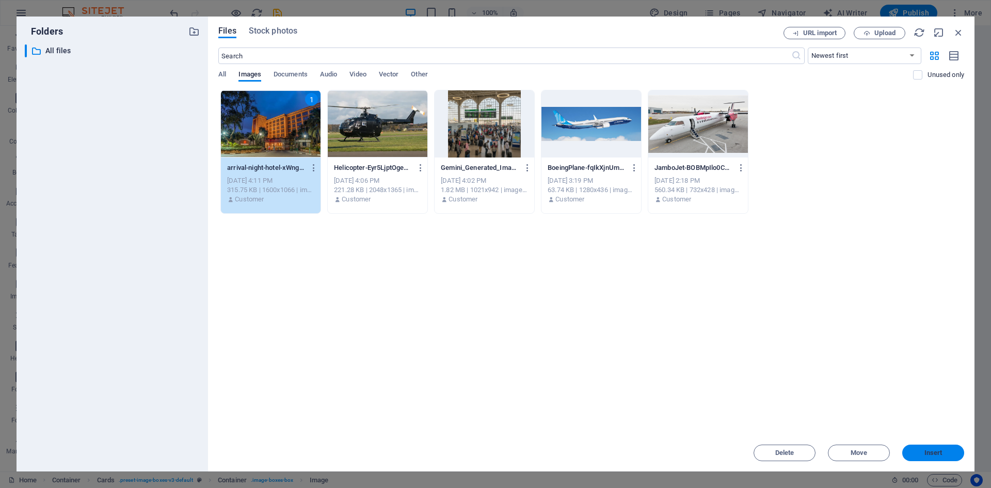
drag, startPoint x: 951, startPoint y: 450, endPoint x: 731, endPoint y: 421, distance: 222.8
click at [951, 450] on span "Insert" at bounding box center [933, 452] width 54 height 6
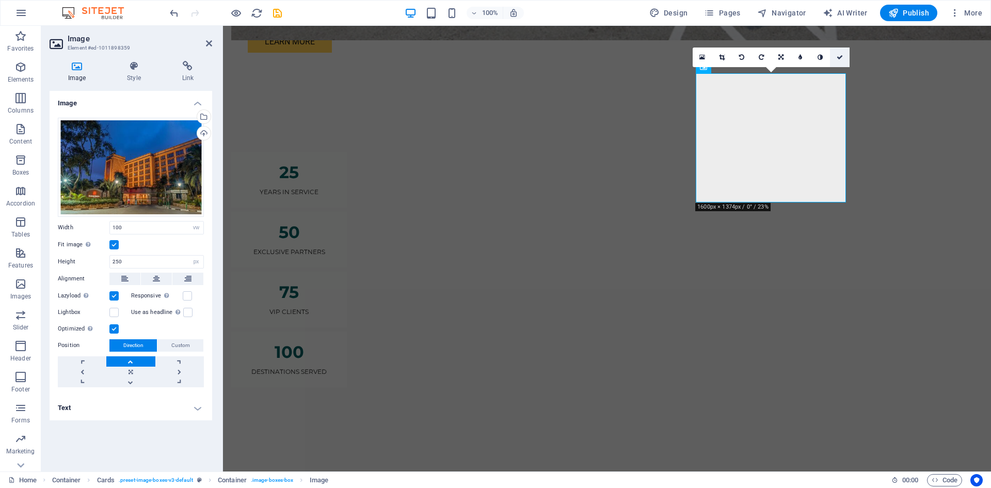
click at [834, 55] on link at bounding box center [840, 57] width 20 height 20
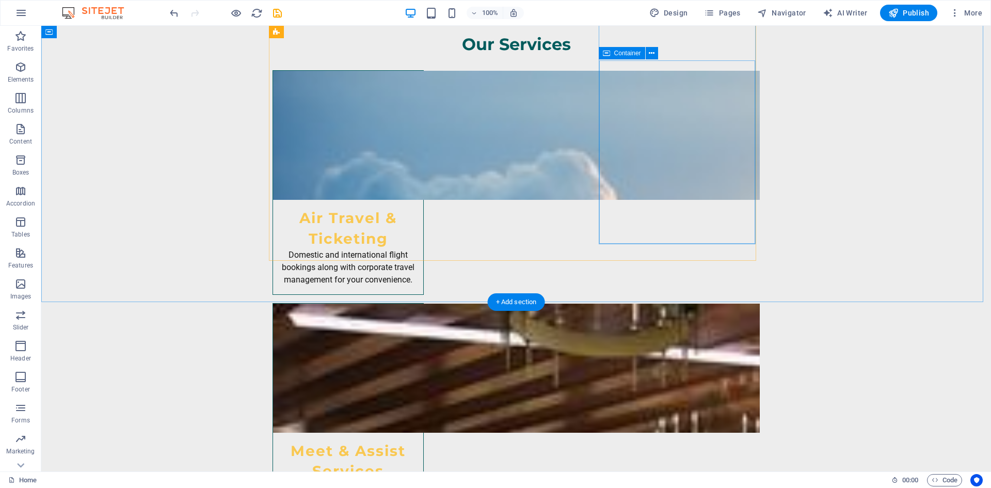
scroll to position [2215, 0]
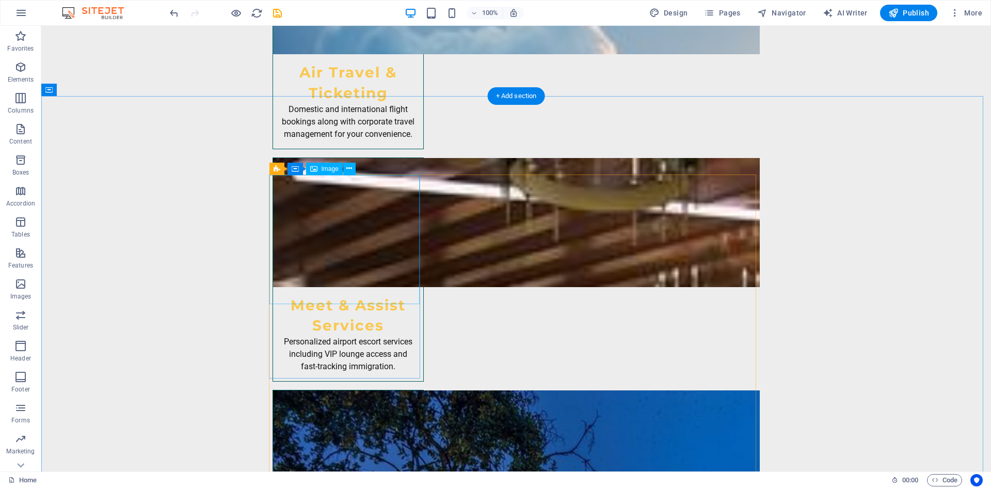
select select "vw"
select select "px"
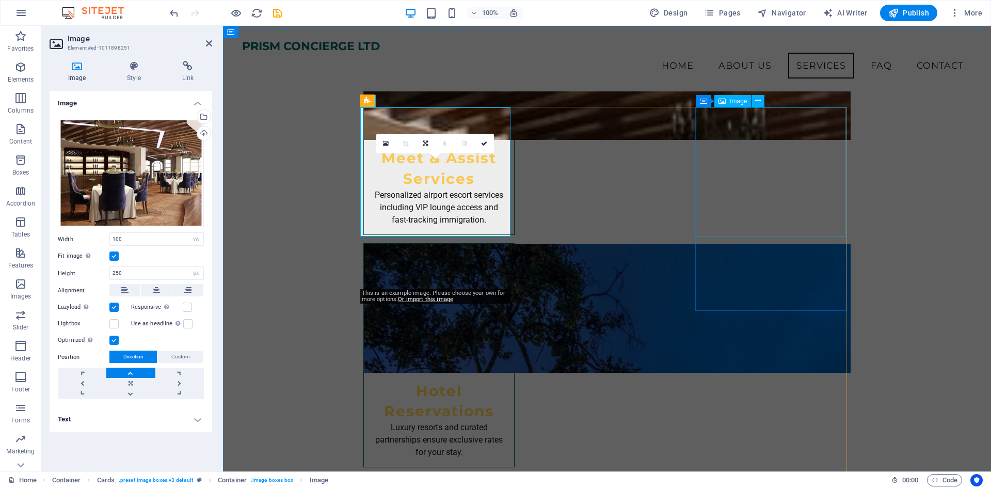
scroll to position [2111, 0]
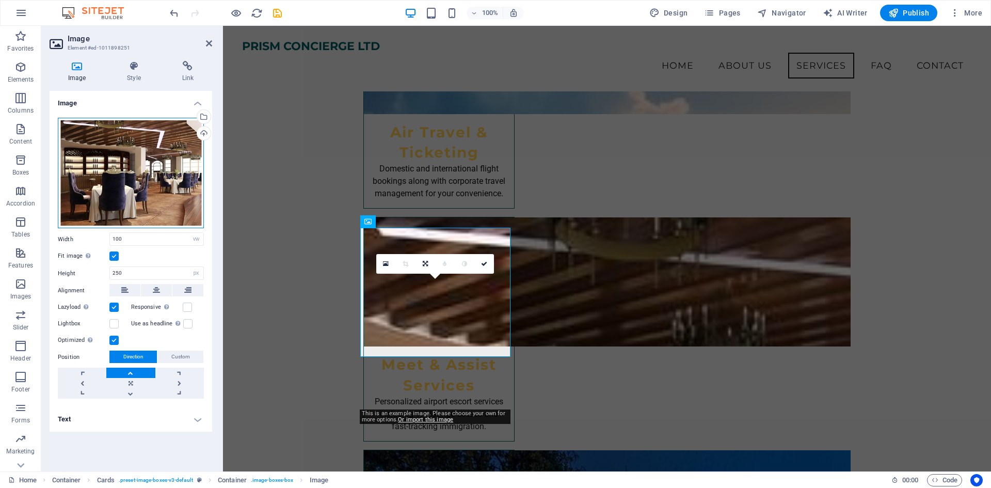
click at [122, 183] on div "Drag files here, click to choose files or select files from Files or our free s…" at bounding box center [131, 173] width 146 height 111
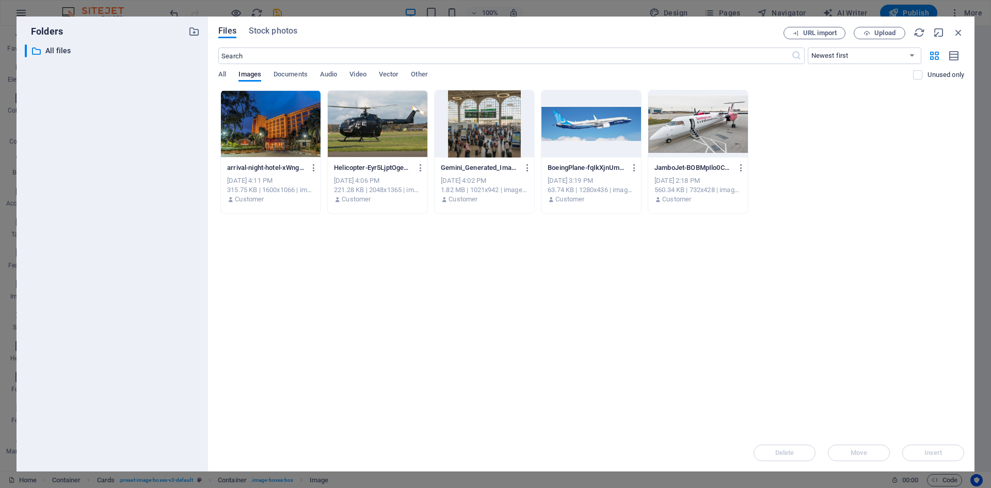
click at [880, 40] on div "Files Stock photos URL import Upload ​ Newest first Oldest first Name (A-Z) Nam…" at bounding box center [591, 244] width 746 height 434
click at [882, 30] on span "Upload" at bounding box center [884, 33] width 21 height 6
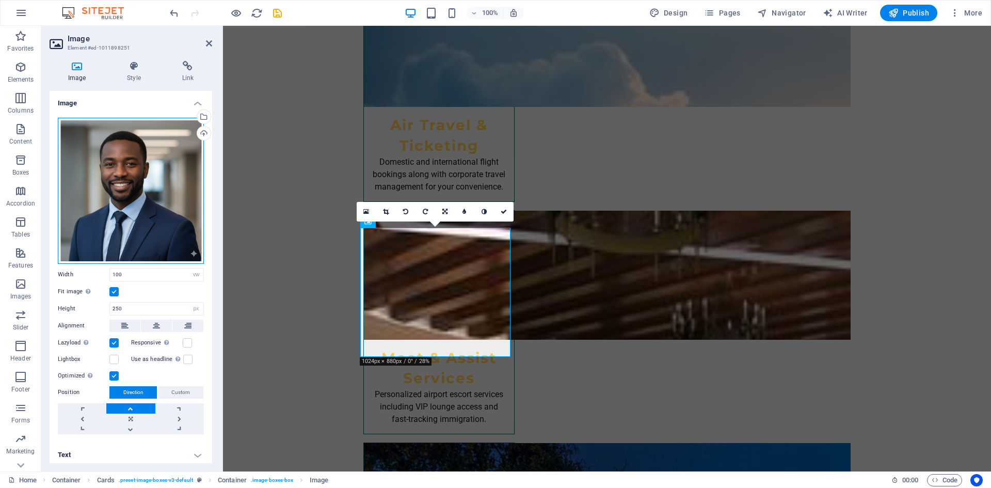
click at [143, 146] on div "Drag files here, click to choose files or select files from Files or our free s…" at bounding box center [131, 191] width 146 height 146
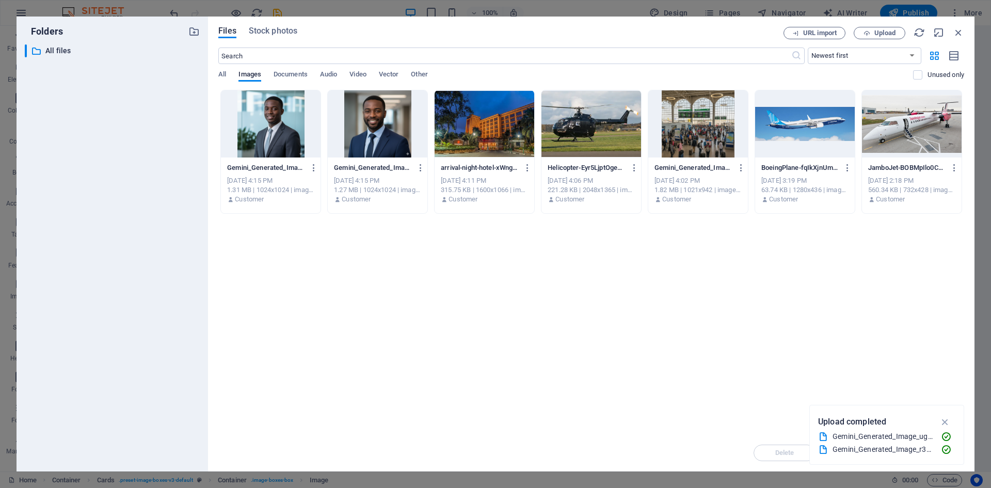
click at [672, 285] on div "Drop files here to upload them instantly Gemini_Generated_Image_r30q1dr30q1dr30…" at bounding box center [591, 262] width 746 height 344
click at [894, 35] on span "Upload" at bounding box center [884, 33] width 21 height 6
click at [866, 30] on icon "button" at bounding box center [866, 33] width 7 height 7
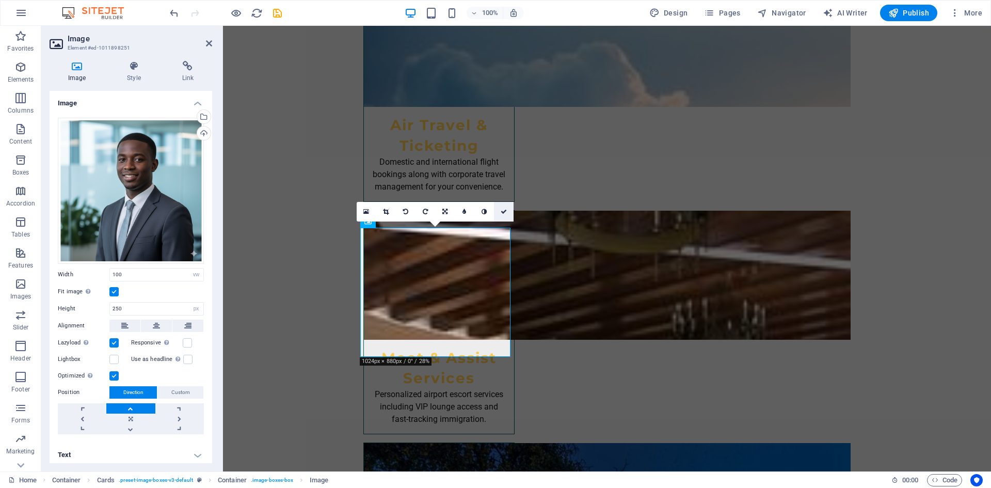
click at [505, 208] on icon at bounding box center [503, 211] width 6 height 6
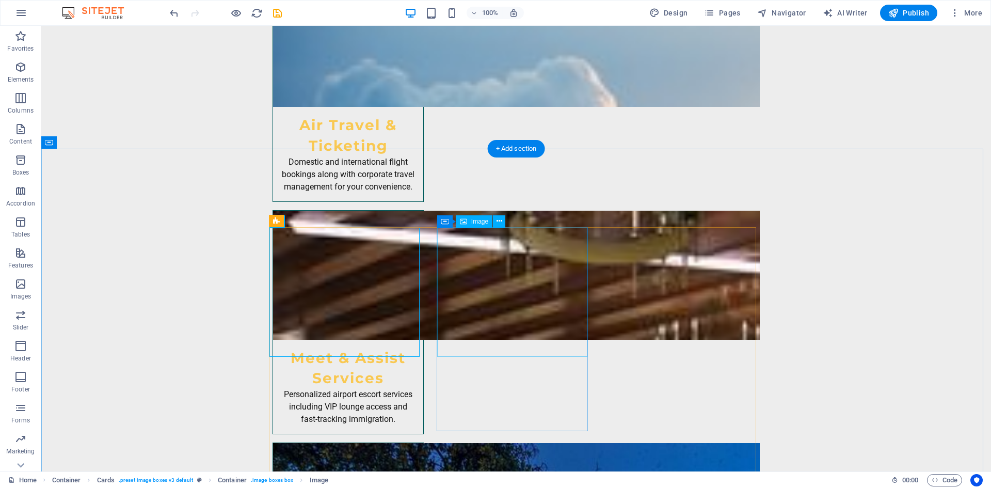
drag, startPoint x: 526, startPoint y: 279, endPoint x: 344, endPoint y: 278, distance: 181.6
select select "vw"
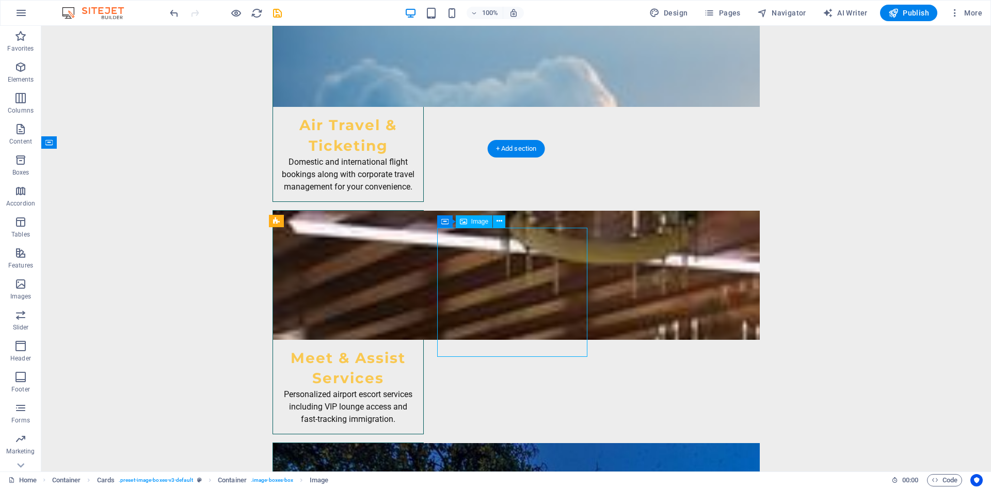
select select "px"
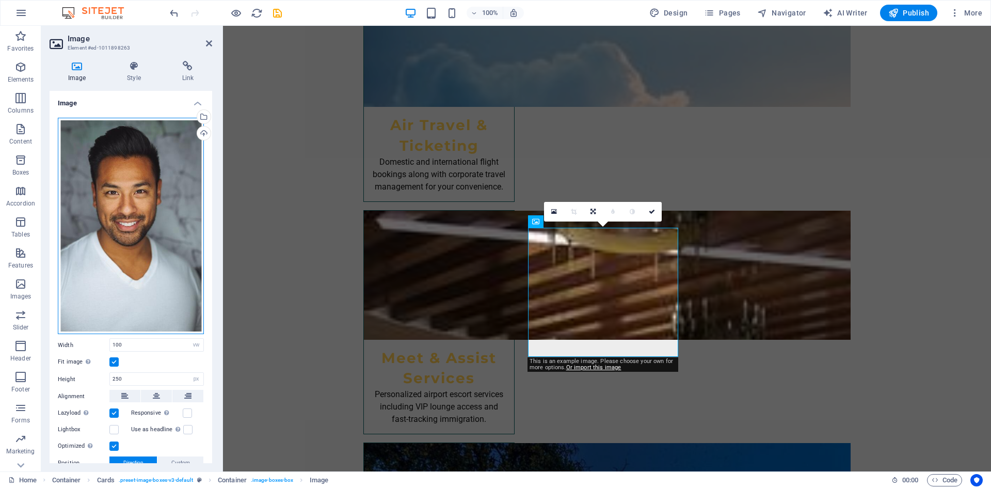
click at [129, 131] on div "Drag files here, click to choose files or select files from Files or our free s…" at bounding box center [131, 226] width 146 height 217
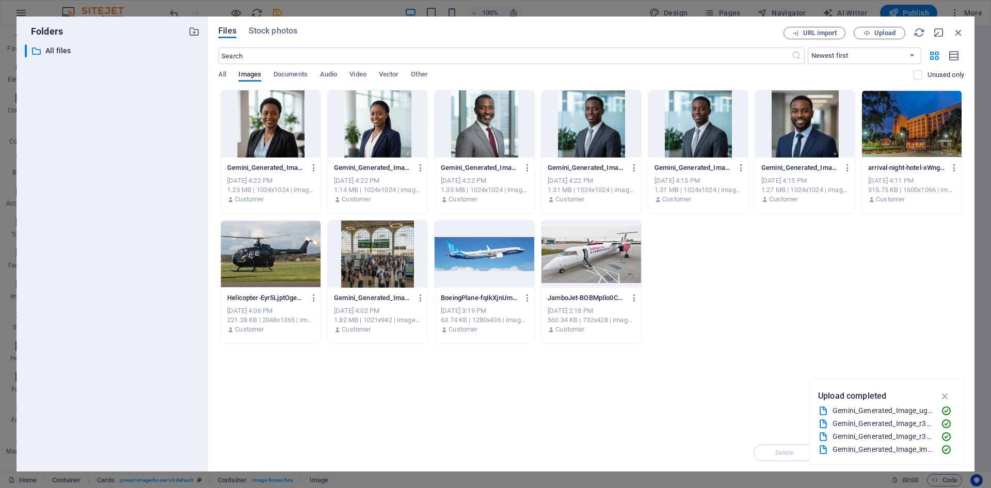
click at [807, 125] on div at bounding box center [805, 123] width 100 height 67
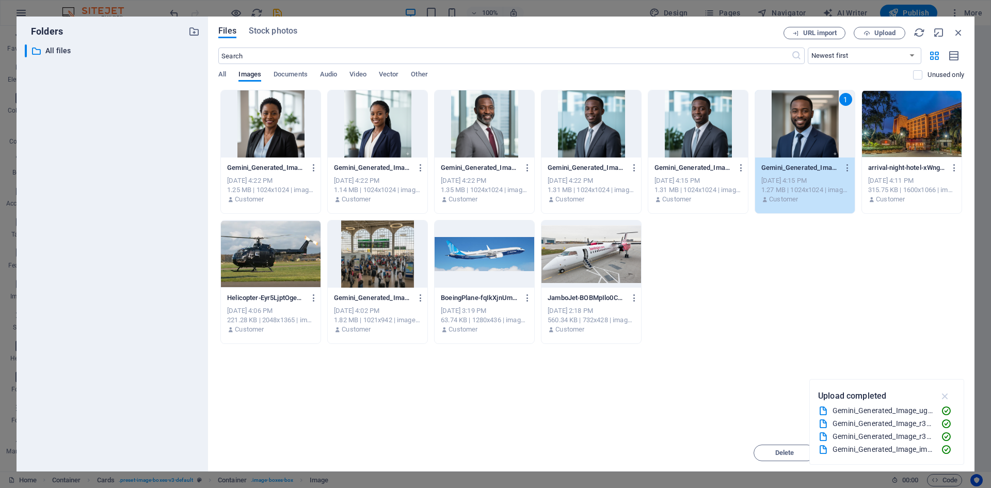
click at [952, 393] on button "button" at bounding box center [945, 395] width 20 height 17
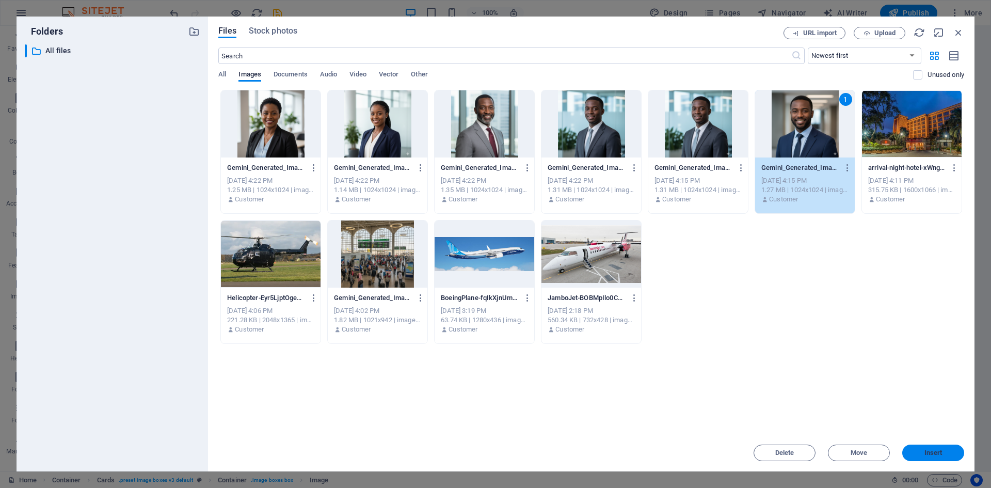
drag, startPoint x: 723, startPoint y: 417, endPoint x: 939, endPoint y: 450, distance: 218.6
click at [939, 450] on span "Insert" at bounding box center [933, 452] width 18 height 6
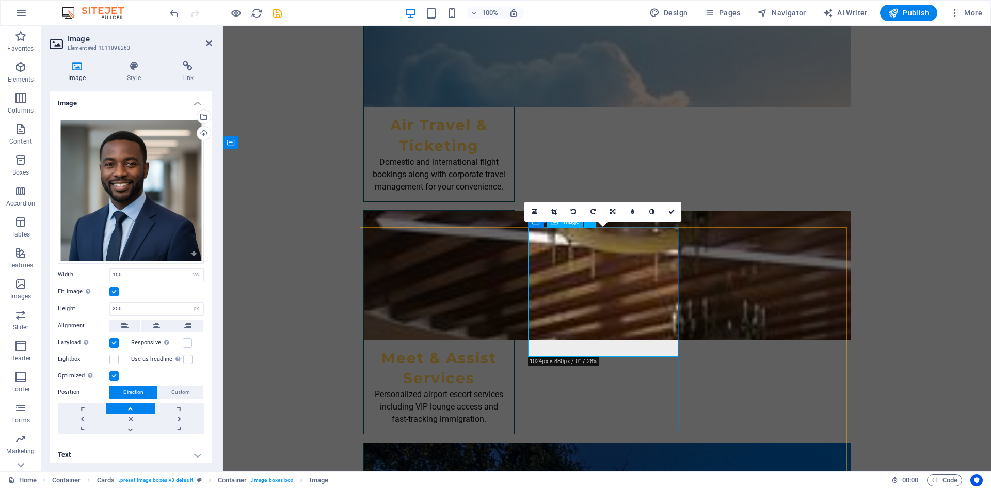
click at [133, 140] on div "Drag files here, click to choose files or select files from Files or our free s…" at bounding box center [131, 191] width 146 height 146
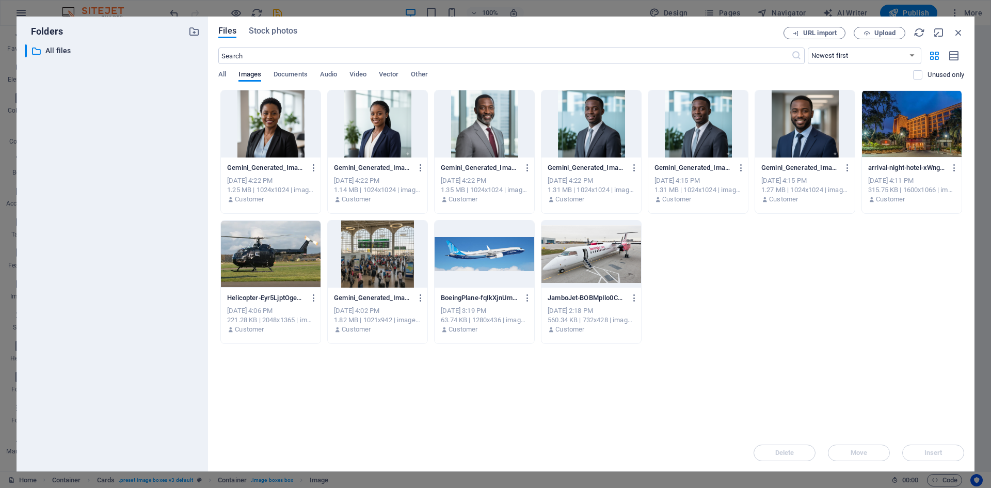
click at [966, 38] on div "Files Stock photos URL import Upload ​ Newest first Oldest first Name (A-Z) Nam…" at bounding box center [591, 244] width 766 height 455
click at [963, 37] on icon "button" at bounding box center [957, 32] width 11 height 11
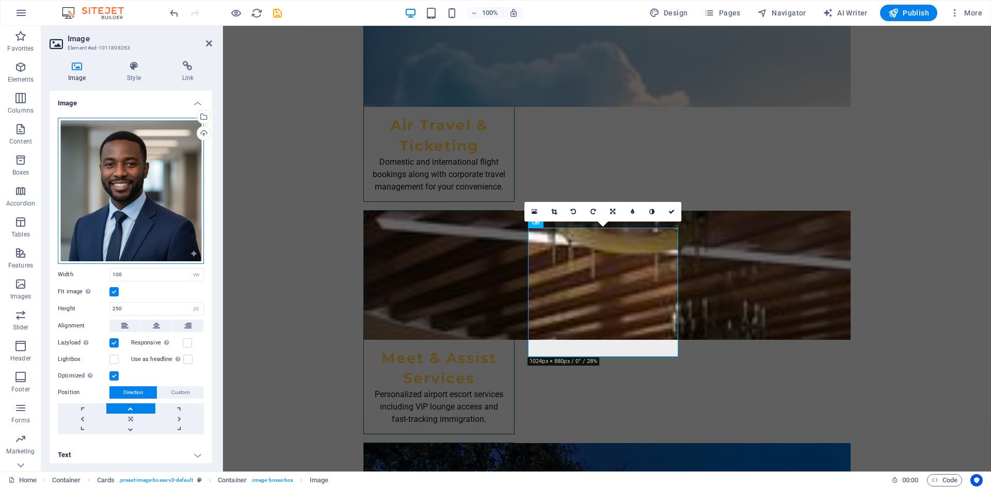
click at [98, 198] on div "Drag files here, click to choose files or select files from Files or our free s…" at bounding box center [131, 191] width 146 height 146
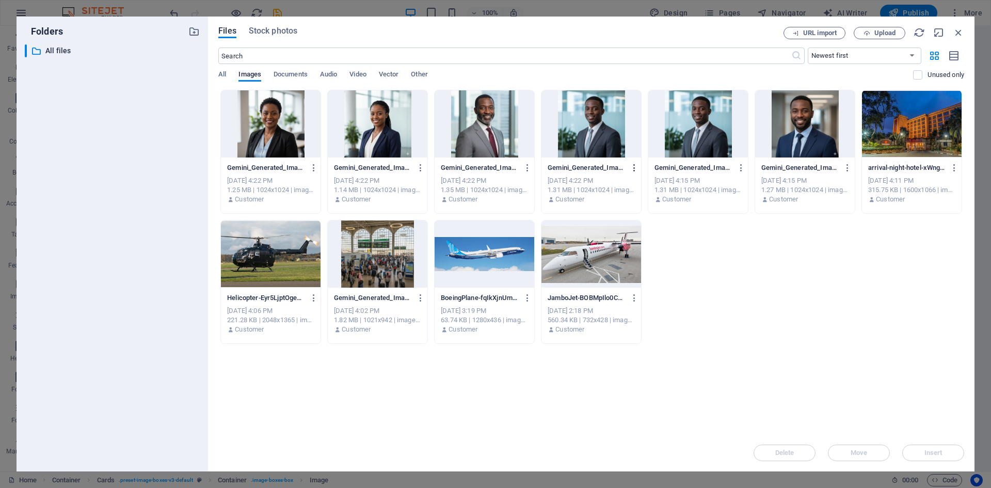
click at [634, 168] on icon "button" at bounding box center [634, 167] width 10 height 9
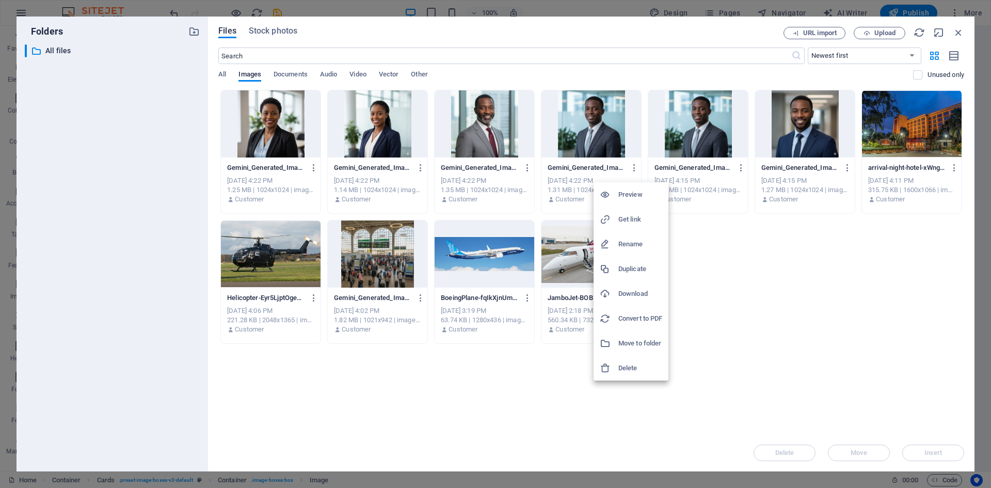
click at [631, 369] on h6 "Delete" at bounding box center [640, 368] width 44 height 12
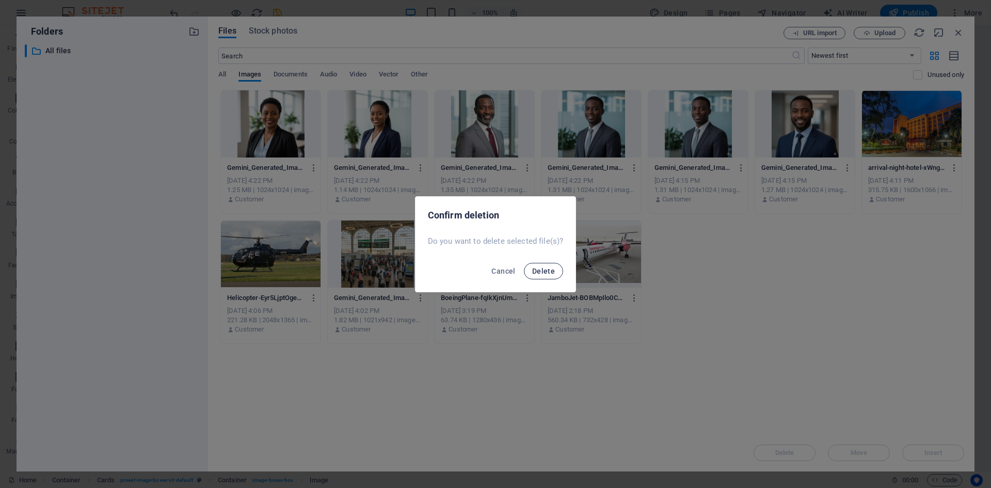
click at [555, 272] on button "Delete" at bounding box center [543, 271] width 39 height 17
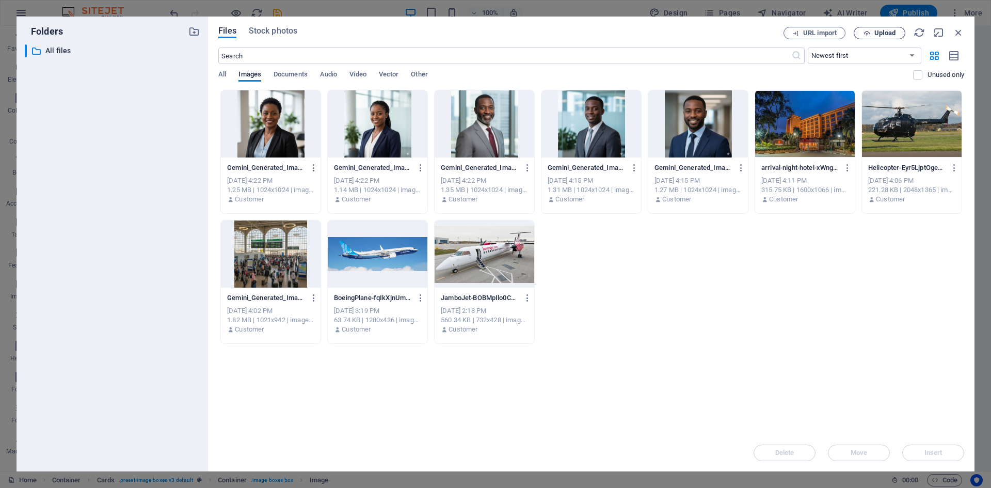
click at [868, 30] on icon "button" at bounding box center [866, 33] width 7 height 7
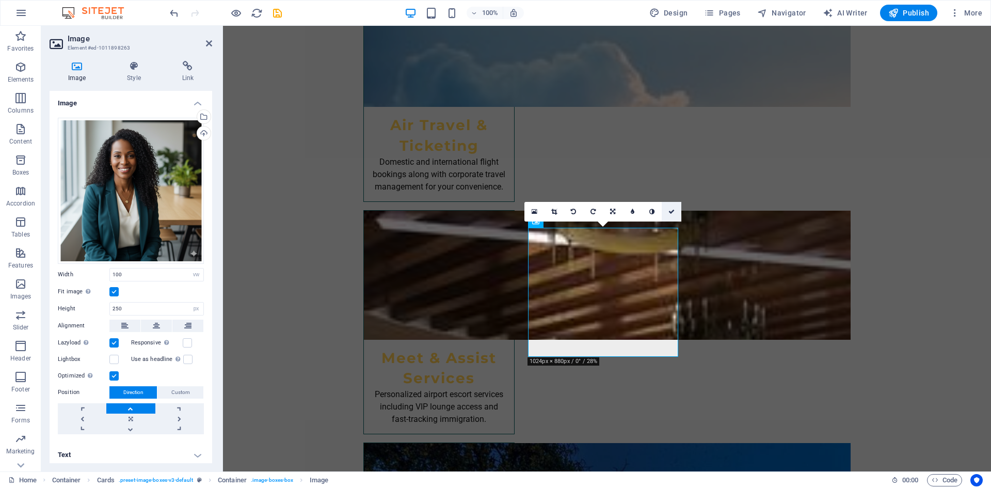
click at [671, 207] on link at bounding box center [671, 212] width 20 height 20
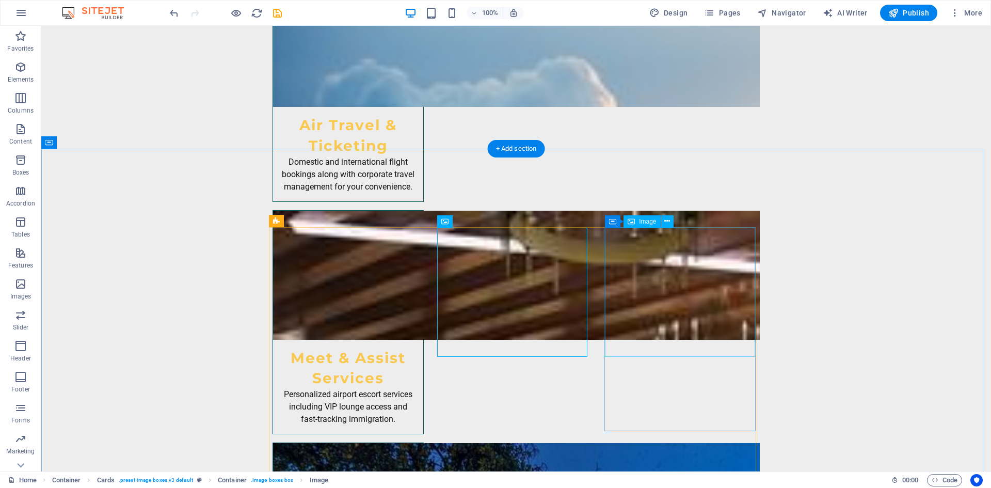
select select "vw"
select select "px"
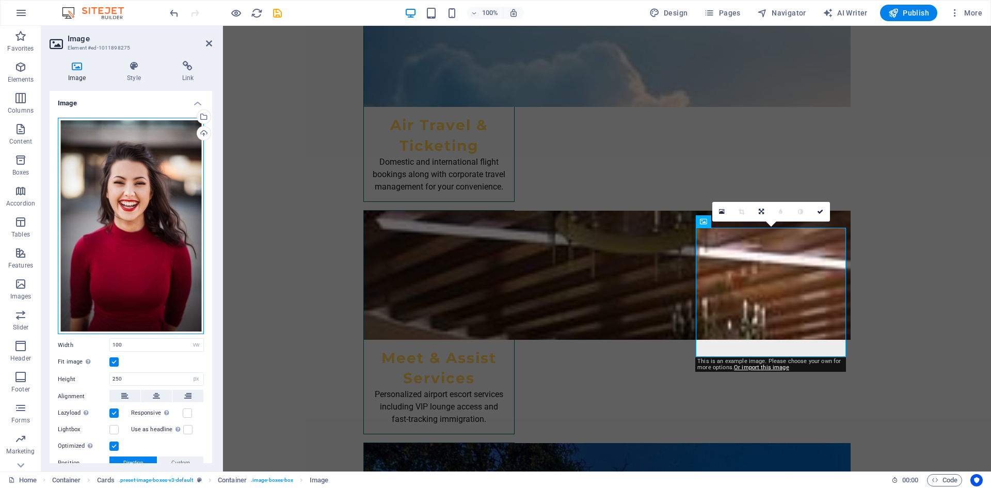
click at [147, 132] on div "Drag files here, click to choose files or select files from Files or our free s…" at bounding box center [131, 226] width 146 height 217
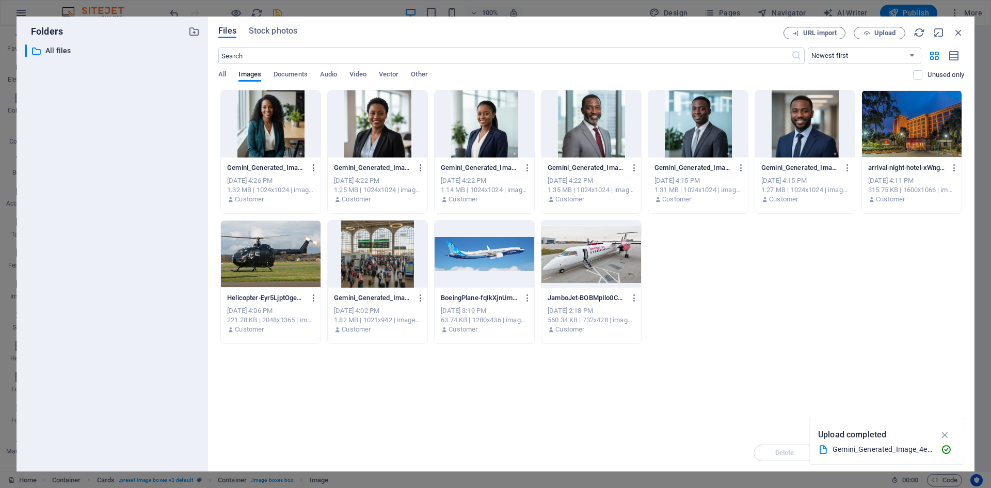
click at [458, 125] on div at bounding box center [484, 123] width 100 height 67
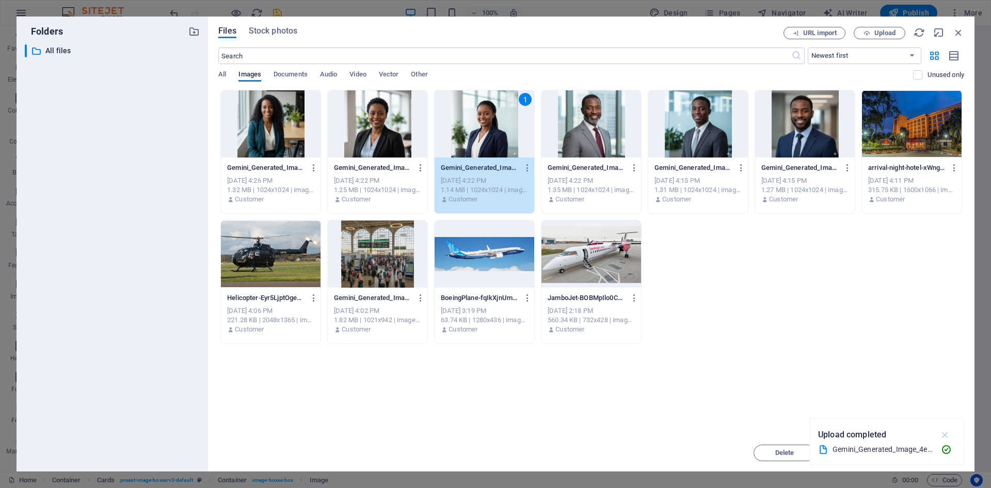
click at [943, 432] on icon "button" at bounding box center [945, 434] width 12 height 11
click at [941, 455] on span "Insert" at bounding box center [933, 452] width 18 height 6
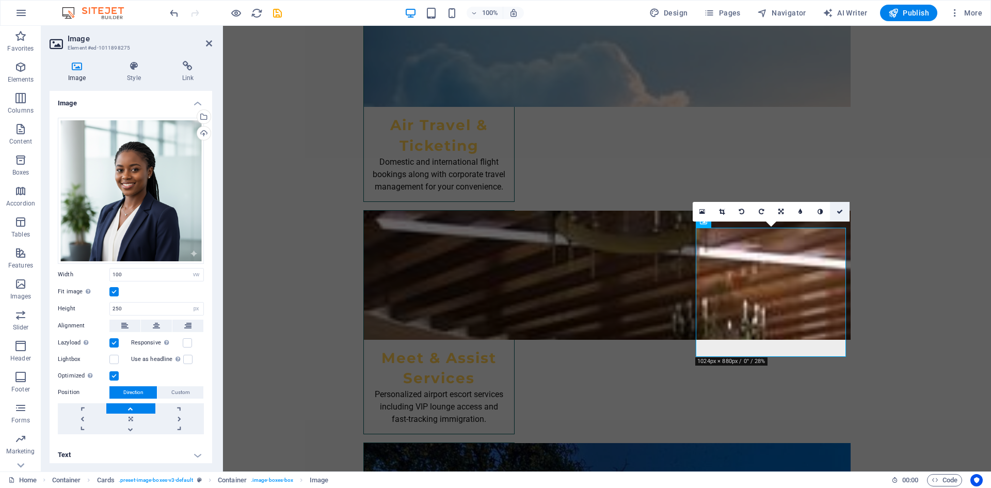
click at [844, 215] on link at bounding box center [840, 212] width 20 height 20
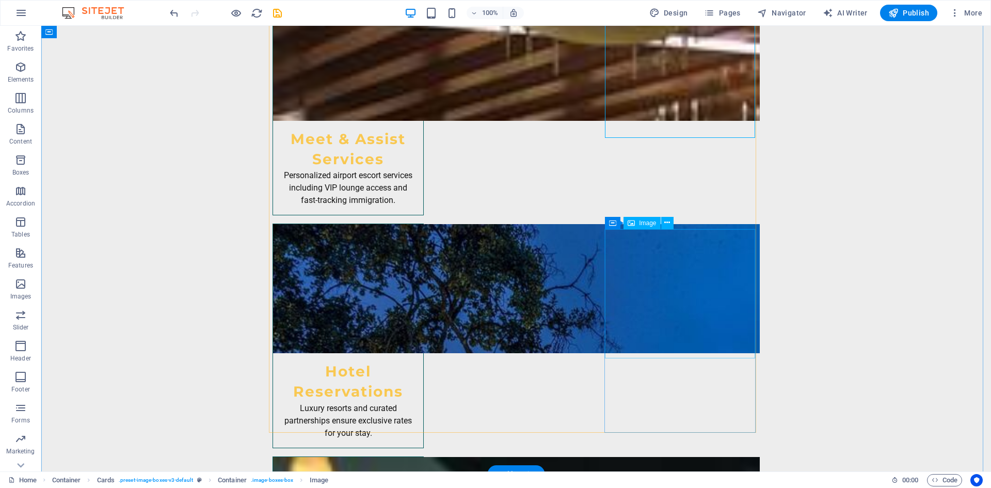
scroll to position [2416, 0]
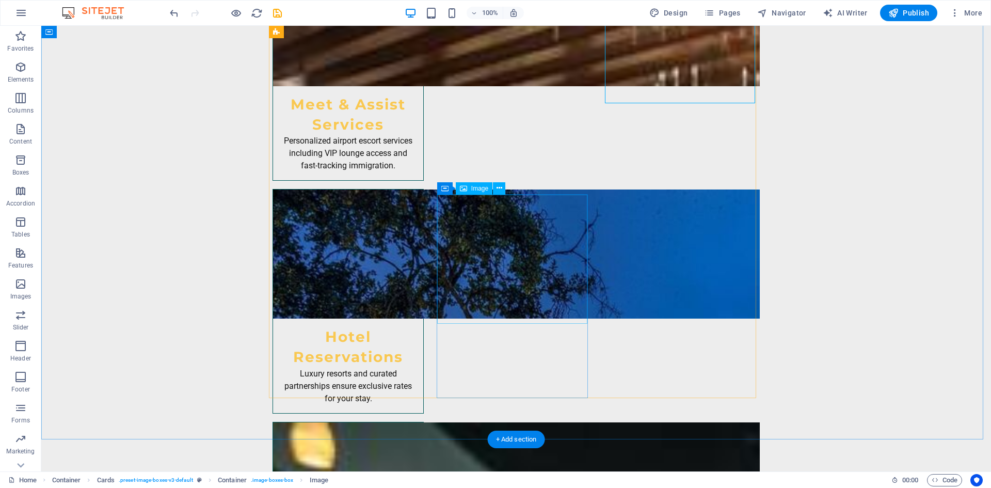
select select "vw"
select select "px"
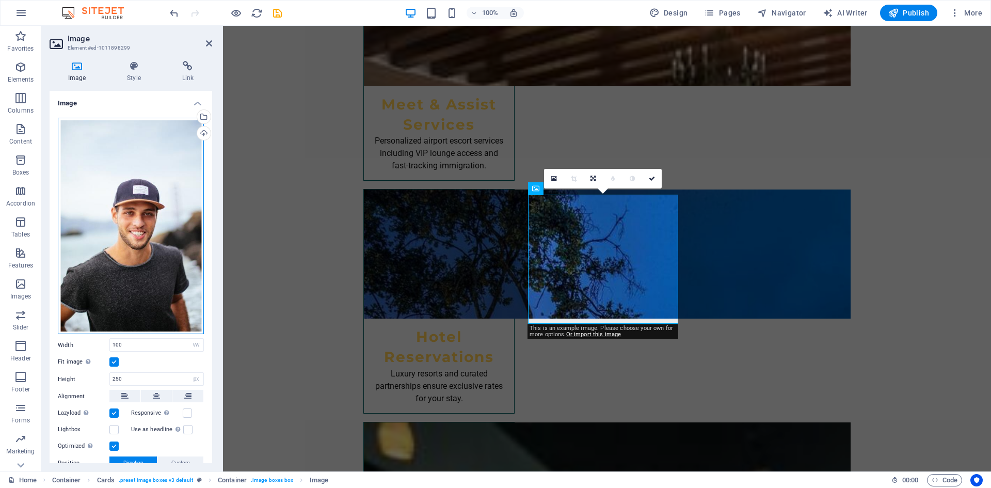
click at [127, 142] on div "Drag files here, click to choose files or select files from Files or our free s…" at bounding box center [131, 226] width 146 height 217
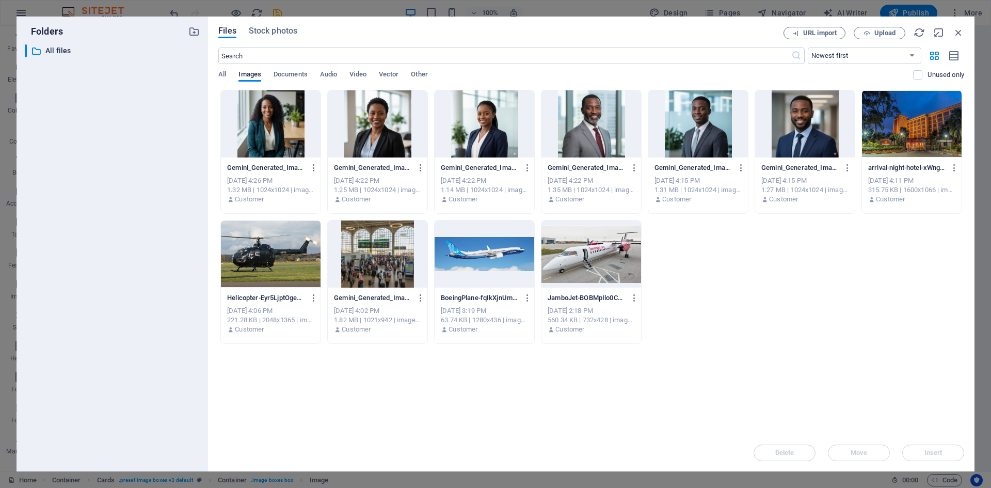
click at [795, 128] on div at bounding box center [805, 123] width 100 height 67
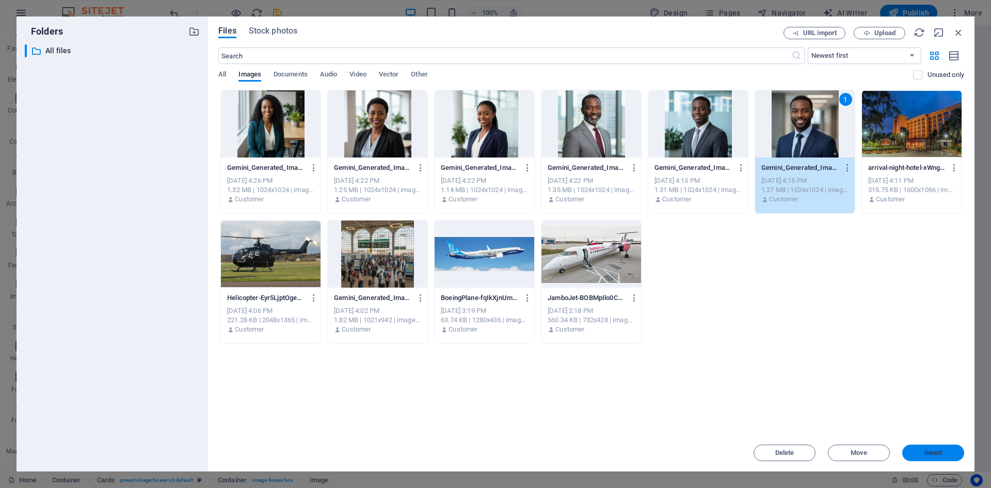
click at [934, 449] on span "Insert" at bounding box center [933, 452] width 18 height 6
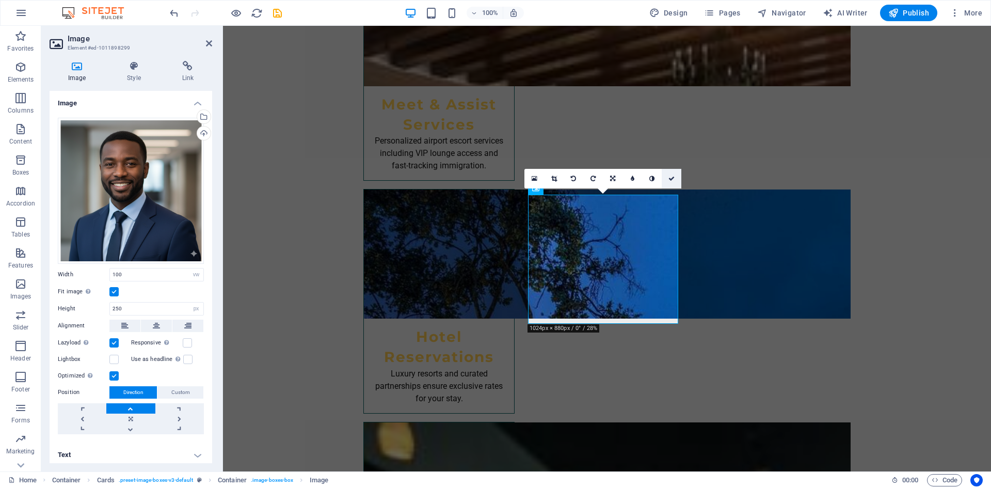
click at [669, 176] on icon at bounding box center [671, 178] width 6 height 6
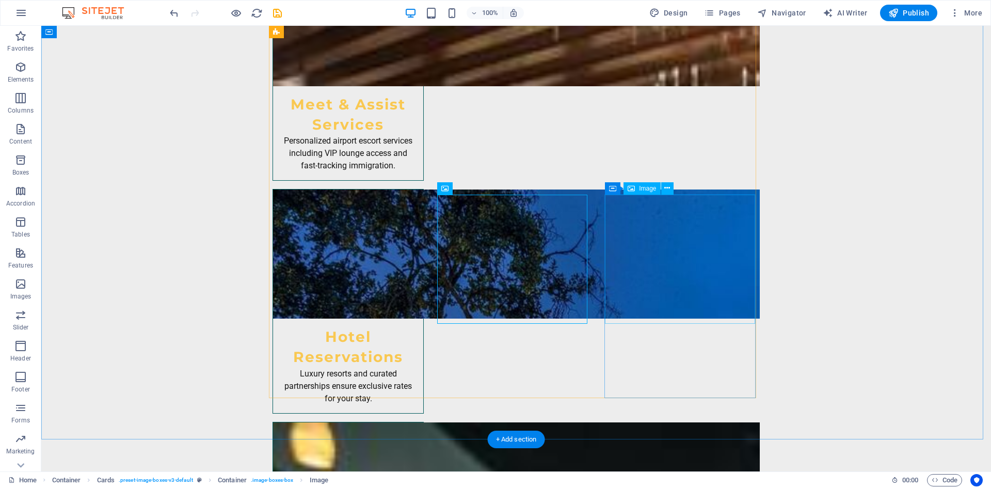
select select "vw"
select select "px"
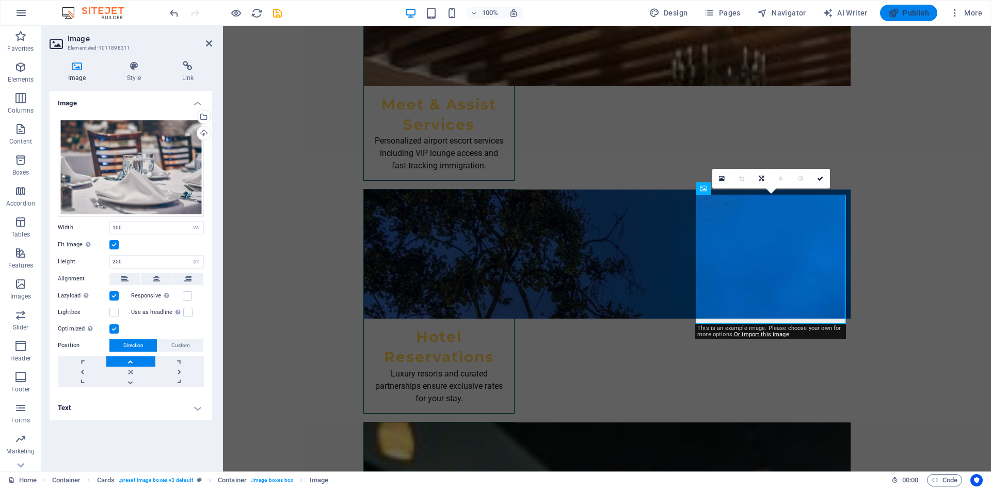
click at [893, 12] on icon "button" at bounding box center [893, 13] width 10 height 10
checkbox input "false"
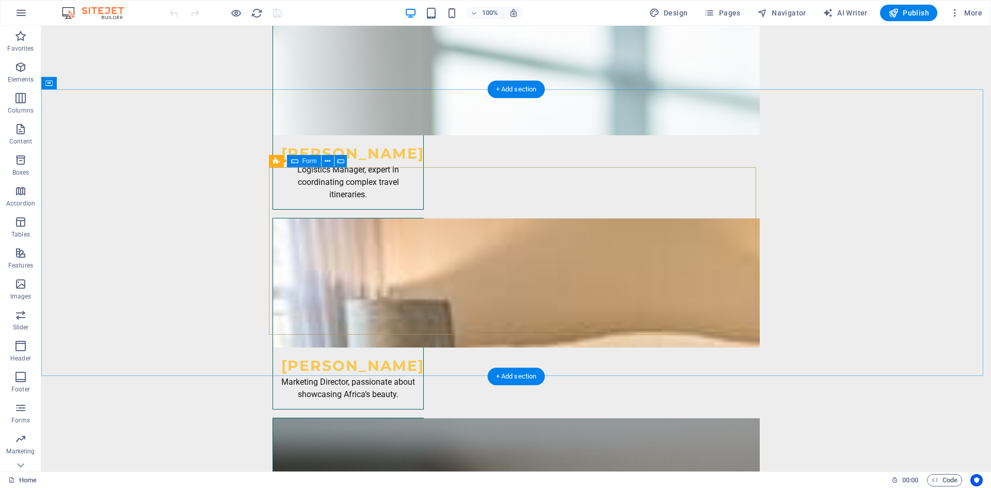
scroll to position [5123, 0]
